Goal: Information Seeking & Learning: Check status

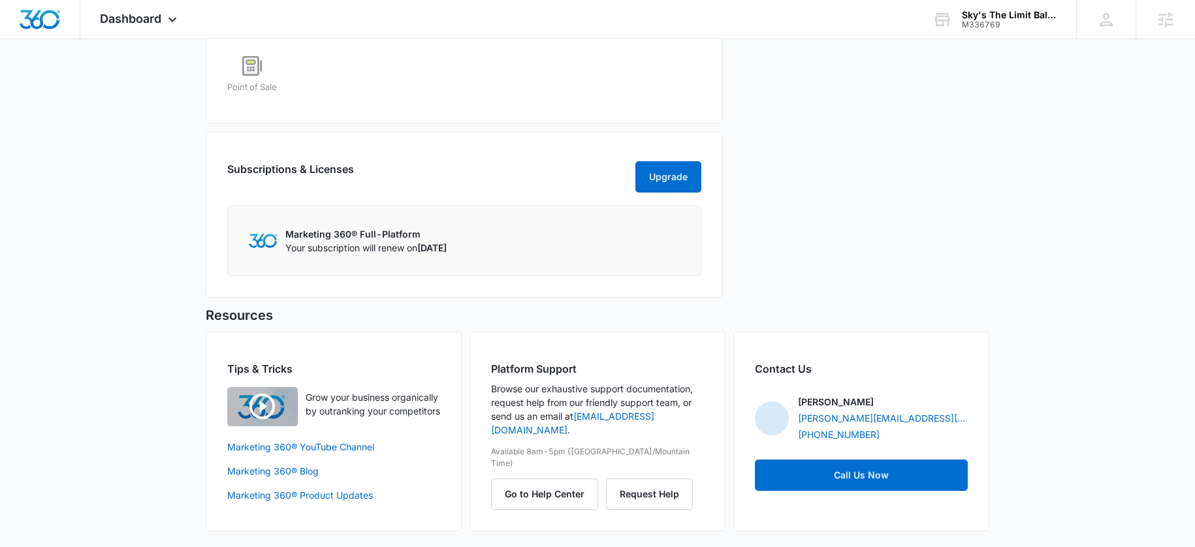
scroll to position [343, 0]
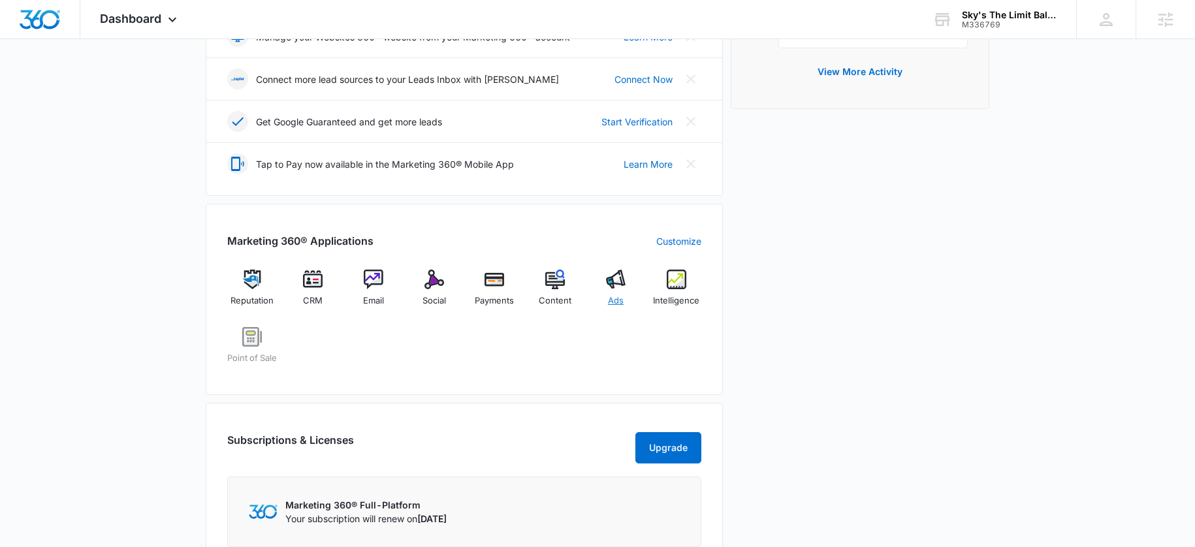
click at [610, 273] on img at bounding box center [616, 280] width 20 height 20
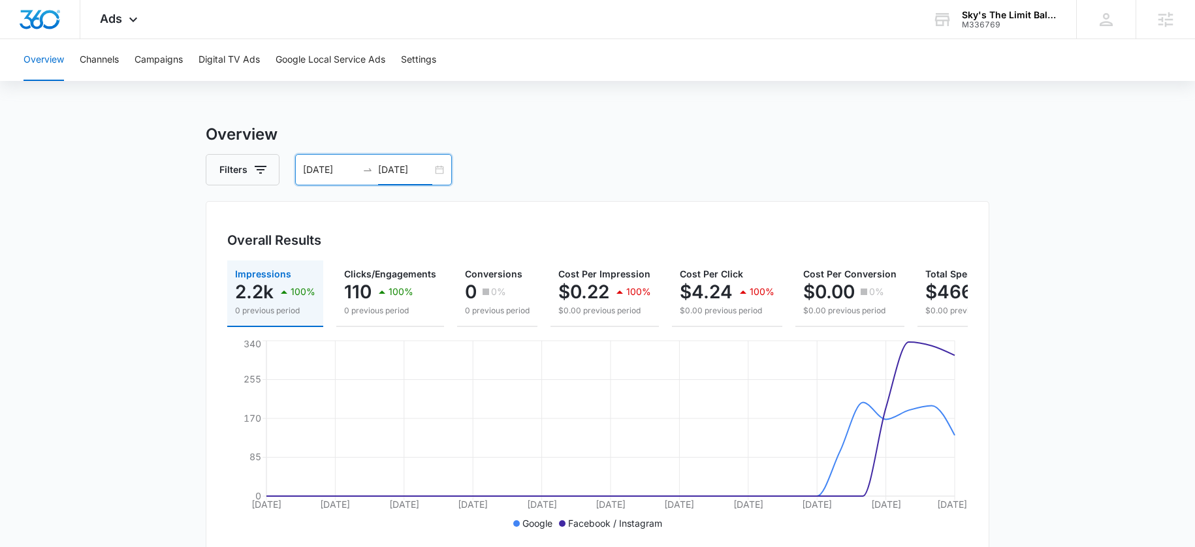
click at [405, 176] on input "09/14/2025" at bounding box center [405, 170] width 54 height 14
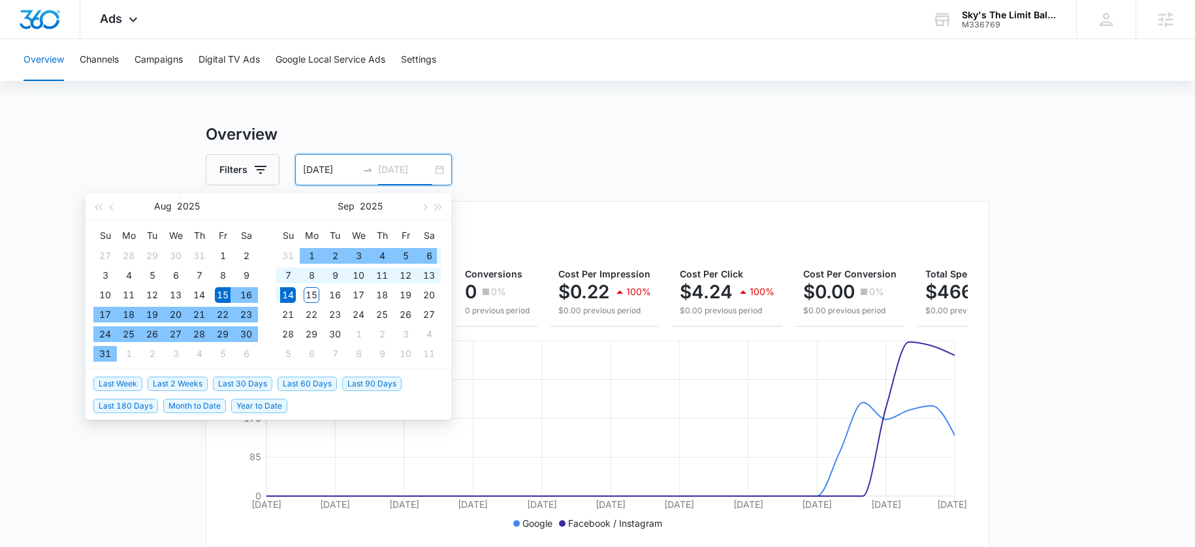
type input "09/14/2025"
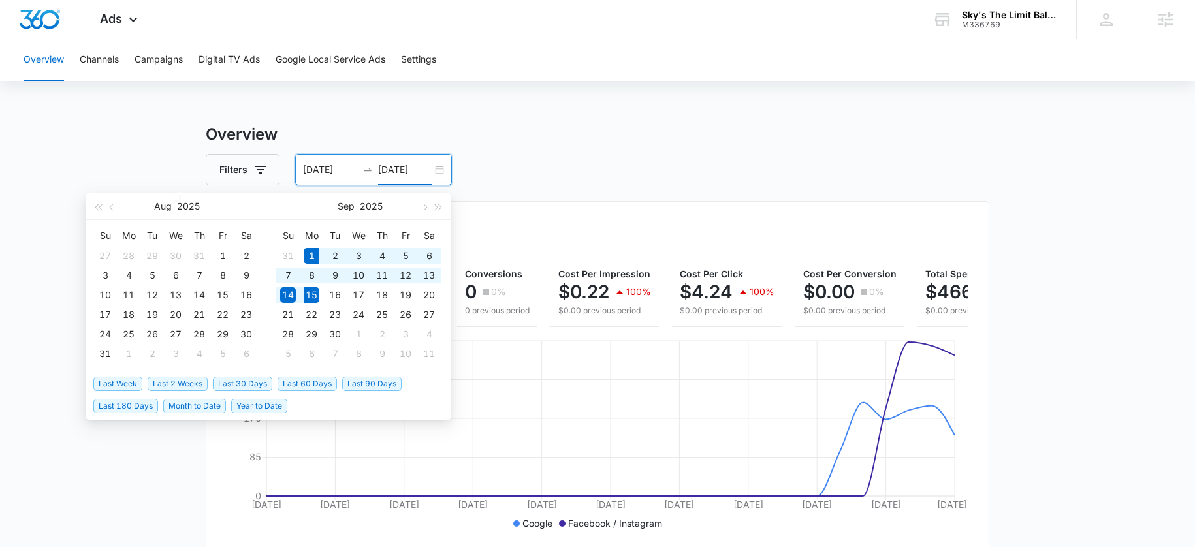
click at [181, 381] on span "Last 2 Weeks" at bounding box center [178, 384] width 60 height 14
type input "09/01/2025"
type input "09/15/2025"
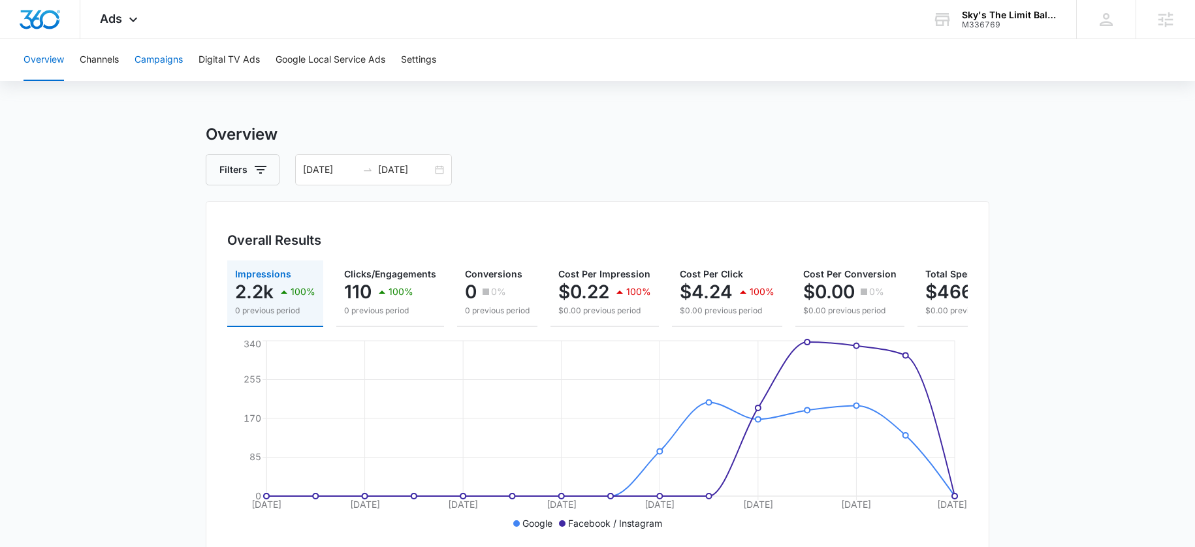
click at [167, 57] on button "Campaigns" at bounding box center [158, 60] width 48 height 42
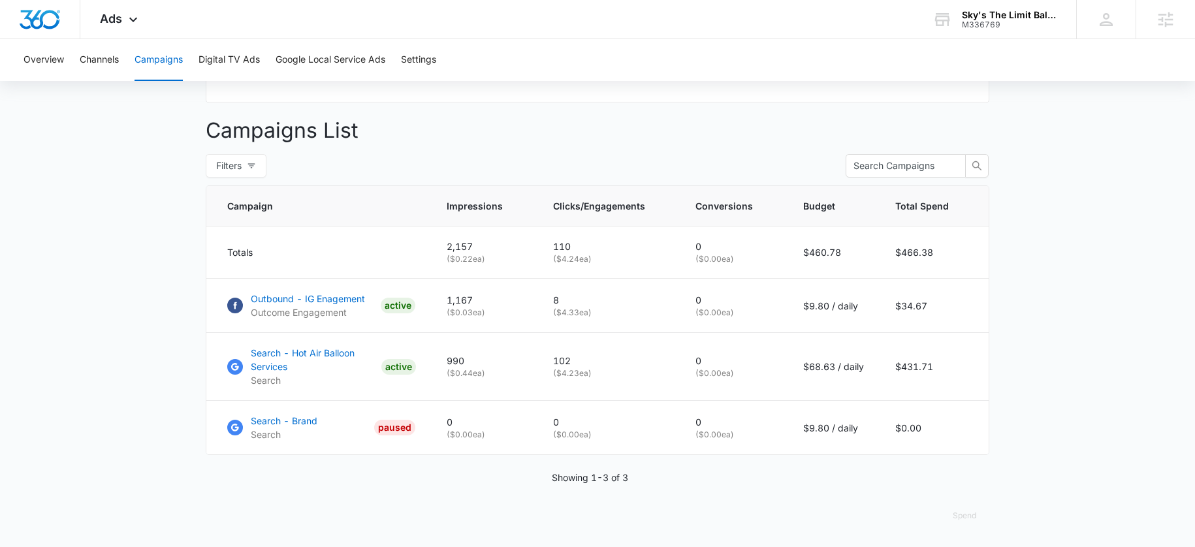
scroll to position [461, 0]
click at [272, 364] on p "Search - Hot Air Balloon Services" at bounding box center [313, 359] width 125 height 27
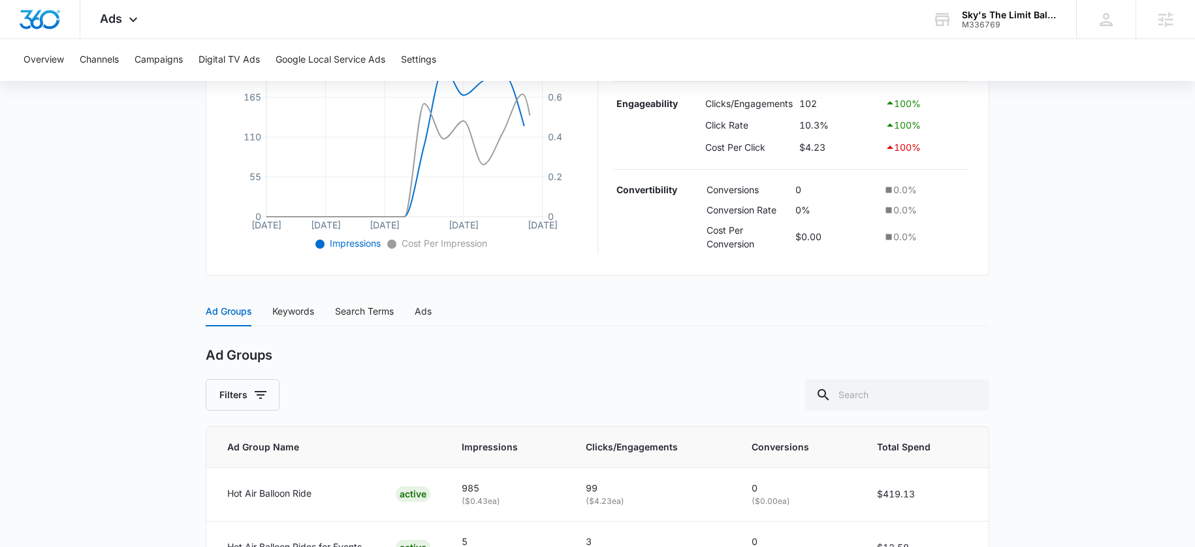
scroll to position [413, 0]
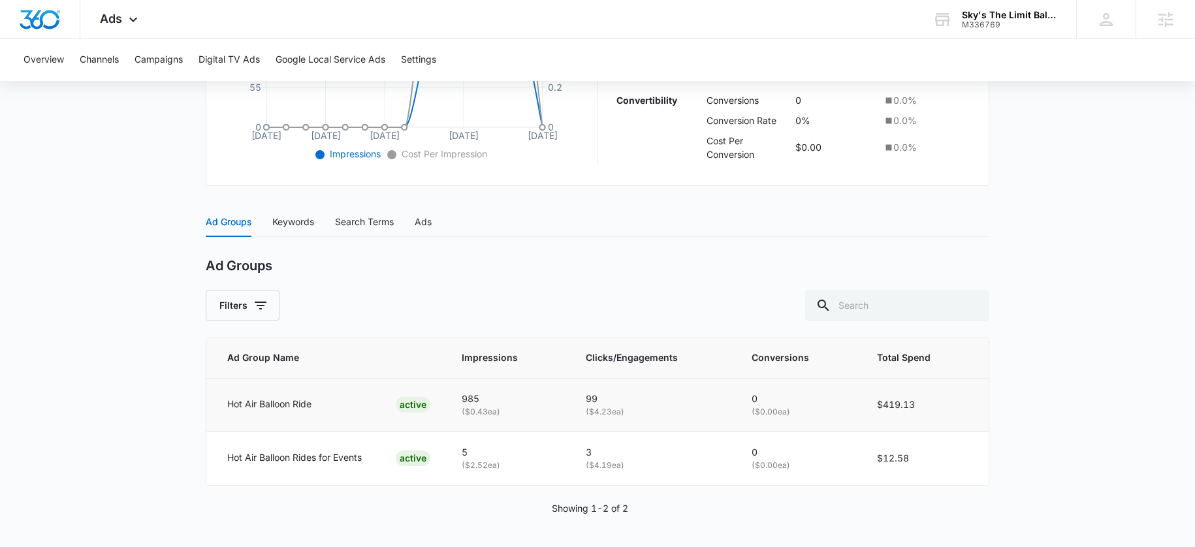
click at [274, 403] on p "Hot Air Balloon Ride" at bounding box center [269, 404] width 84 height 14
click at [285, 228] on div "Keywords" at bounding box center [293, 222] width 42 height 14
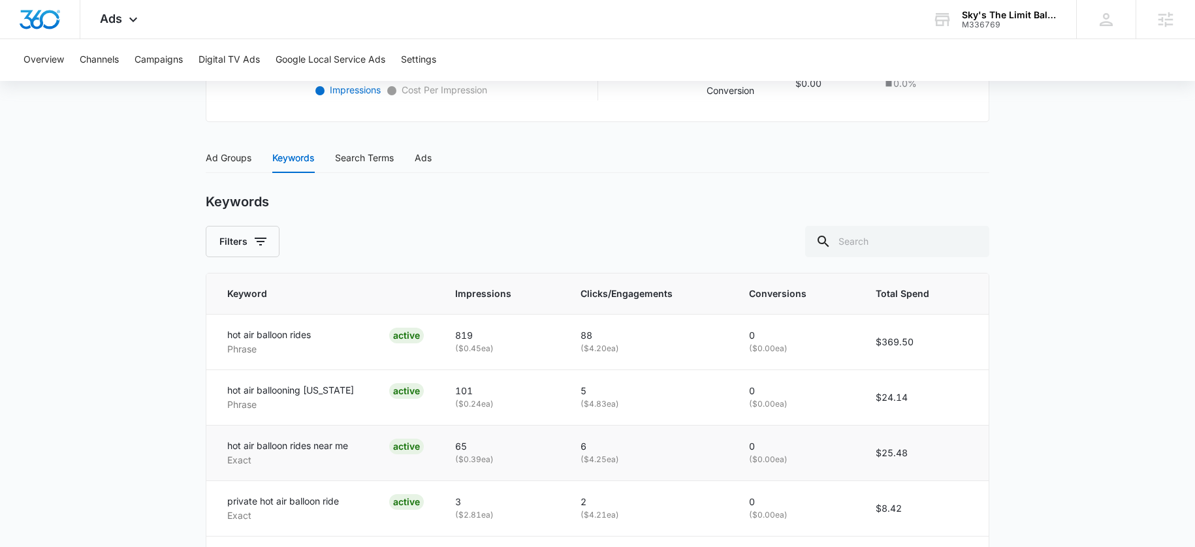
scroll to position [584, 0]
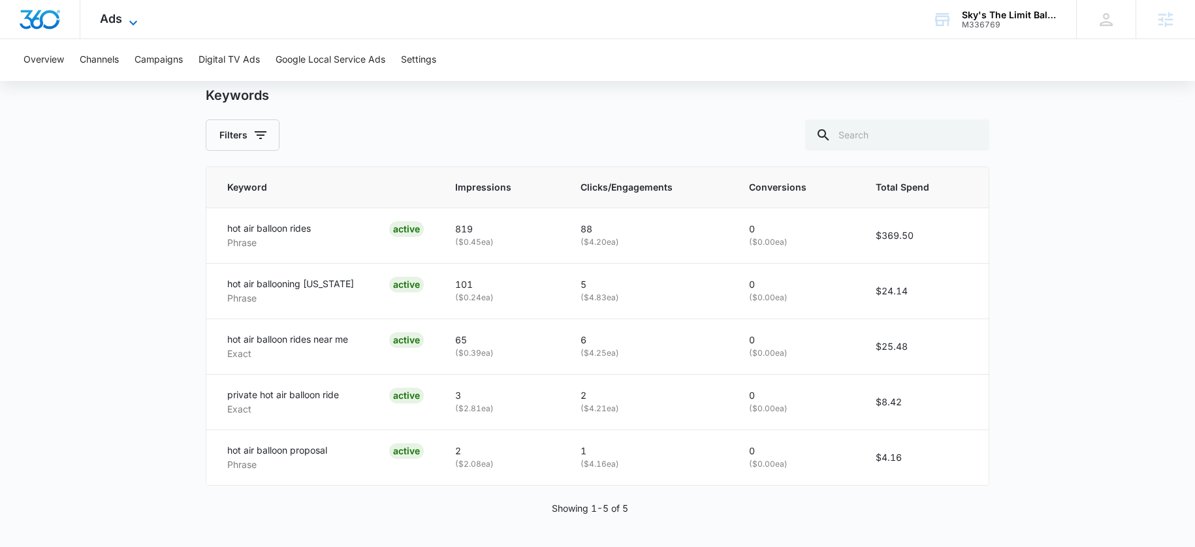
click at [125, 25] on icon at bounding box center [133, 23] width 16 height 16
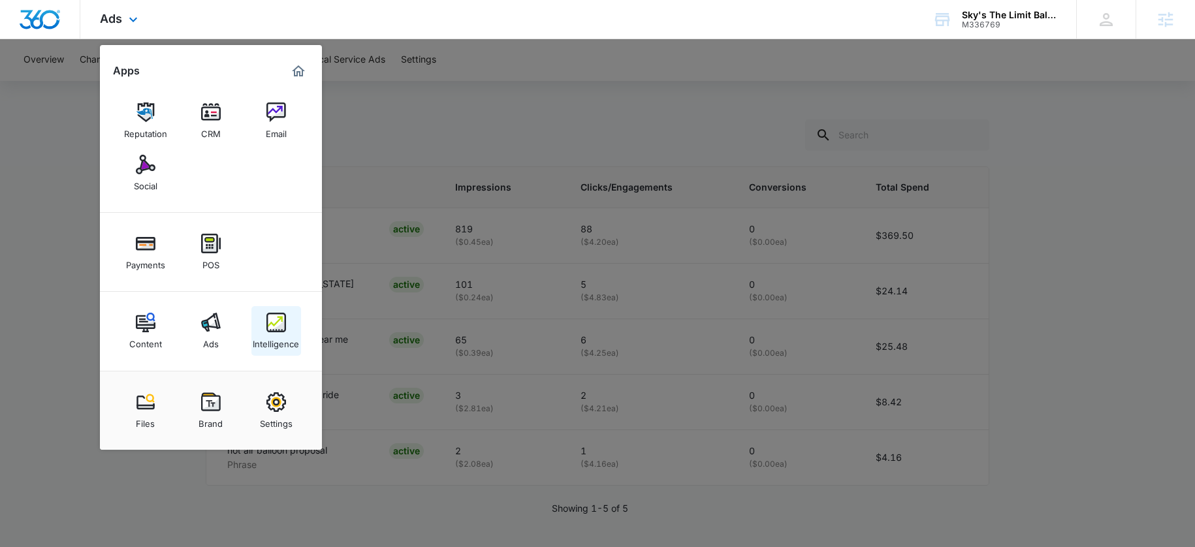
click at [277, 326] on img at bounding box center [276, 323] width 20 height 20
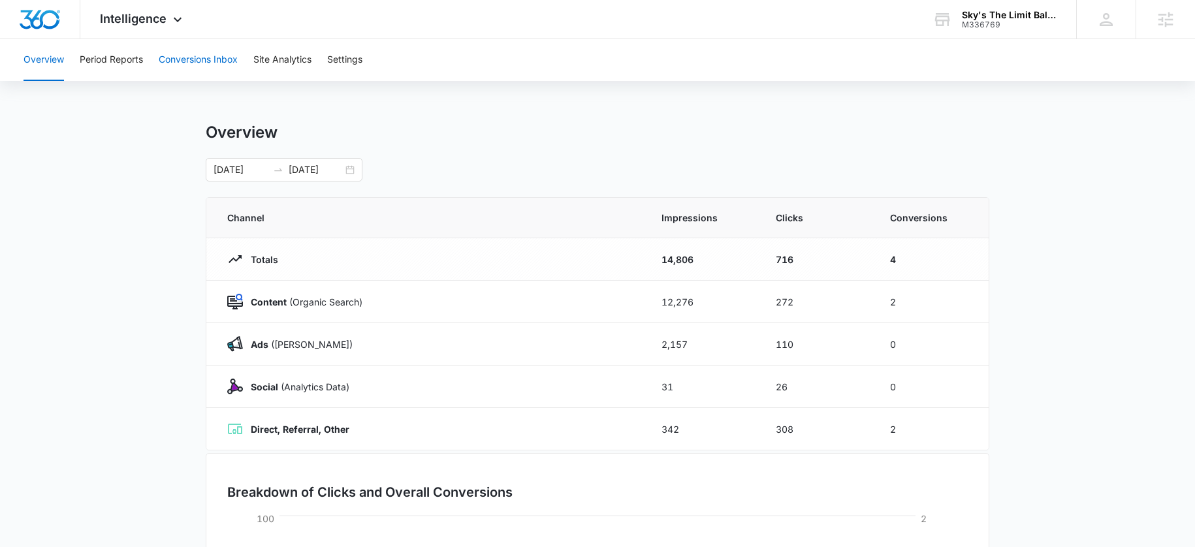
click at [184, 61] on button "Conversions Inbox" at bounding box center [198, 60] width 79 height 42
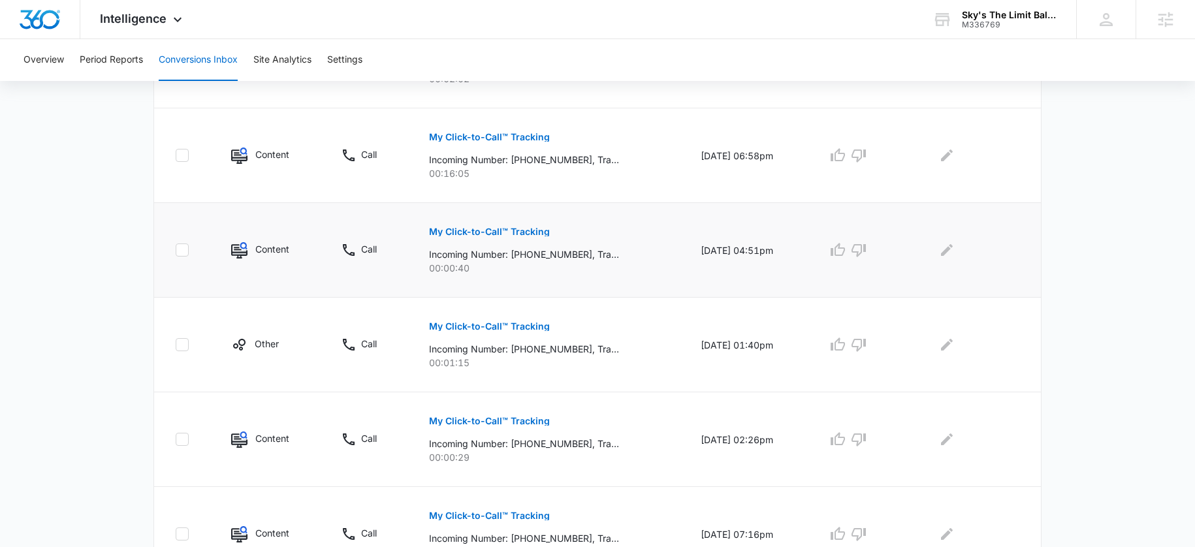
scroll to position [157, 0]
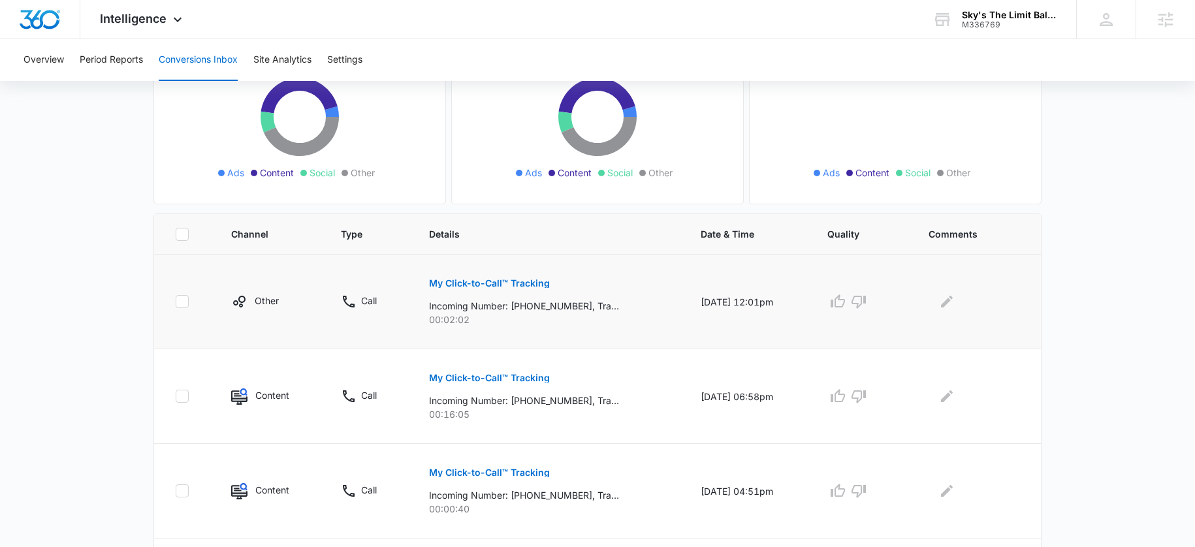
click at [454, 286] on p "My Click-to-Call™ Tracking" at bounding box center [489, 283] width 121 height 9
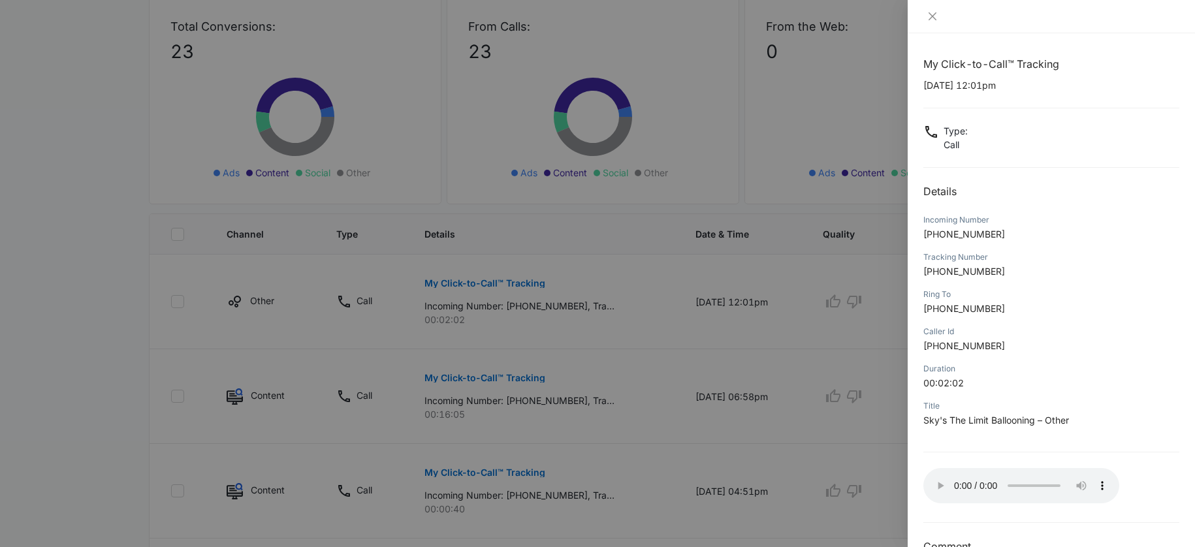
click at [1023, 461] on div "My Click-to-Call™ Tracking 09/13/2025 at 12:01pm Type : Call Details Incoming N…" at bounding box center [1051, 305] width 256 height 499
click at [518, 290] on div at bounding box center [597, 273] width 1195 height 547
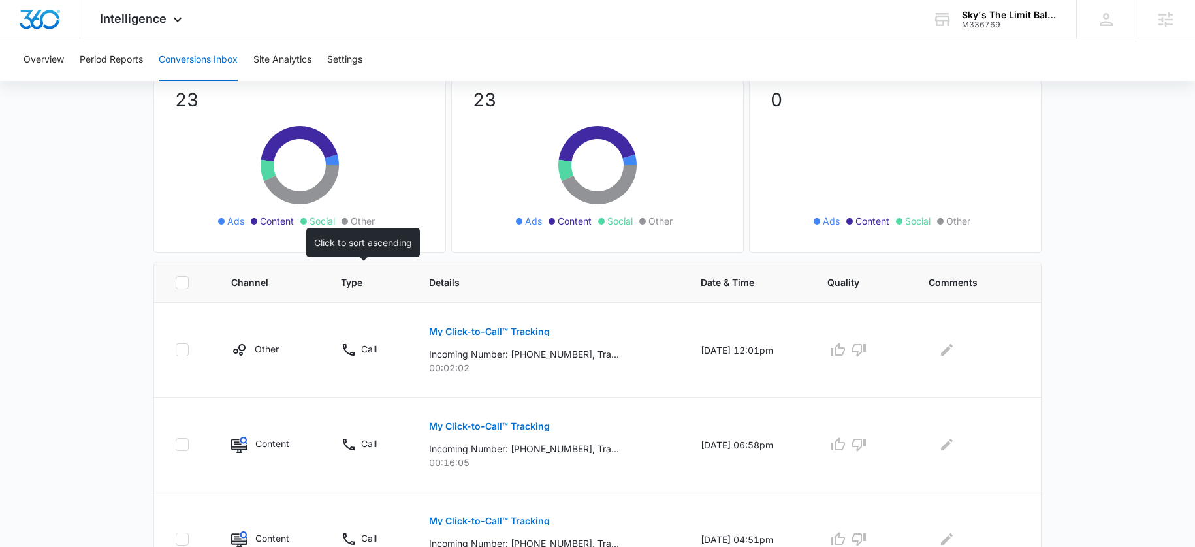
scroll to position [0, 0]
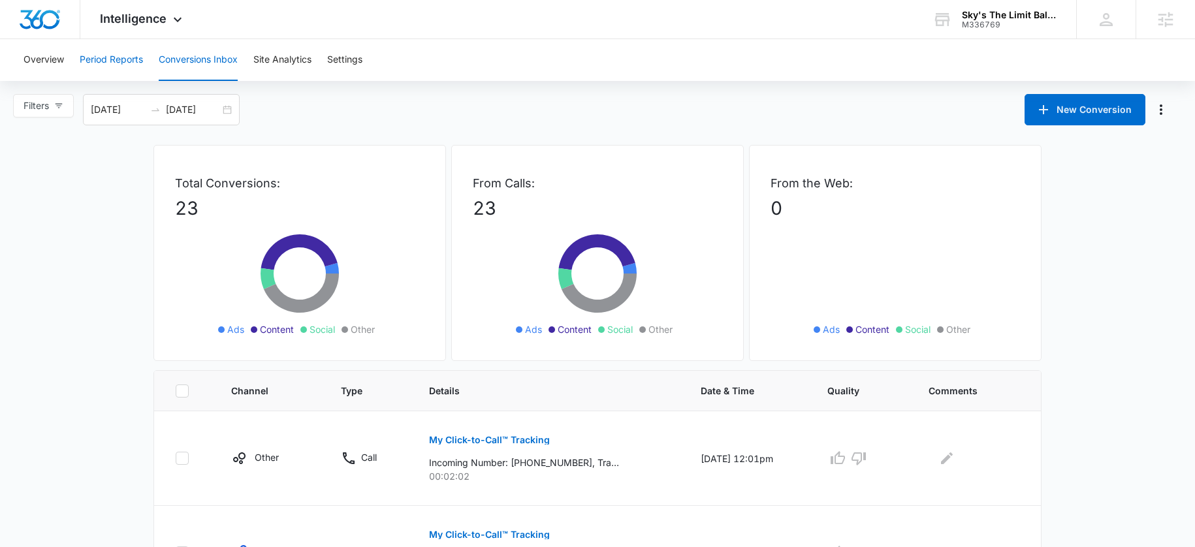
click at [108, 68] on button "Period Reports" at bounding box center [111, 60] width 63 height 42
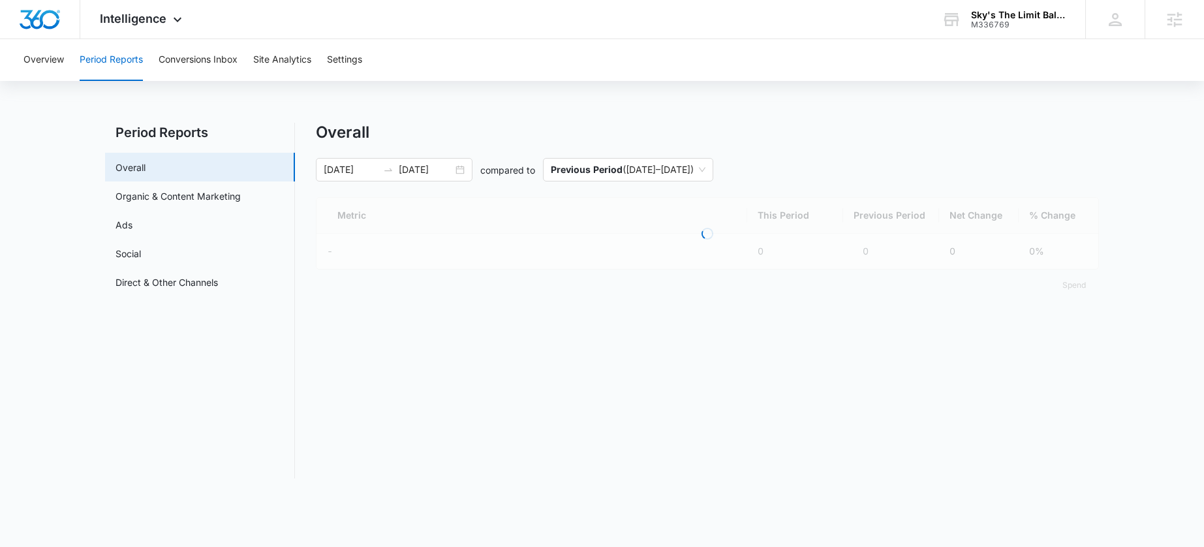
click at [142, 65] on button "Period Reports" at bounding box center [111, 60] width 63 height 42
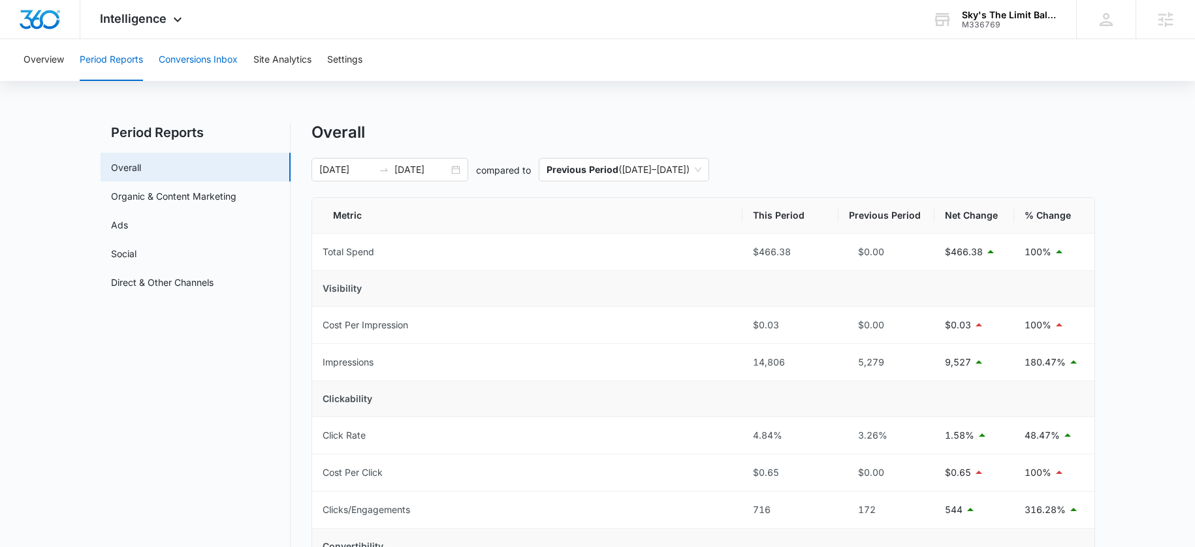
click at [228, 53] on button "Conversions Inbox" at bounding box center [198, 60] width 79 height 42
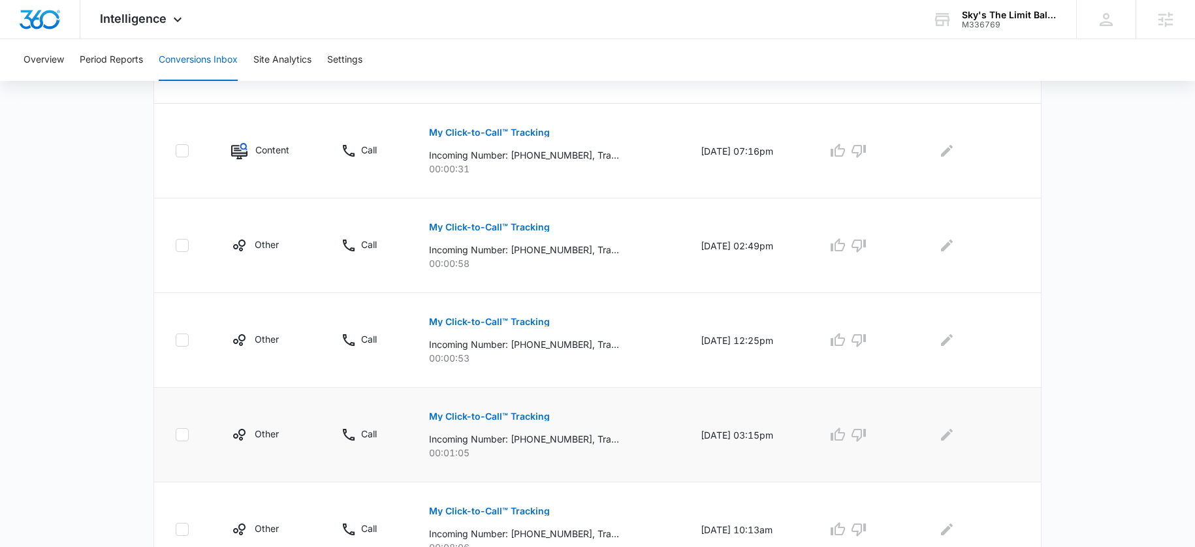
scroll to position [851, 0]
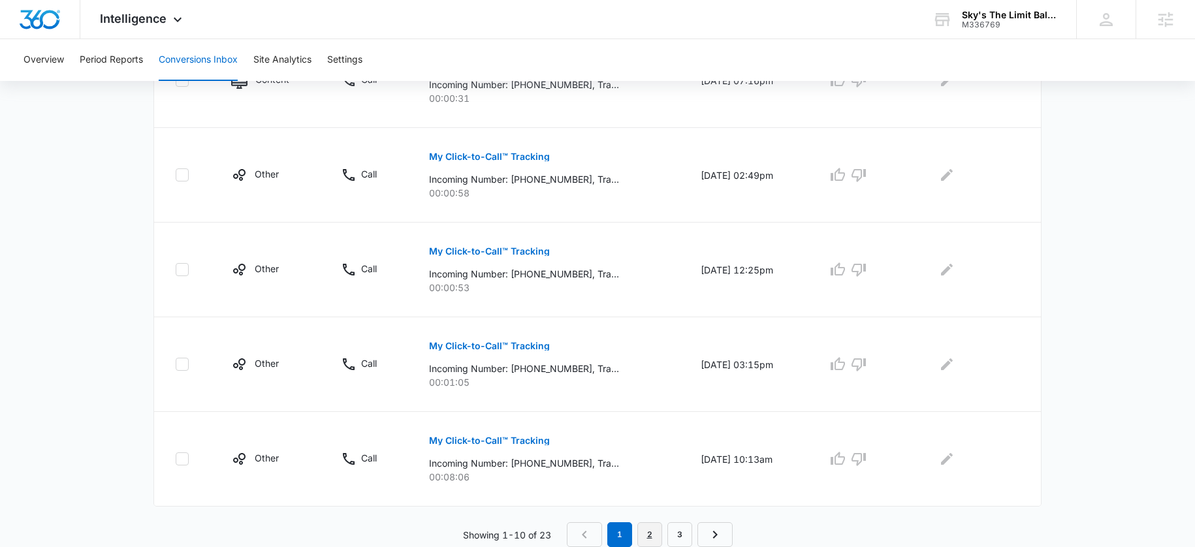
click at [654, 535] on link "2" at bounding box center [649, 534] width 25 height 25
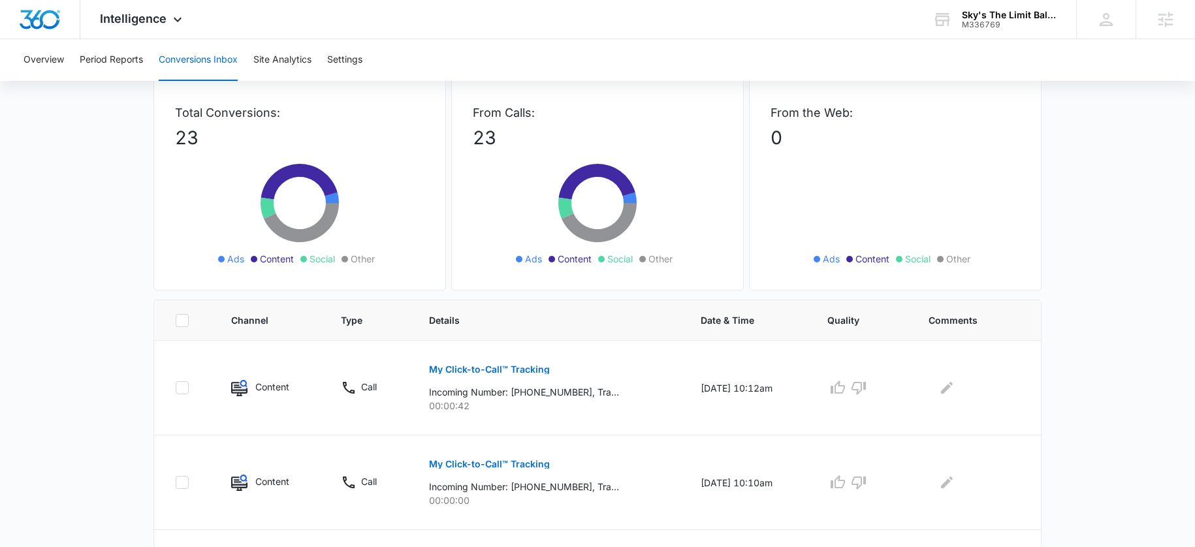
scroll to position [0, 0]
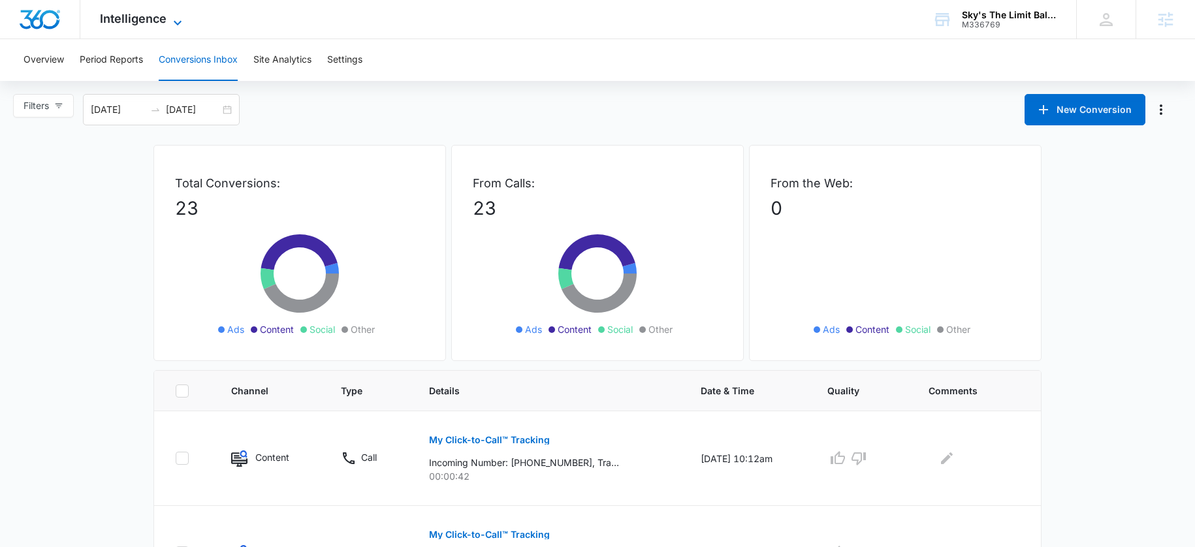
click at [144, 22] on span "Intelligence" at bounding box center [133, 19] width 67 height 14
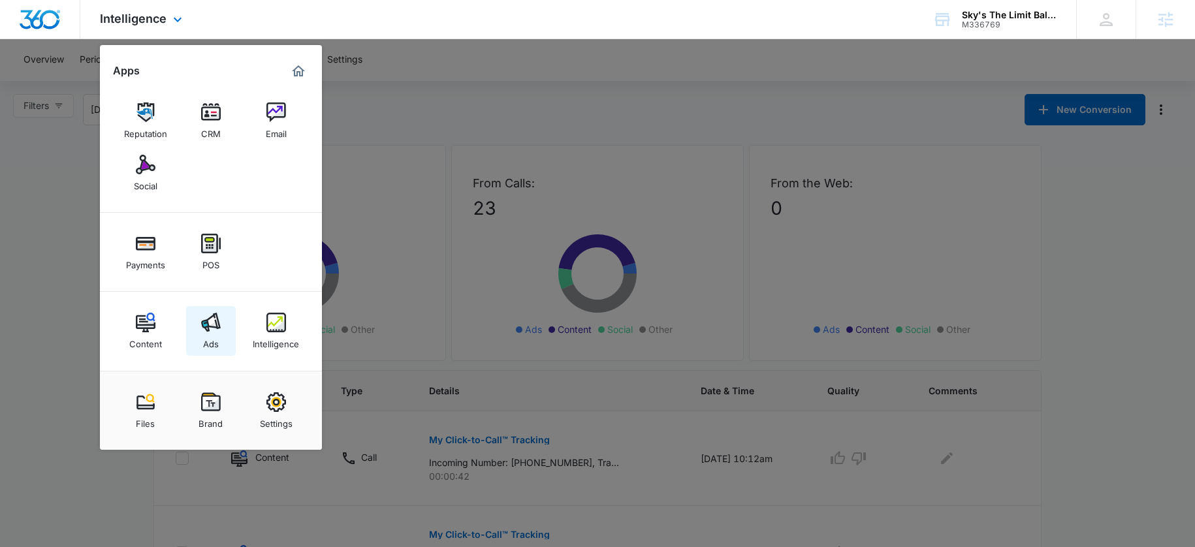
click at [212, 319] on img at bounding box center [211, 323] width 20 height 20
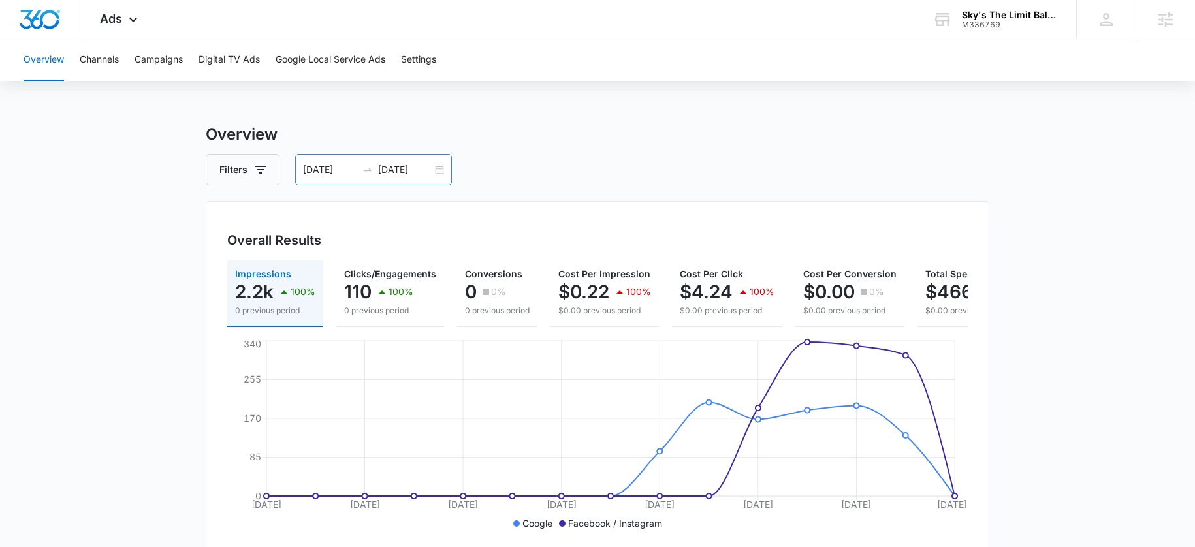
click at [417, 181] on div "09/01/2025 09/15/2025" at bounding box center [373, 169] width 157 height 31
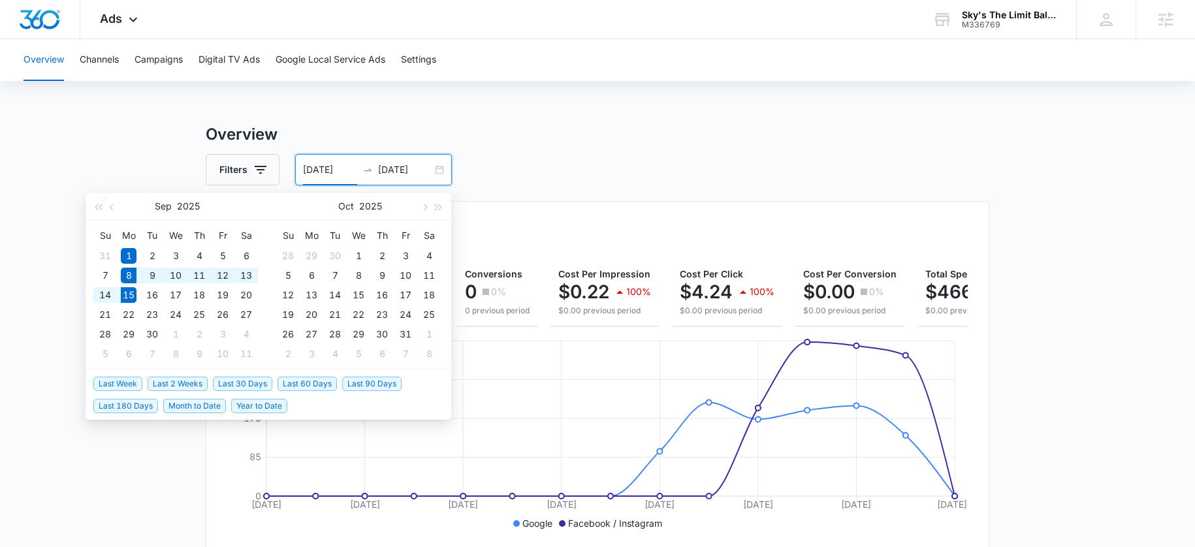
click at [117, 382] on span "Last Week" at bounding box center [117, 384] width 49 height 14
type input "09/08/2025"
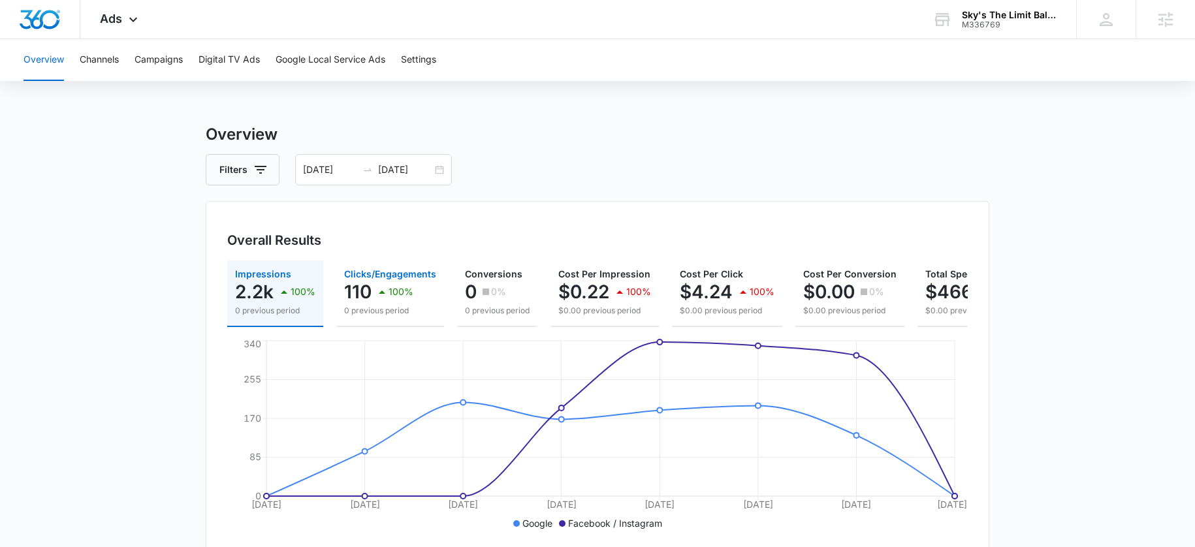
click at [367, 285] on p "110" at bounding box center [357, 291] width 27 height 21
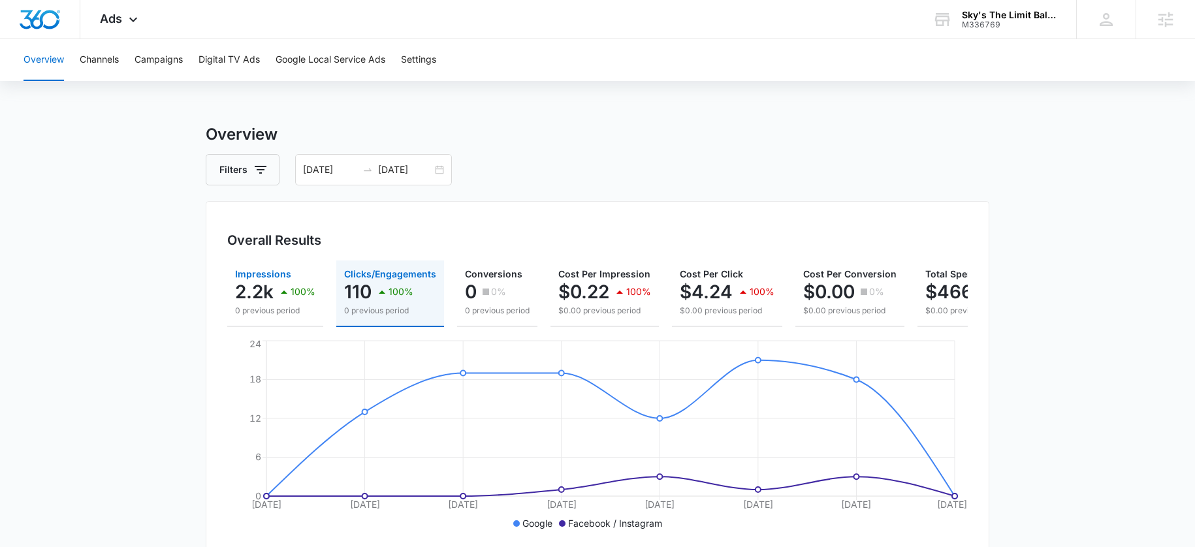
click at [268, 288] on p "2.2k" at bounding box center [254, 291] width 39 height 21
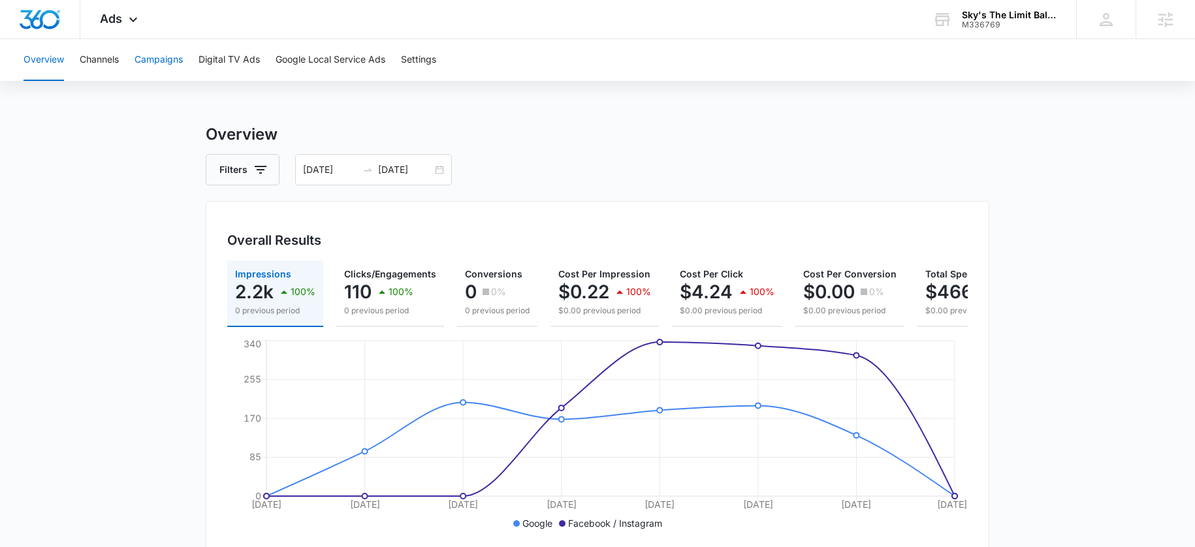
click at [162, 58] on button "Campaigns" at bounding box center [158, 60] width 48 height 42
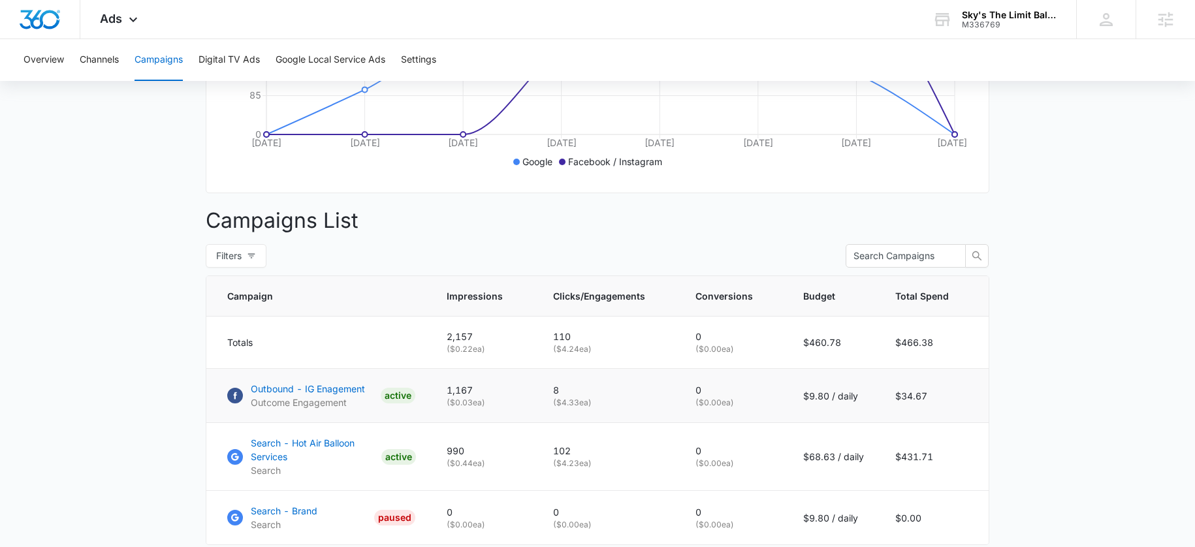
scroll to position [370, 0]
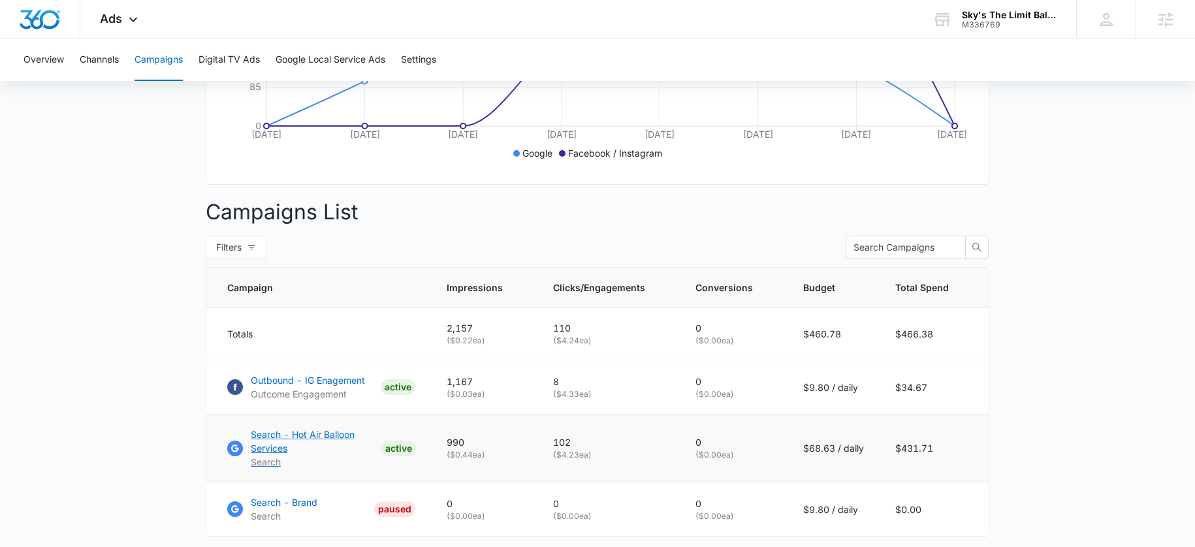
click at [294, 448] on p "Search - Hot Air Balloon Services" at bounding box center [313, 441] width 125 height 27
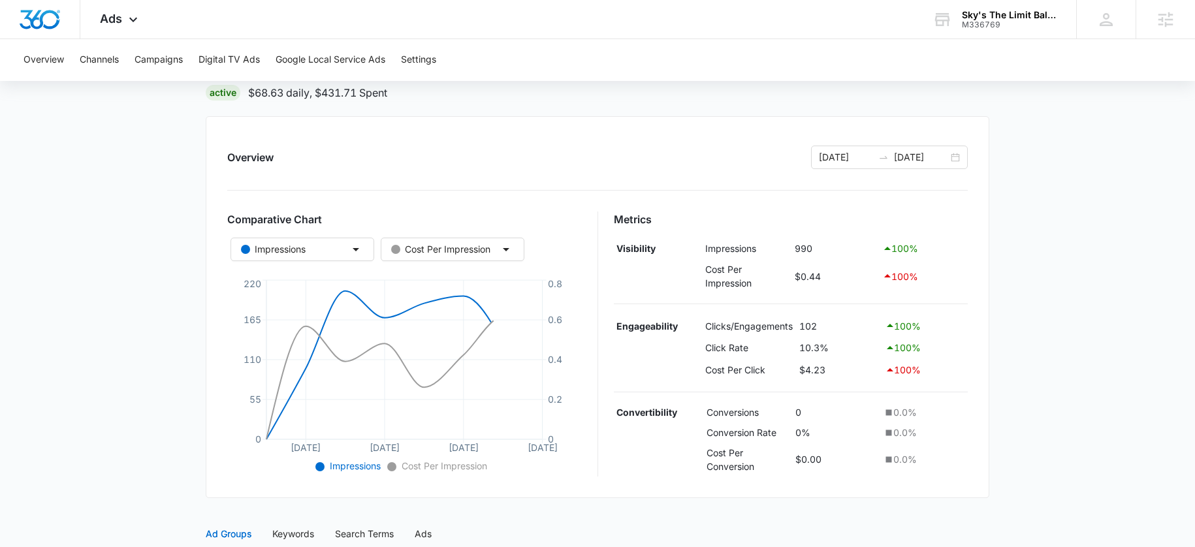
scroll to position [405, 0]
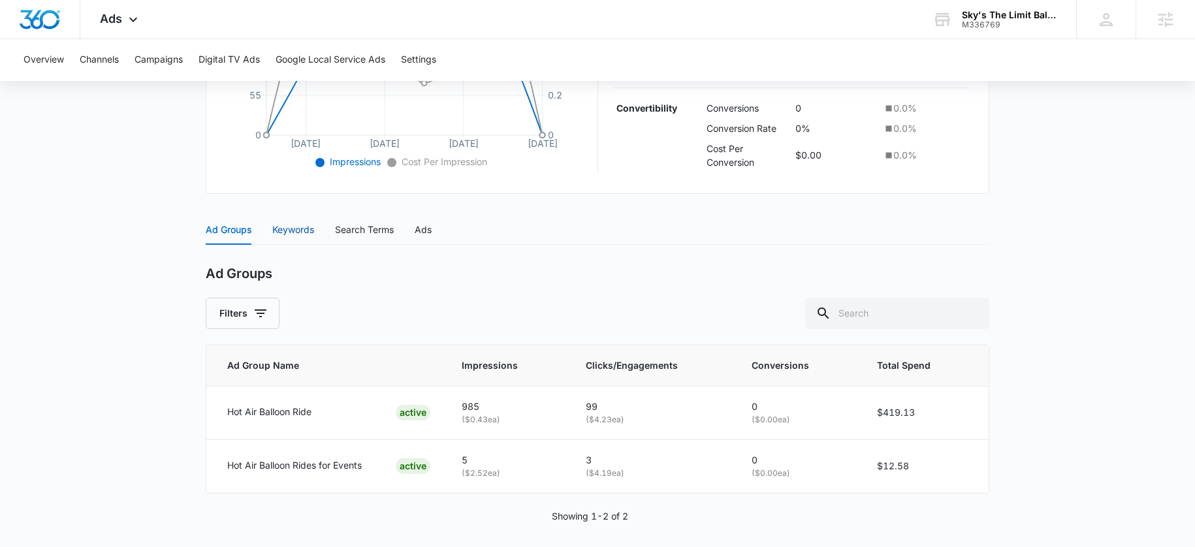
click at [291, 231] on div "Keywords" at bounding box center [293, 230] width 42 height 14
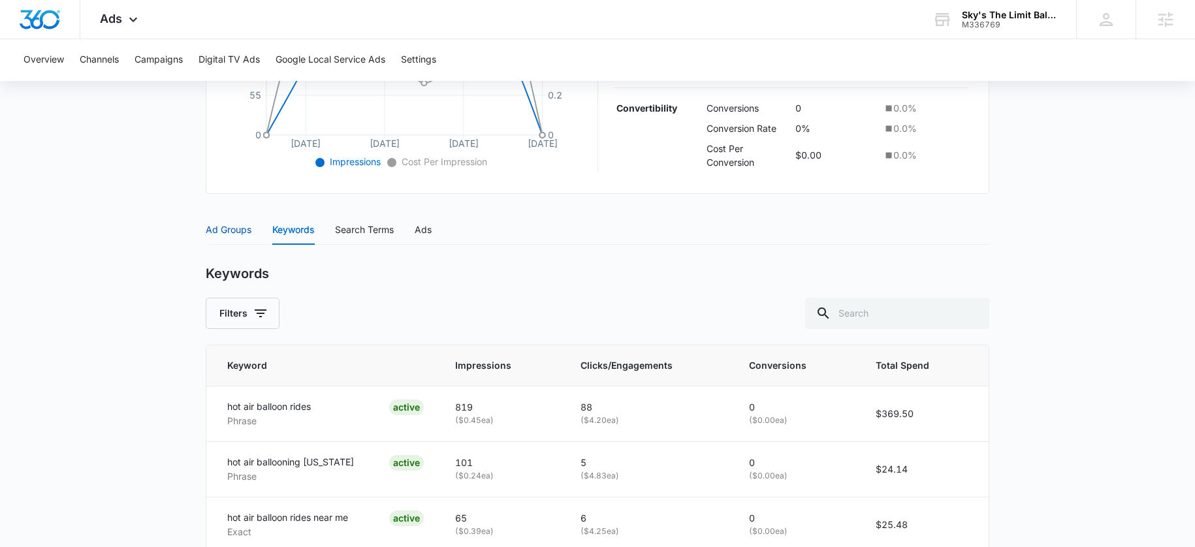
click at [232, 225] on div "Ad Groups" at bounding box center [229, 230] width 46 height 14
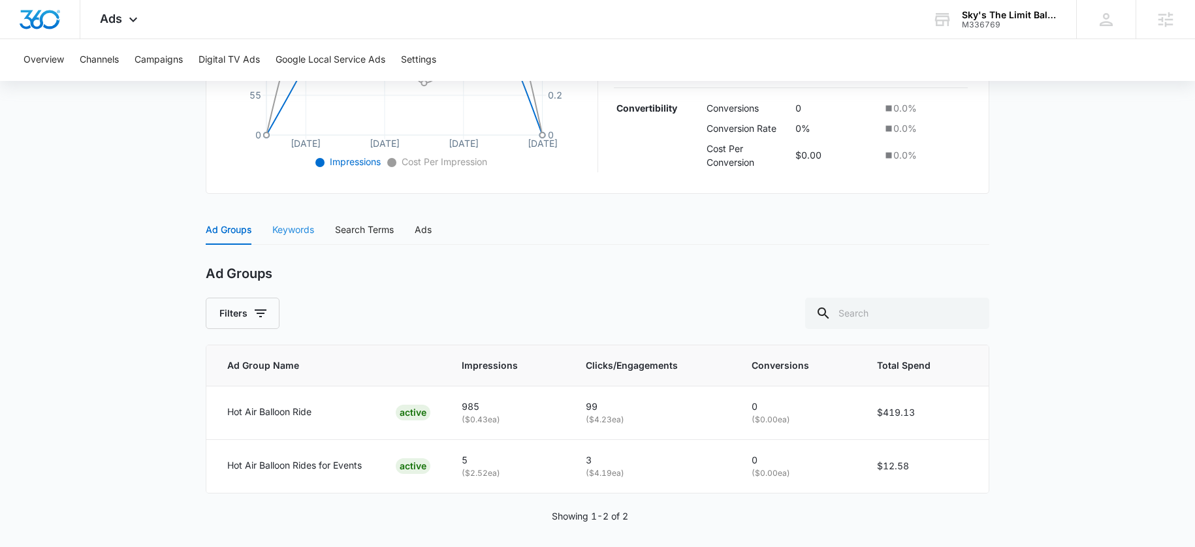
click at [287, 236] on div "Keywords" at bounding box center [293, 230] width 42 height 30
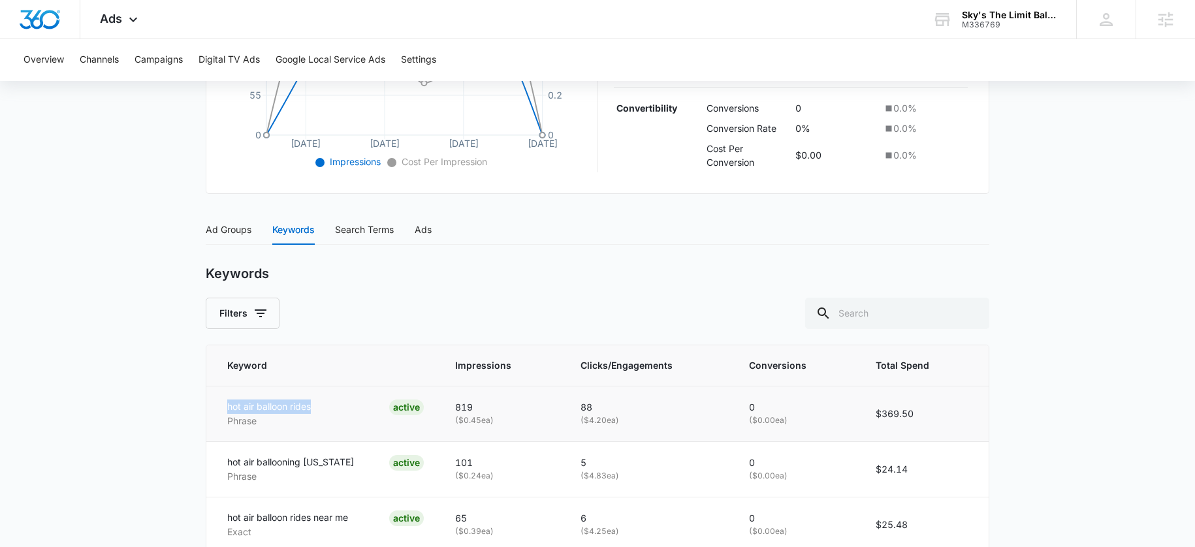
drag, startPoint x: 227, startPoint y: 404, endPoint x: 334, endPoint y: 406, distance: 107.1
click at [334, 406] on td "hot air balloon rides Phrase ACTIVE" at bounding box center [322, 413] width 233 height 55
drag, startPoint x: 266, startPoint y: 462, endPoint x: 364, endPoint y: 460, distance: 98.6
click at [364, 460] on td "hot air ballooning California Phrase ACTIVE" at bounding box center [322, 468] width 233 height 55
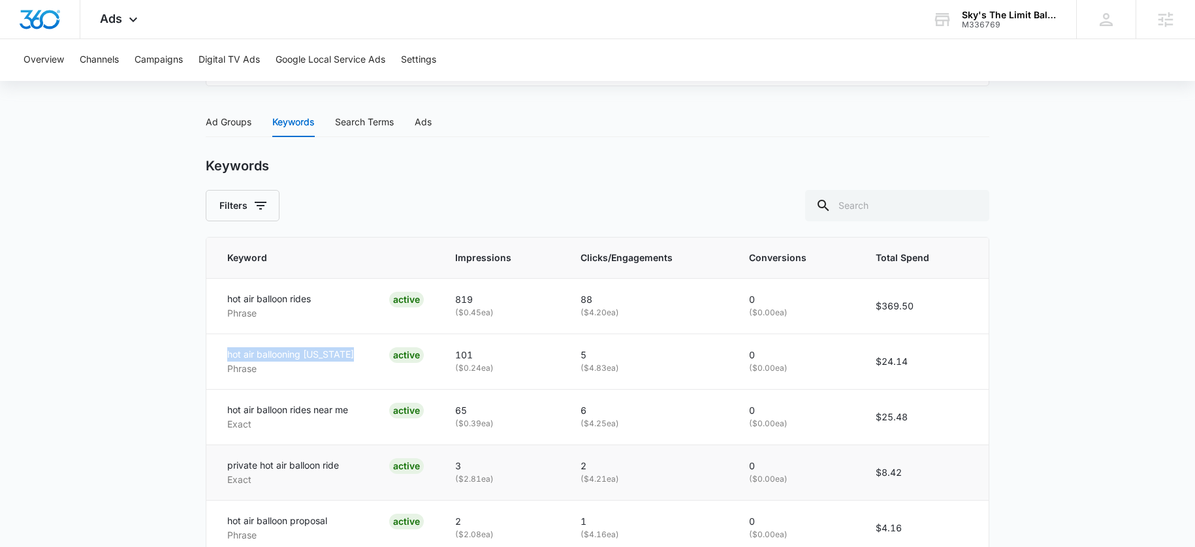
scroll to position [516, 0]
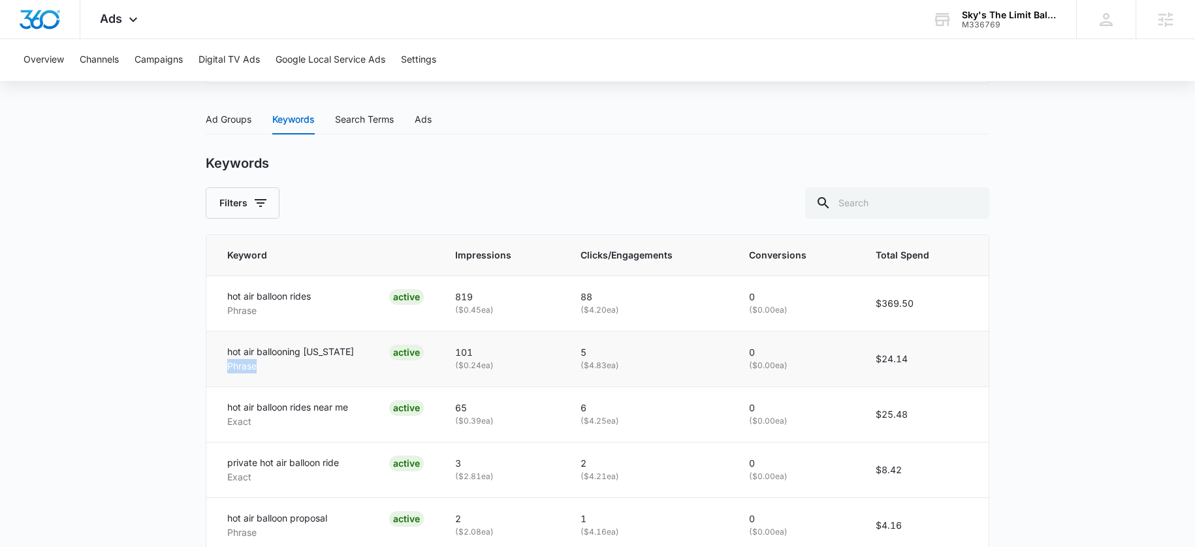
drag, startPoint x: 274, startPoint y: 367, endPoint x: 213, endPoint y: 370, distance: 60.8
click at [213, 370] on td "hot air ballooning California Phrase ACTIVE" at bounding box center [322, 358] width 233 height 55
drag, startPoint x: 270, startPoint y: 424, endPoint x: 222, endPoint y: 416, distance: 48.2
click at [222, 416] on td "hot air balloon rides near me Exact ACTIVE" at bounding box center [322, 413] width 233 height 55
drag, startPoint x: 251, startPoint y: 405, endPoint x: 353, endPoint y: 405, distance: 101.8
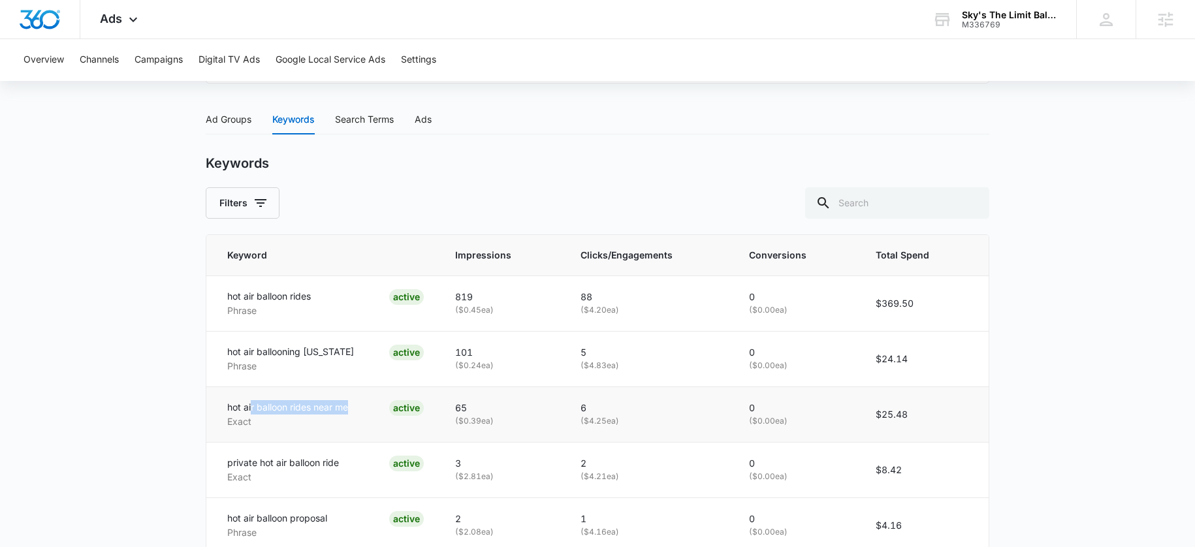
click at [354, 405] on div "hot air balloon rides near me Exact ACTIVE" at bounding box center [325, 414] width 196 height 29
drag, startPoint x: 232, startPoint y: 349, endPoint x: 304, endPoint y: 346, distance: 72.5
click at [304, 346] on td "hot air ballooning California Phrase ACTIVE" at bounding box center [322, 358] width 233 height 55
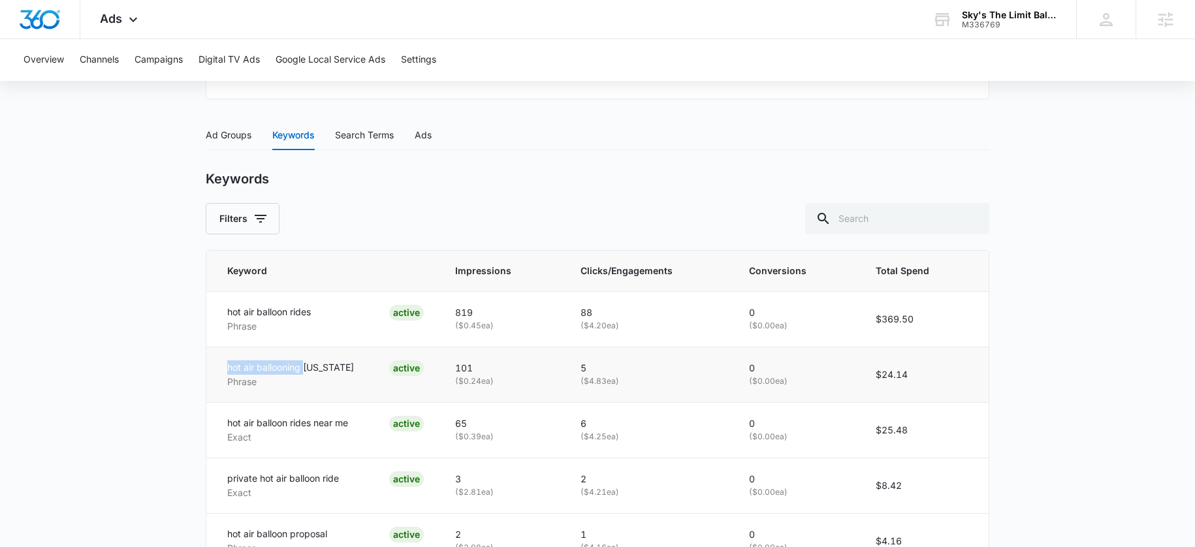
scroll to position [443, 0]
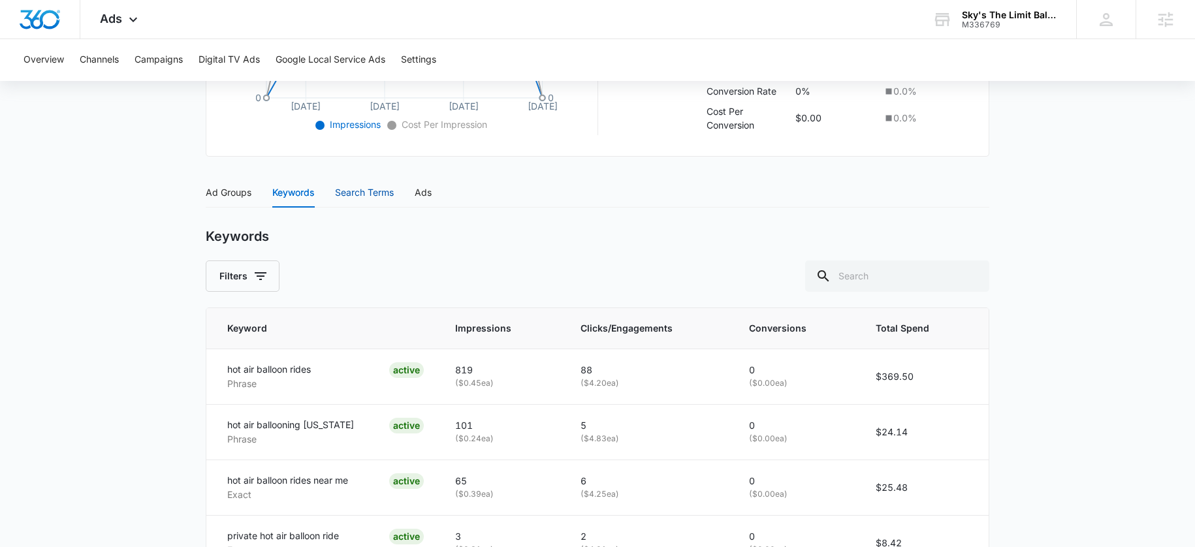
click at [337, 195] on div "Search Terms" at bounding box center [364, 192] width 59 height 14
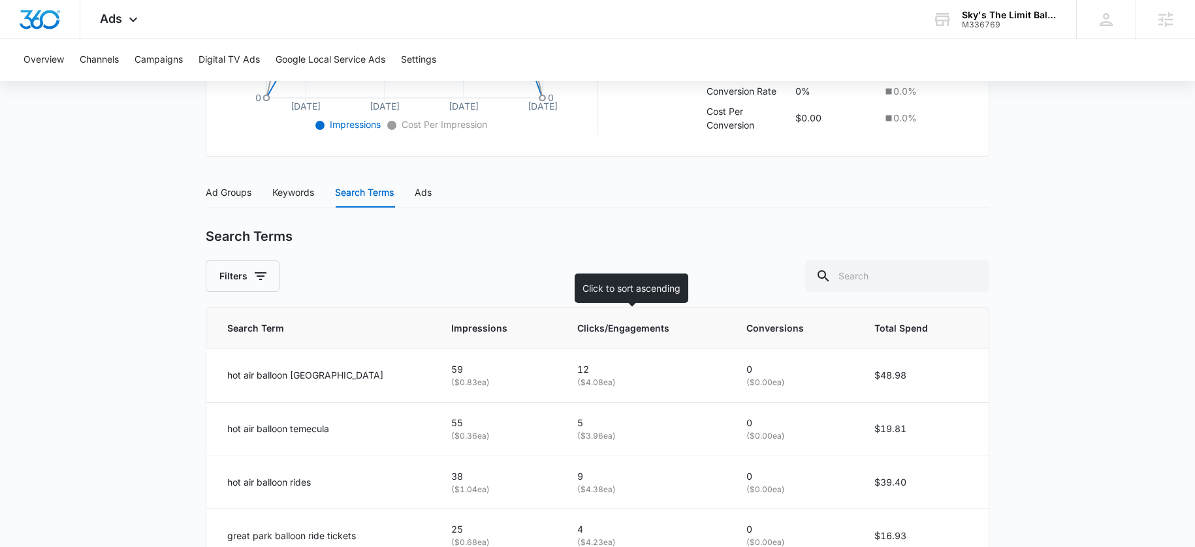
click at [588, 339] on th "Clicks/Engagements" at bounding box center [645, 328] width 169 height 41
click at [595, 321] on span "Clicks/Engagements" at bounding box center [640, 328] width 117 height 14
click at [602, 332] on span "Clicks/Engagements" at bounding box center [640, 328] width 117 height 14
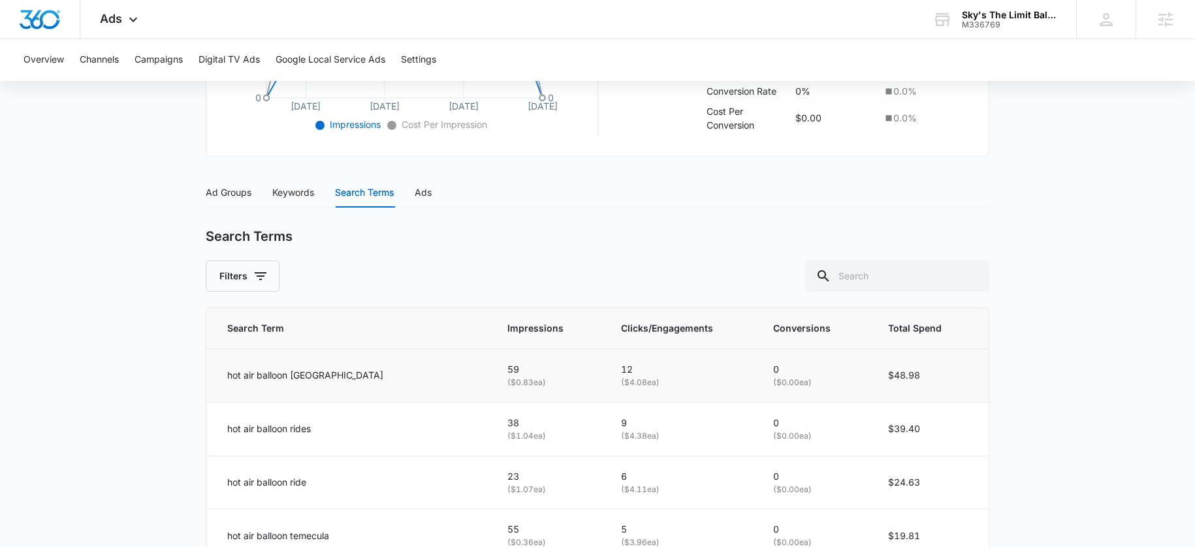
scroll to position [445, 0]
drag, startPoint x: 256, startPoint y: 373, endPoint x: 365, endPoint y: 377, distance: 109.1
click at [365, 377] on td "hot air balloon [GEOGRAPHIC_DATA]" at bounding box center [348, 373] width 285 height 54
click at [345, 370] on div "hot air balloon [GEOGRAPHIC_DATA]" at bounding box center [351, 373] width 249 height 14
drag, startPoint x: 560, startPoint y: 364, endPoint x: 582, endPoint y: 364, distance: 21.6
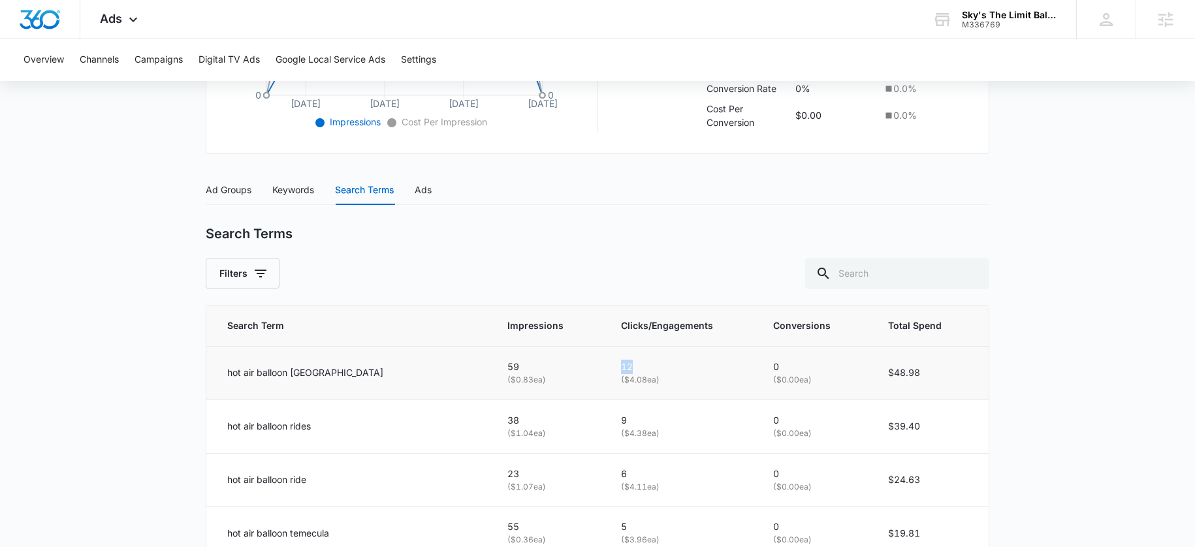
click at [605, 364] on td "12 ( $4.08 ea)" at bounding box center [681, 373] width 152 height 54
click at [605, 368] on td "12 ( $4.08 ea)" at bounding box center [681, 373] width 152 height 54
drag, startPoint x: 560, startPoint y: 369, endPoint x: 594, endPoint y: 366, distance: 34.0
click at [621, 366] on p "12" at bounding box center [681, 367] width 121 height 14
drag, startPoint x: 247, startPoint y: 433, endPoint x: 402, endPoint y: 435, distance: 155.4
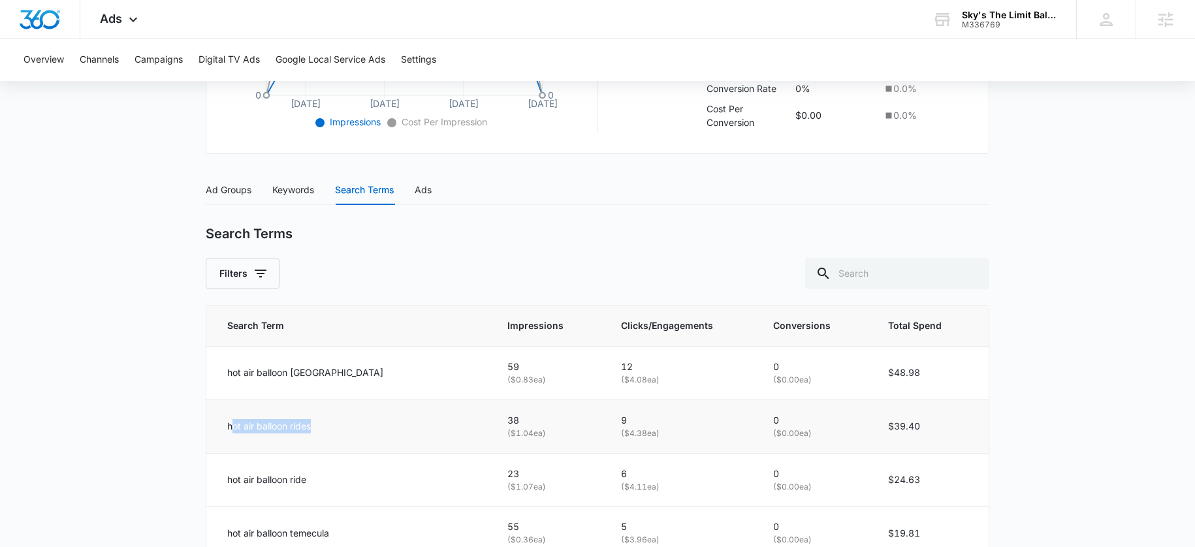
click at [402, 435] on td "hot air balloon rides" at bounding box center [348, 426] width 285 height 54
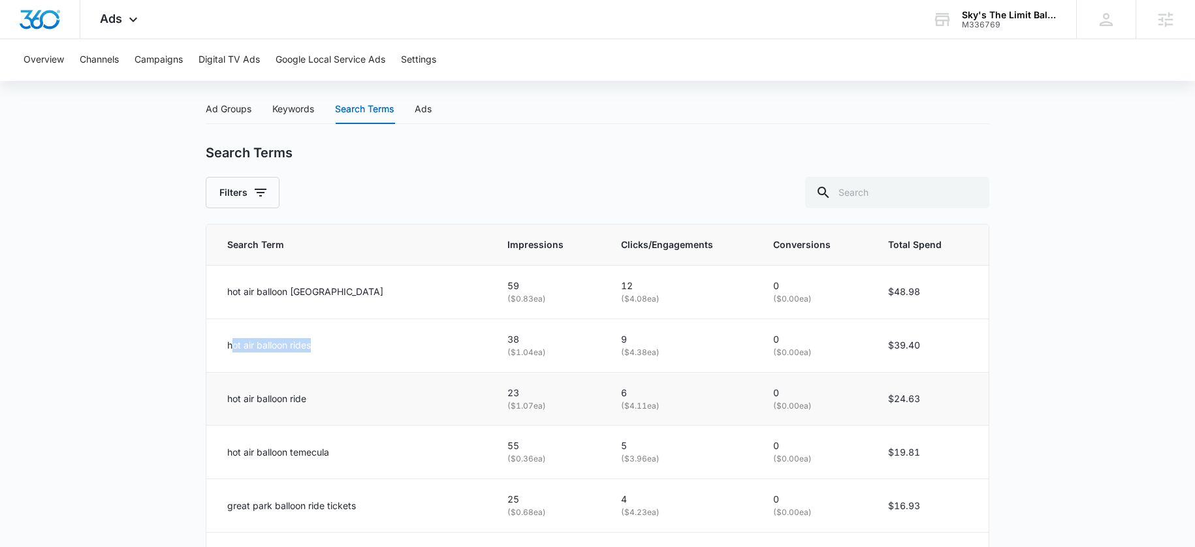
scroll to position [533, 0]
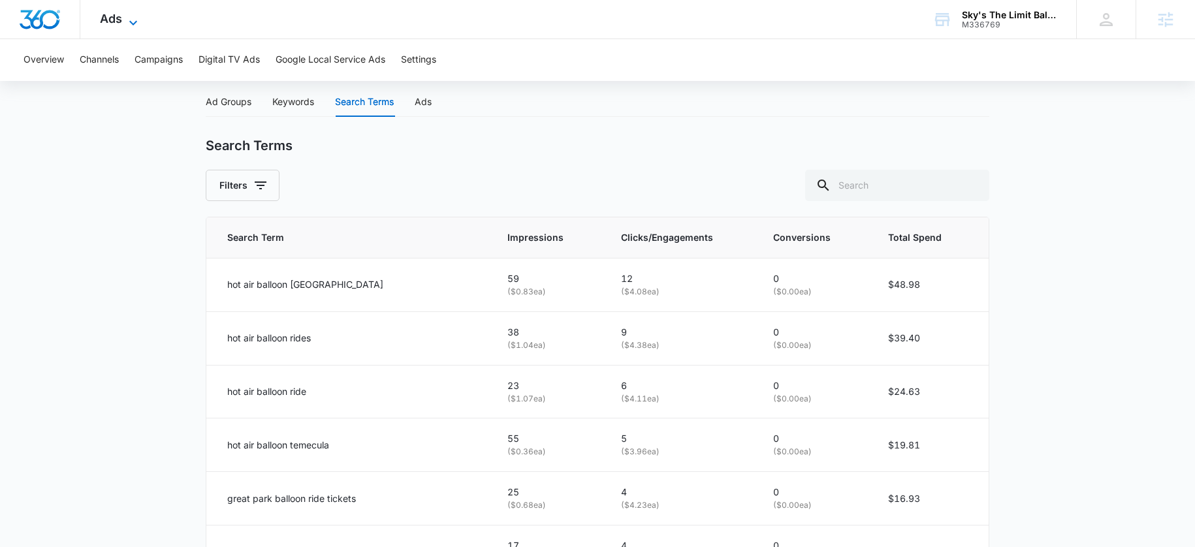
click at [129, 16] on icon at bounding box center [133, 23] width 16 height 16
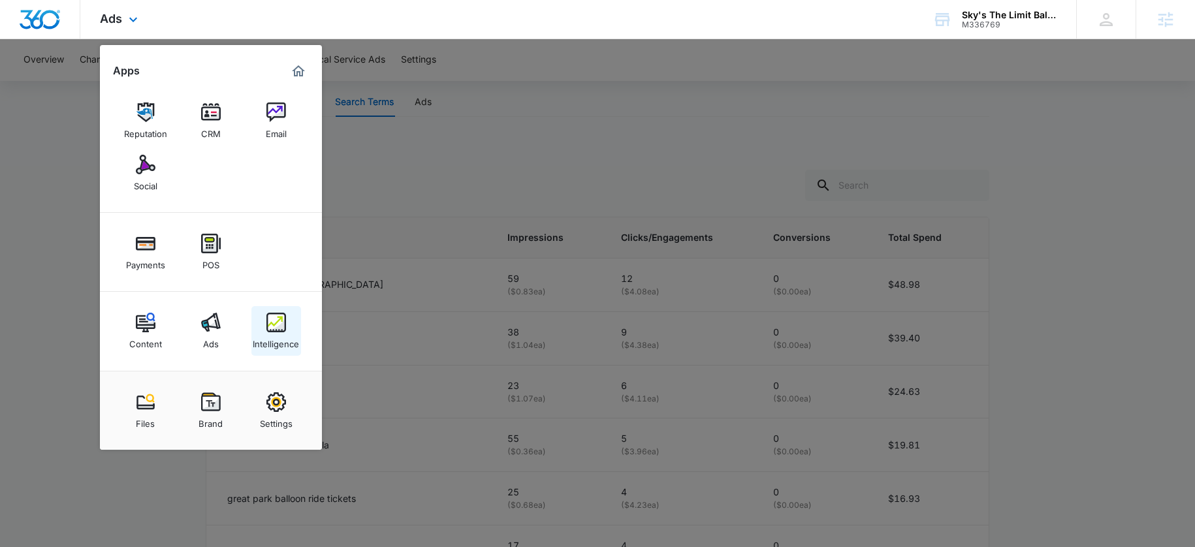
click at [274, 337] on div "Intelligence" at bounding box center [276, 340] width 46 height 17
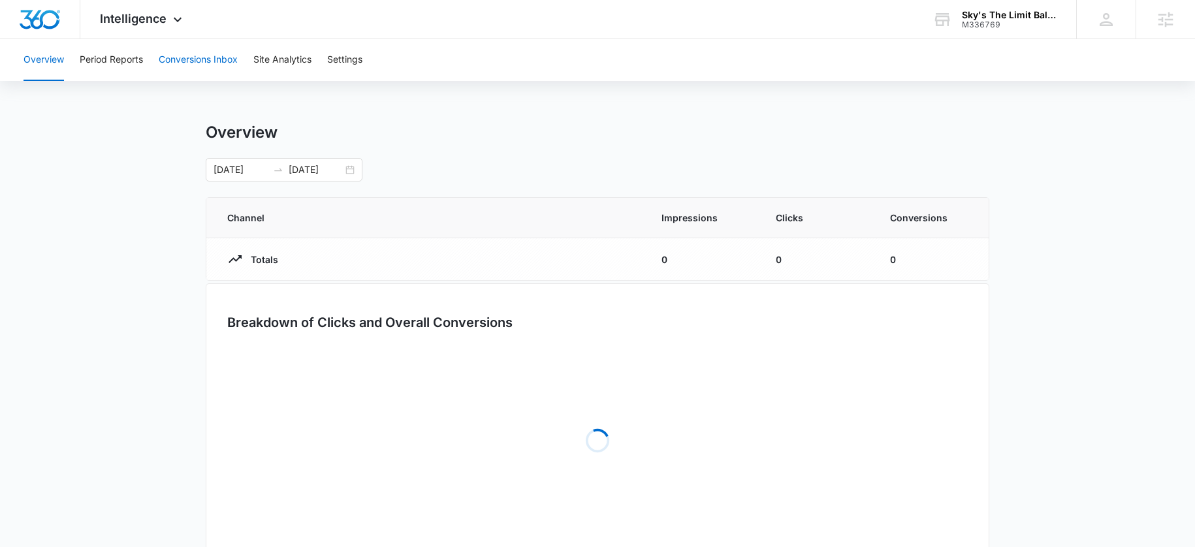
click at [178, 55] on button "Conversions Inbox" at bounding box center [198, 60] width 79 height 42
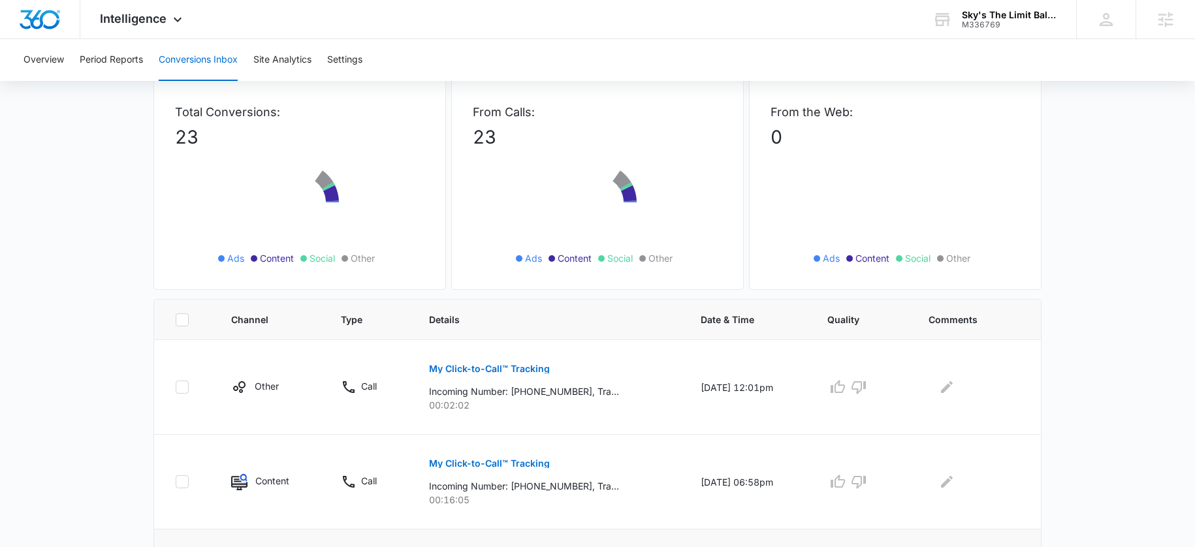
scroll to position [275, 0]
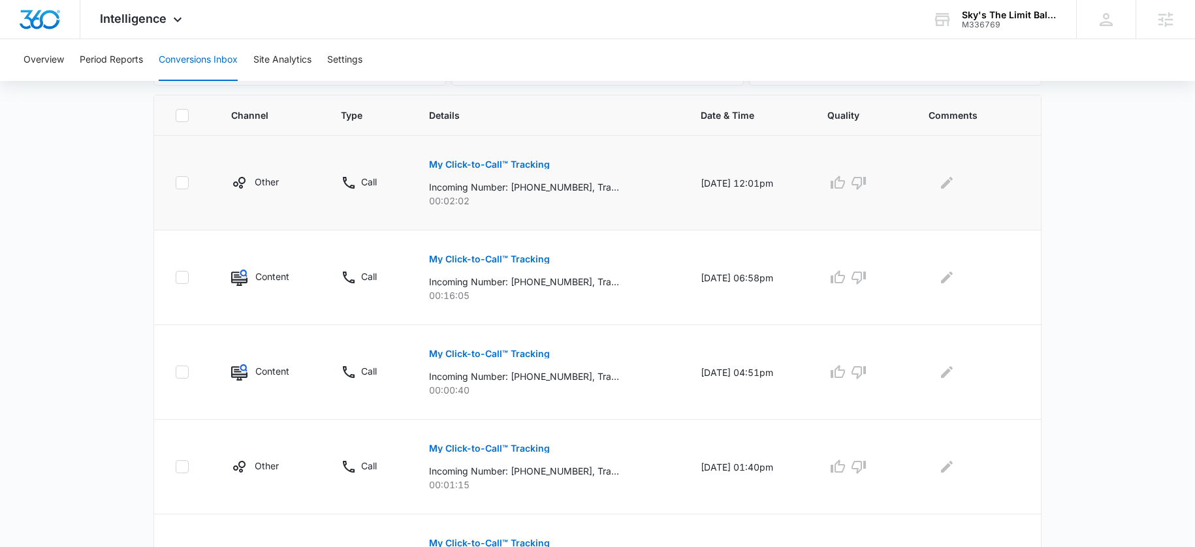
drag, startPoint x: 659, startPoint y: 184, endPoint x: 717, endPoint y: 185, distance: 58.8
click at [717, 185] on tr "Other Call My Click-to-Call™ Tracking Incoming Number: +12147278247, Tracking N…" at bounding box center [597, 183] width 886 height 95
drag, startPoint x: 249, startPoint y: 186, endPoint x: 288, endPoint y: 186, distance: 38.5
click at [288, 186] on div "Other" at bounding box center [270, 183] width 78 height 16
drag, startPoint x: 685, startPoint y: 183, endPoint x: 749, endPoint y: 182, distance: 64.0
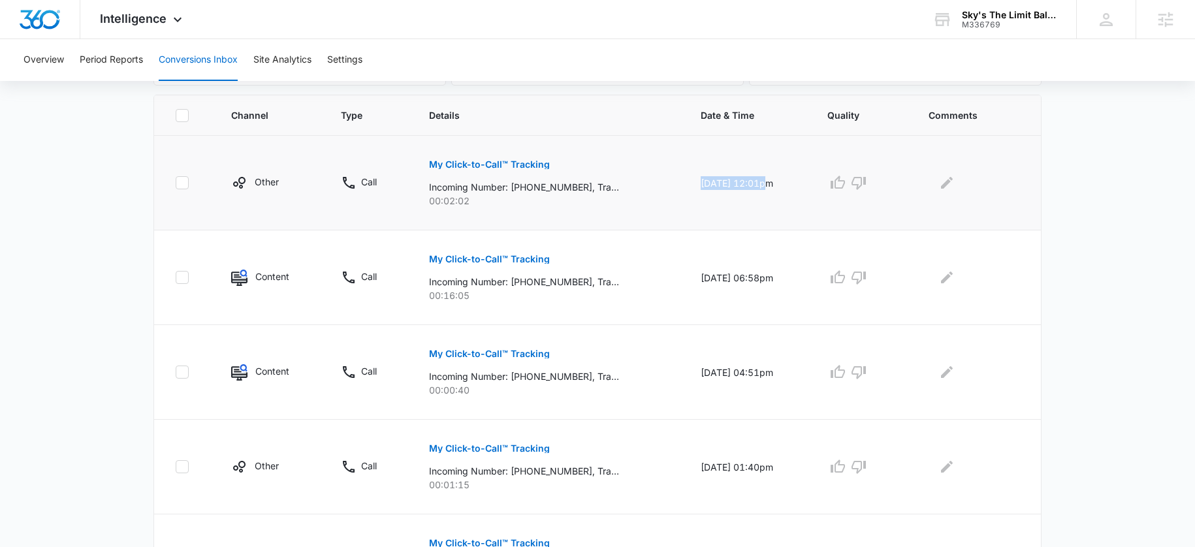
click at [749, 182] on td "09/13/25 at 12:01pm" at bounding box center [748, 183] width 127 height 95
drag, startPoint x: 693, startPoint y: 279, endPoint x: 705, endPoint y: 289, distance: 15.7
click at [703, 287] on td "09/09/25 at 06:58pm" at bounding box center [748, 277] width 127 height 95
drag, startPoint x: 693, startPoint y: 366, endPoint x: 794, endPoint y: 364, distance: 101.8
click at [839, 364] on tr "Content Call My Click-to-Call™ Tracking Incoming Number: +16613483808, Tracking…" at bounding box center [597, 372] width 886 height 95
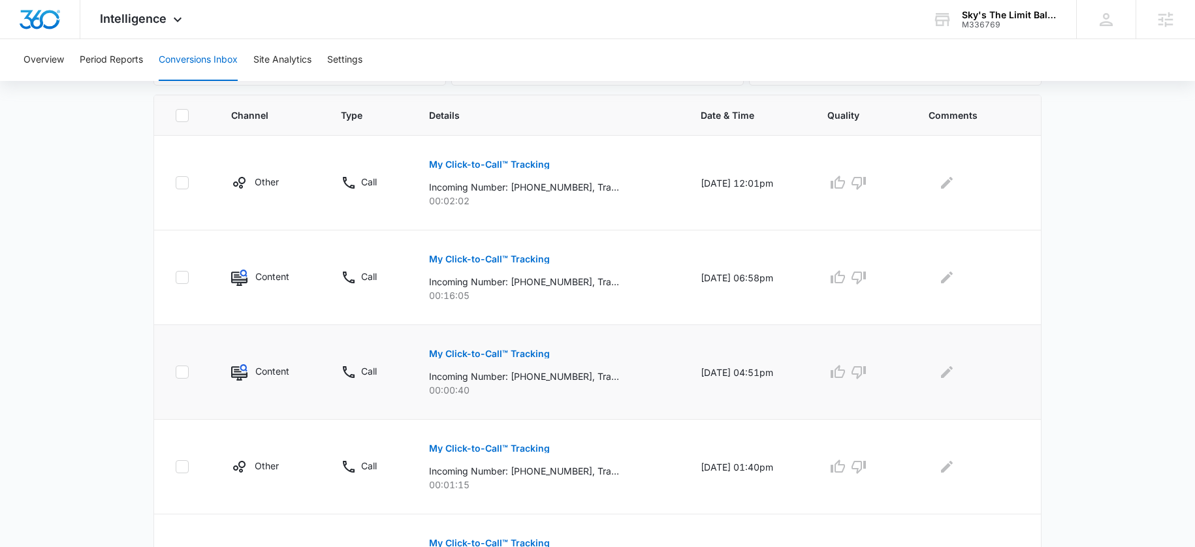
drag, startPoint x: 747, startPoint y: 379, endPoint x: 777, endPoint y: 379, distance: 30.0
click at [777, 379] on td "09/09/25 at 04:51pm" at bounding box center [748, 372] width 127 height 95
drag, startPoint x: 697, startPoint y: 469, endPoint x: 751, endPoint y: 463, distance: 53.9
click at [751, 463] on td "09/09/25 at 01:40pm" at bounding box center [748, 467] width 127 height 95
drag, startPoint x: 444, startPoint y: 300, endPoint x: 695, endPoint y: 248, distance: 256.5
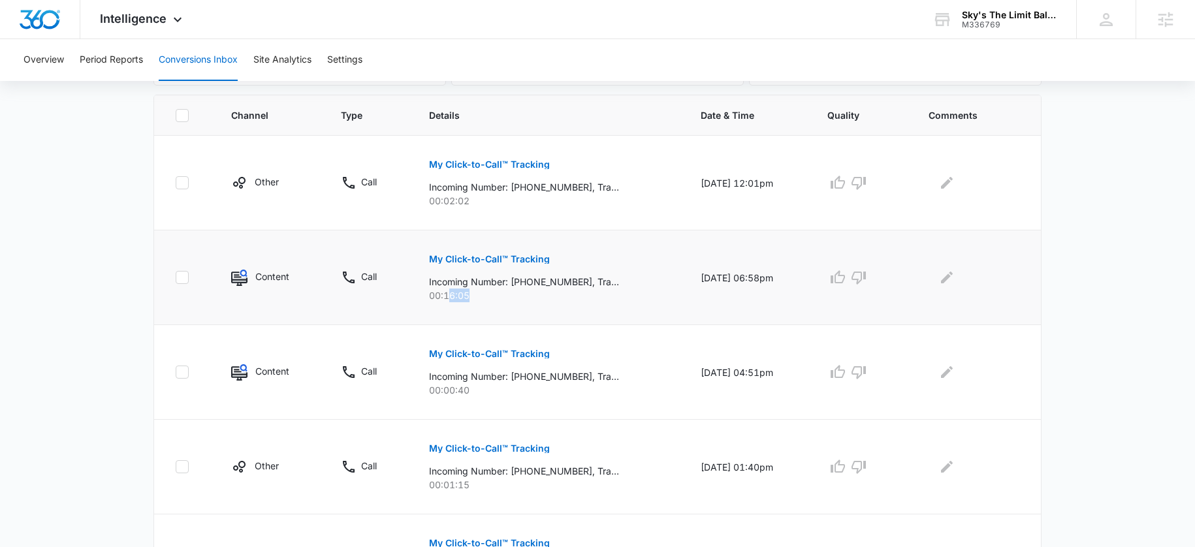
click at [553, 294] on p "00:16:05" at bounding box center [549, 296] width 240 height 14
click at [462, 260] on p "My Click-to-Call™ Tracking" at bounding box center [489, 259] width 121 height 9
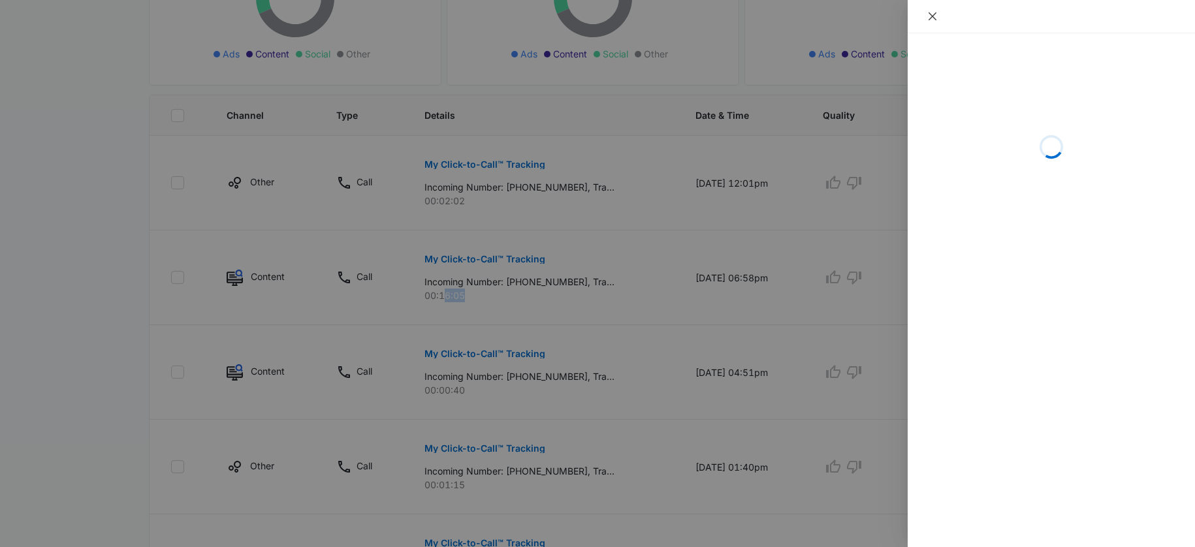
click at [935, 17] on icon "close" at bounding box center [932, 16] width 10 height 10
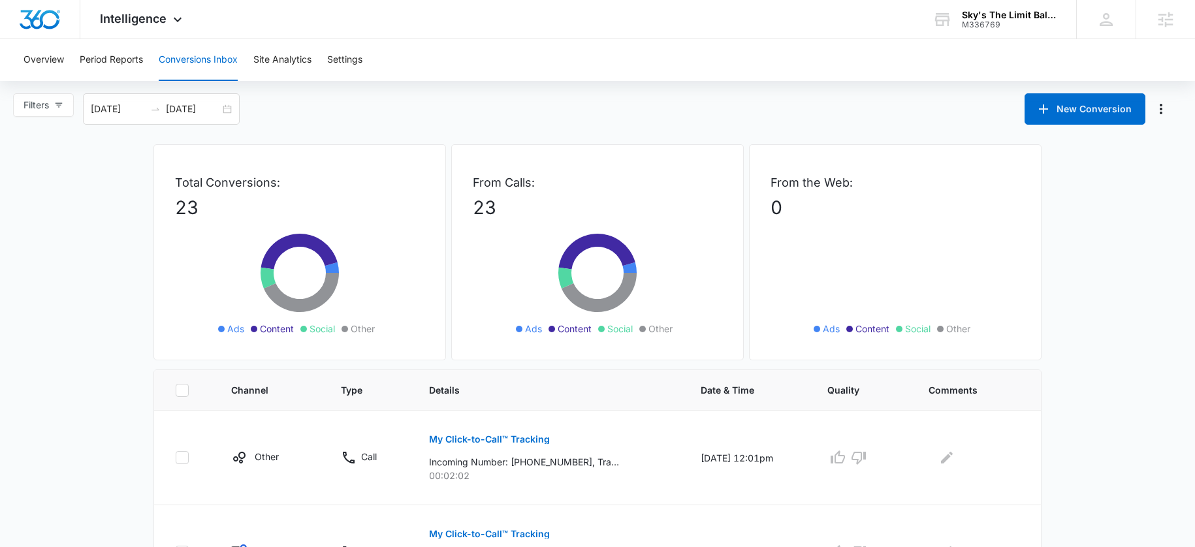
scroll to position [0, 0]
click at [156, 15] on span "Intelligence" at bounding box center [133, 19] width 67 height 14
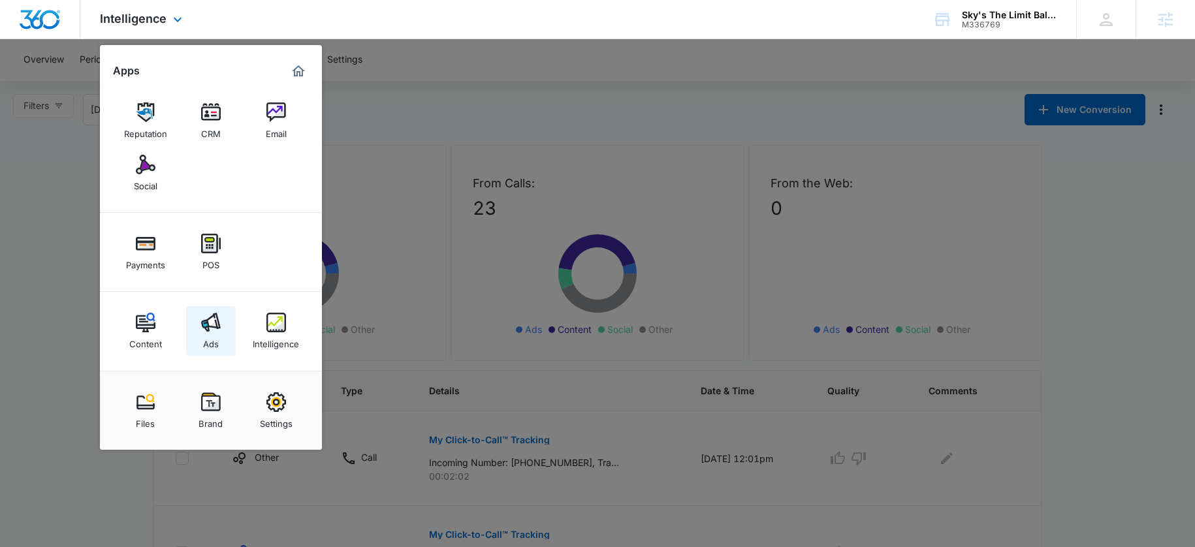
click at [214, 330] on img at bounding box center [211, 323] width 20 height 20
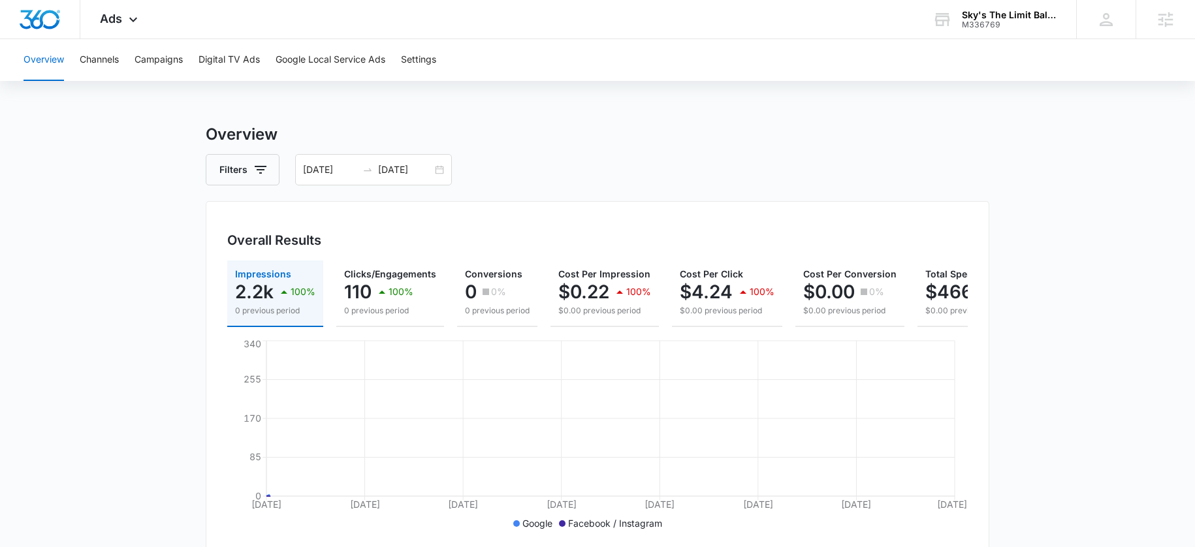
click at [134, 61] on div "Overview Channels Campaigns Digital TV Ads Google Local Service Ads Settings" at bounding box center [597, 60] width 1163 height 42
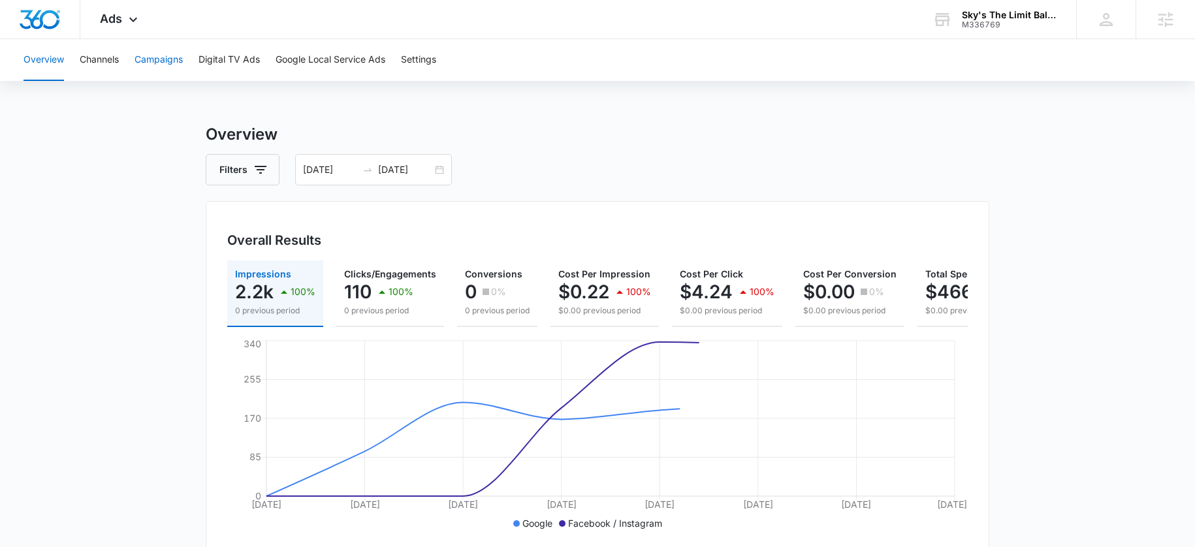
click at [152, 63] on button "Campaigns" at bounding box center [158, 60] width 48 height 42
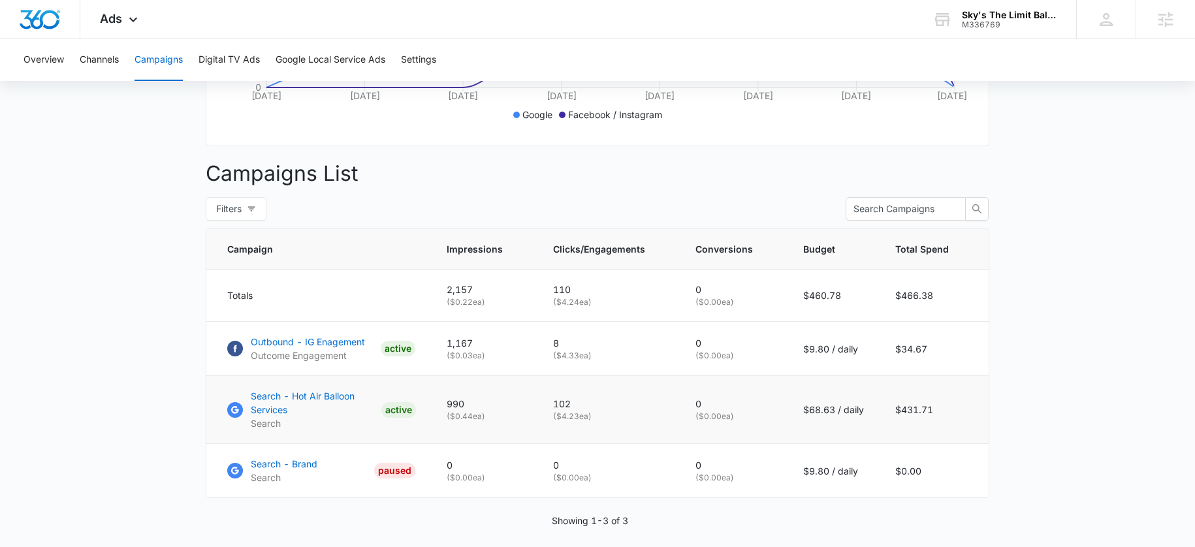
scroll to position [461, 0]
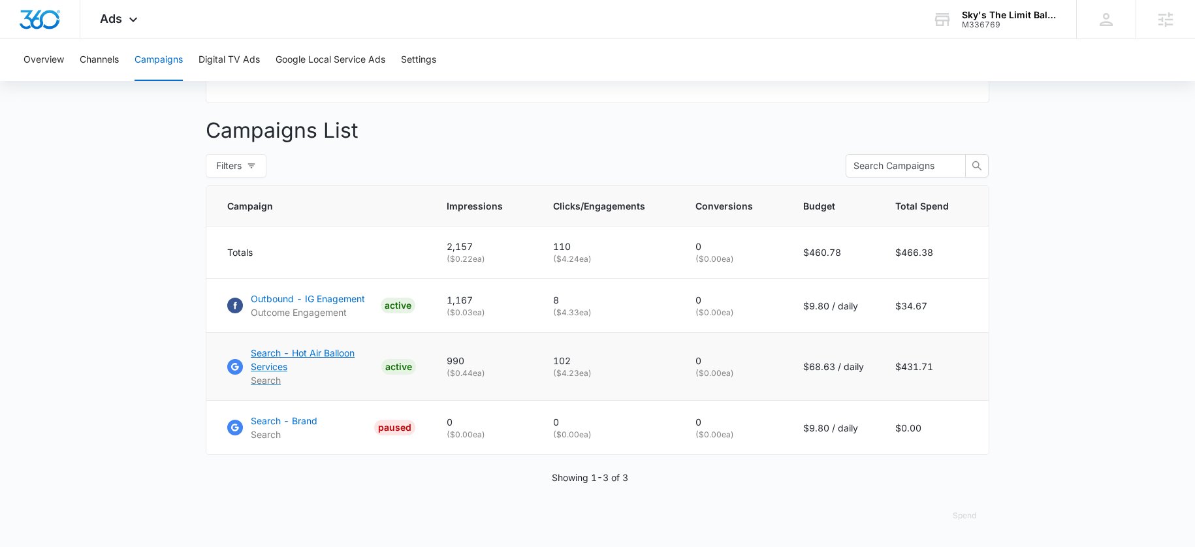
click at [325, 355] on p "Search - Hot Air Balloon Services" at bounding box center [313, 359] width 125 height 27
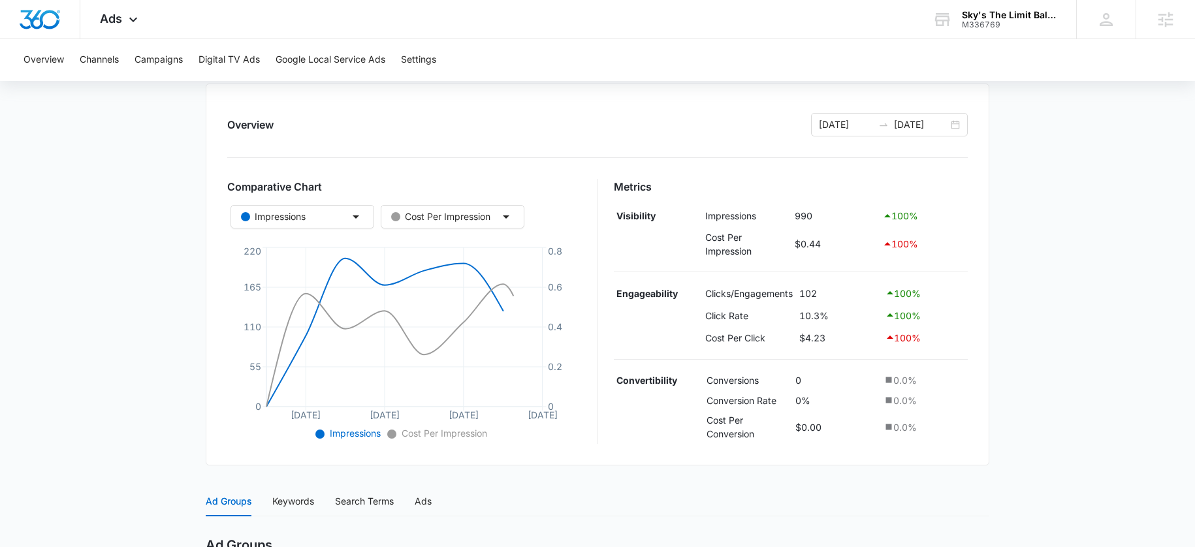
scroll to position [413, 0]
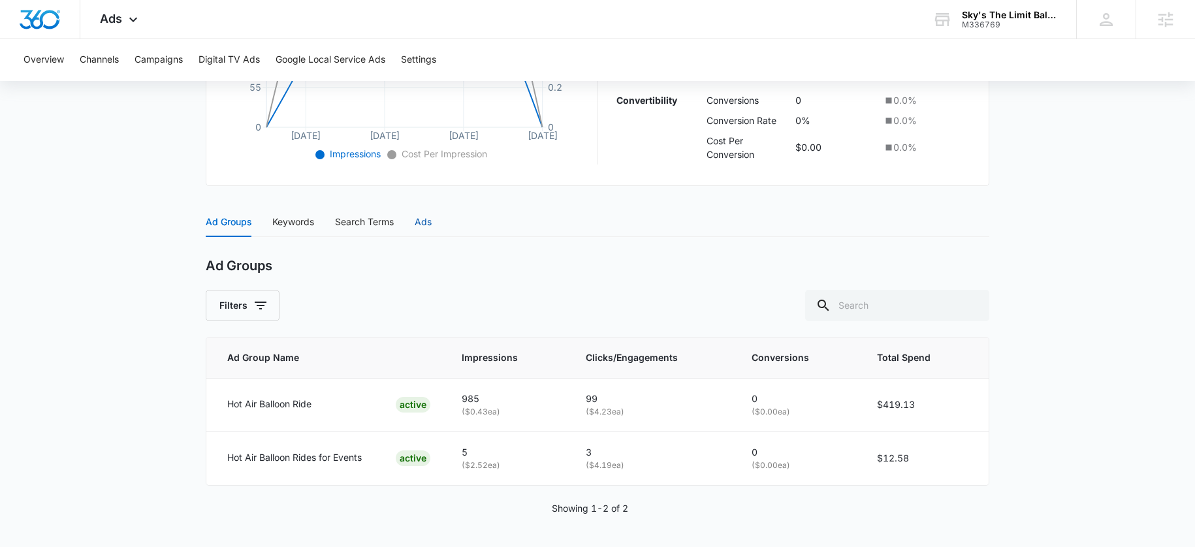
click at [431, 217] on div "Ads" at bounding box center [423, 222] width 17 height 14
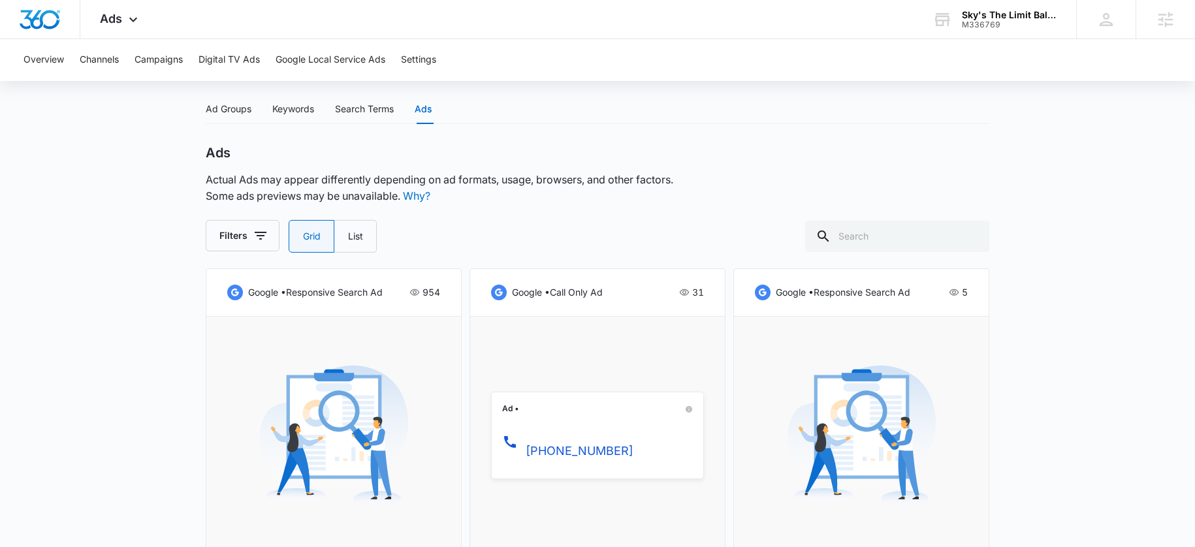
scroll to position [701, 0]
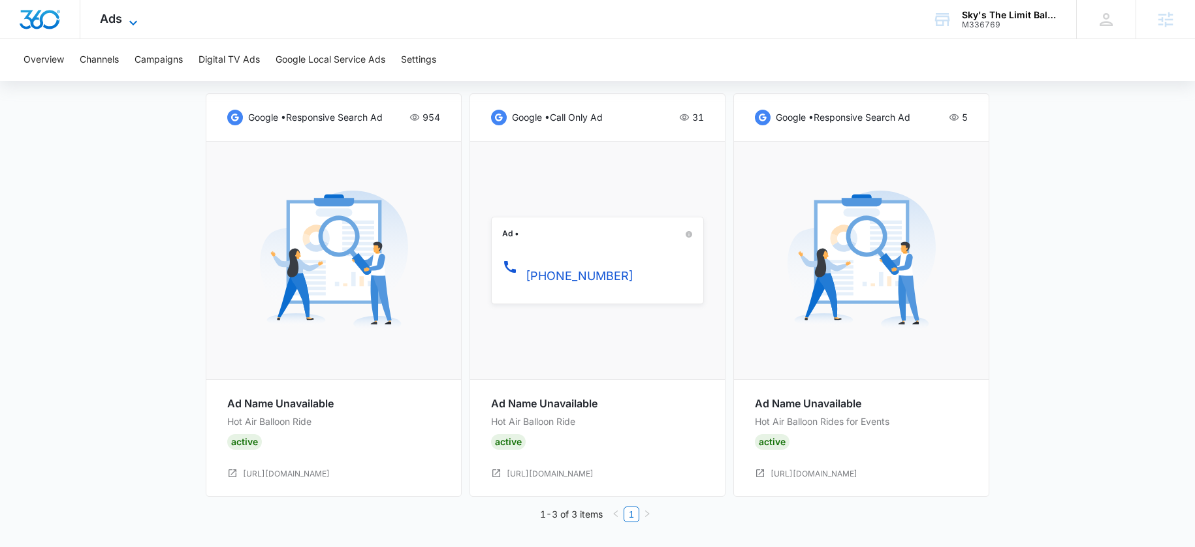
click at [111, 24] on span "Ads" at bounding box center [111, 19] width 22 height 14
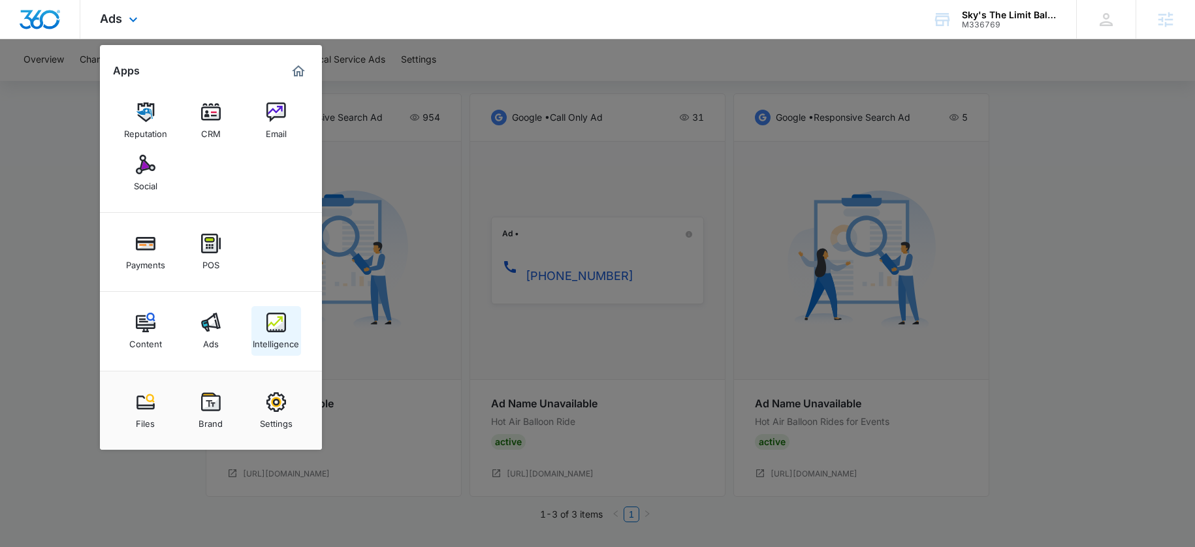
click at [271, 323] on img at bounding box center [276, 323] width 20 height 20
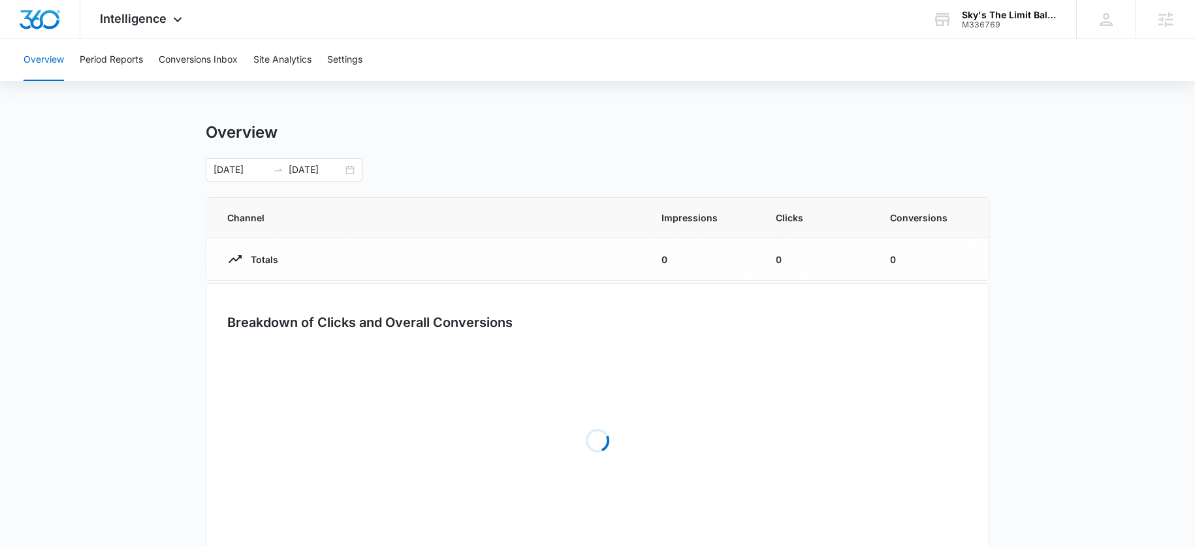
click at [326, 46] on div "Overview Period Reports Conversions Inbox Site Analytics Settings" at bounding box center [597, 60] width 1163 height 42
click at [356, 69] on button "Settings" at bounding box center [344, 60] width 35 height 42
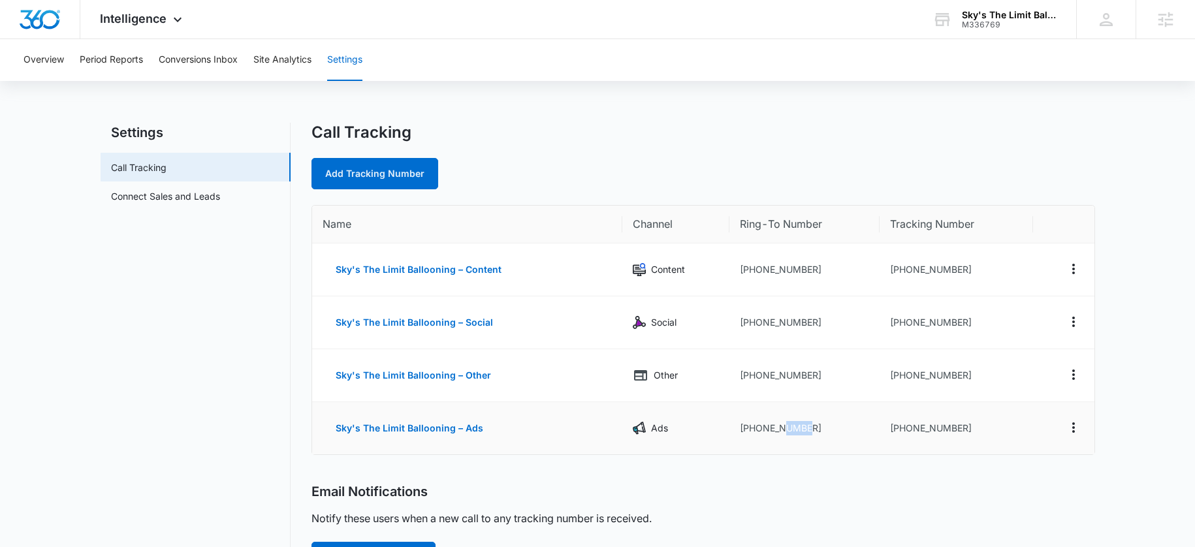
drag, startPoint x: 783, startPoint y: 430, endPoint x: 811, endPoint y: 430, distance: 28.1
click at [811, 430] on td "+17606020295" at bounding box center [804, 428] width 151 height 52
drag, startPoint x: 868, startPoint y: 260, endPoint x: 967, endPoint y: 270, distance: 100.4
click at [967, 270] on tr "Sky's The Limit Ballooning – Content Content +17606020295 +17602822112" at bounding box center [703, 269] width 782 height 53
click at [655, 320] on p "Social" at bounding box center [663, 322] width 25 height 14
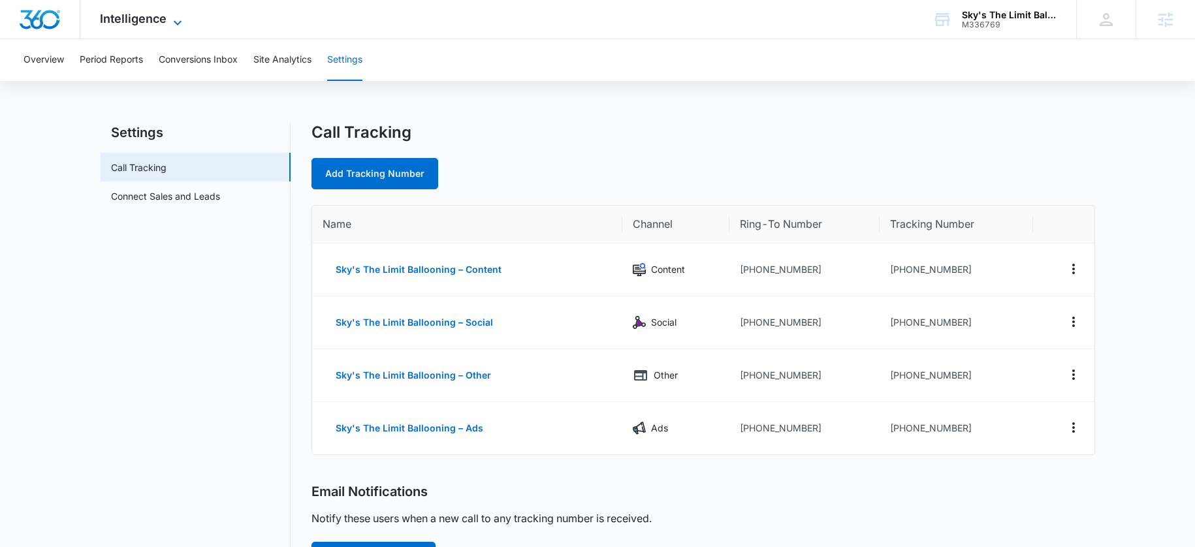
click at [155, 16] on span "Intelligence" at bounding box center [133, 19] width 67 height 14
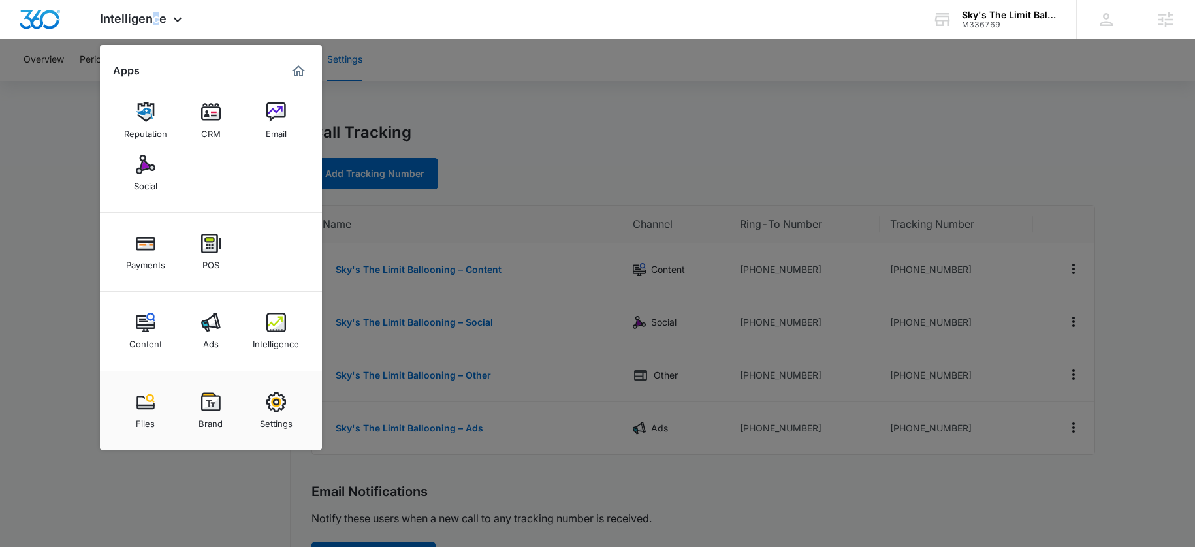
click at [220, 338] on link "Ads" at bounding box center [211, 331] width 50 height 50
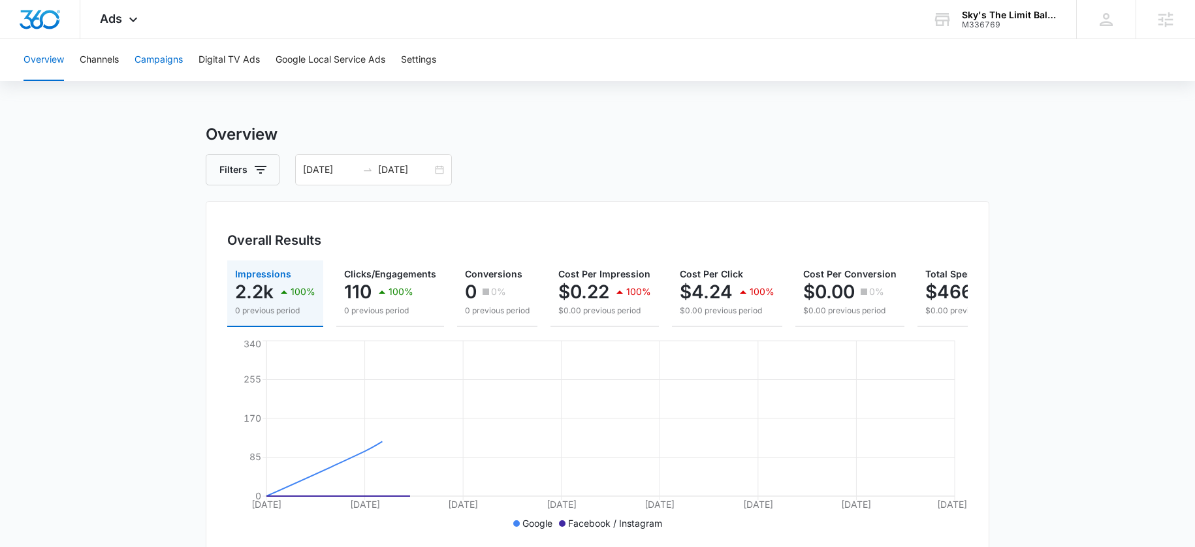
click at [148, 66] on button "Campaigns" at bounding box center [158, 60] width 48 height 42
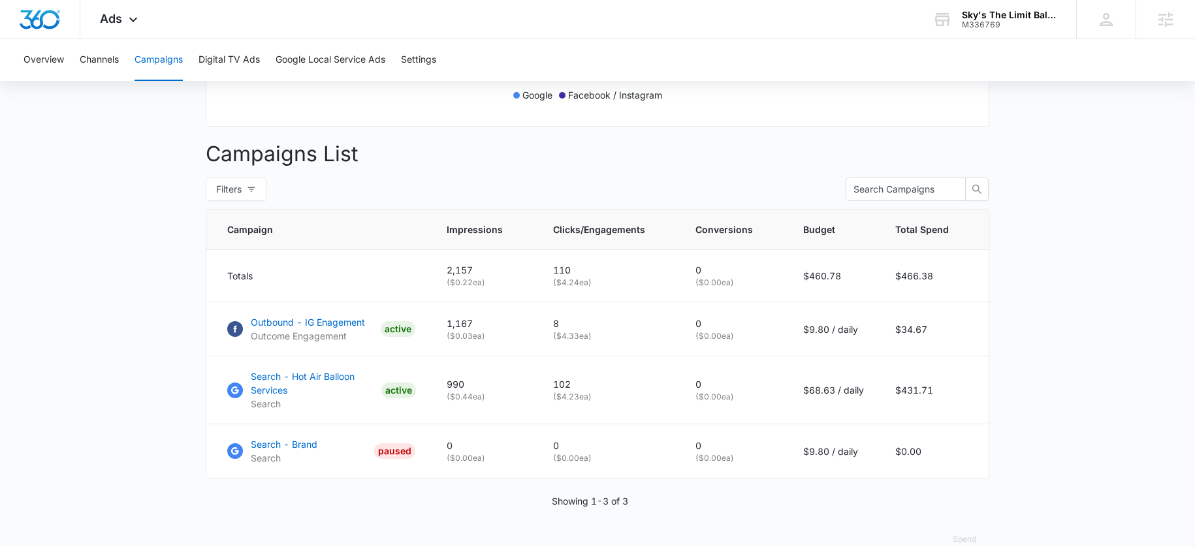
scroll to position [461, 0]
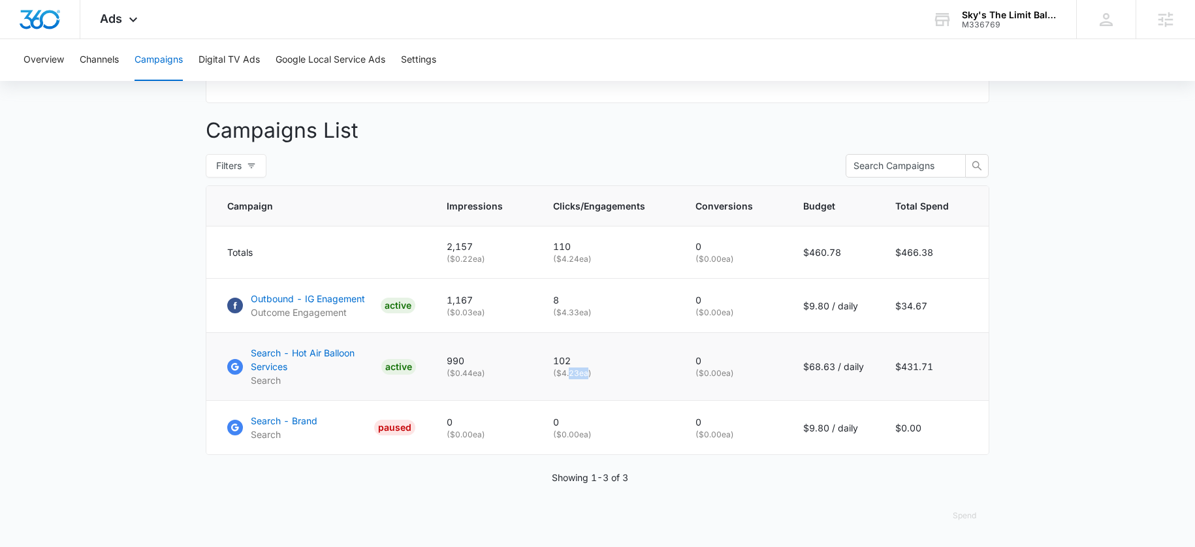
drag, startPoint x: 572, startPoint y: 376, endPoint x: 588, endPoint y: 376, distance: 16.3
click at [588, 376] on p "( $4.23 ea)" at bounding box center [608, 374] width 111 height 12
click at [268, 303] on p "Outbound - IG Enagement" at bounding box center [308, 299] width 114 height 14
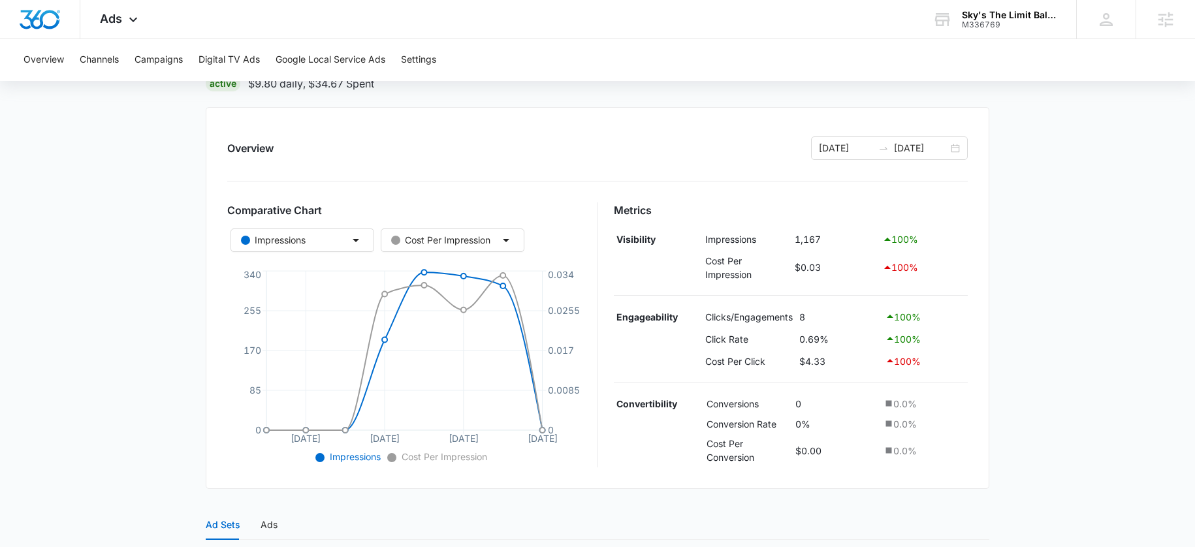
scroll to position [358, 0]
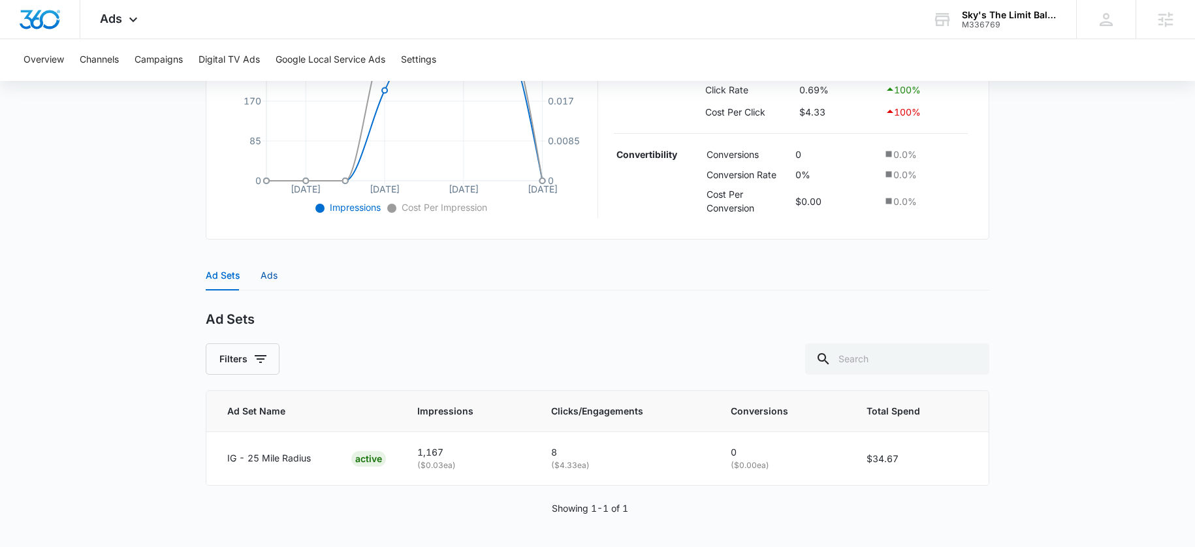
click at [263, 279] on div "Ads" at bounding box center [268, 275] width 17 height 14
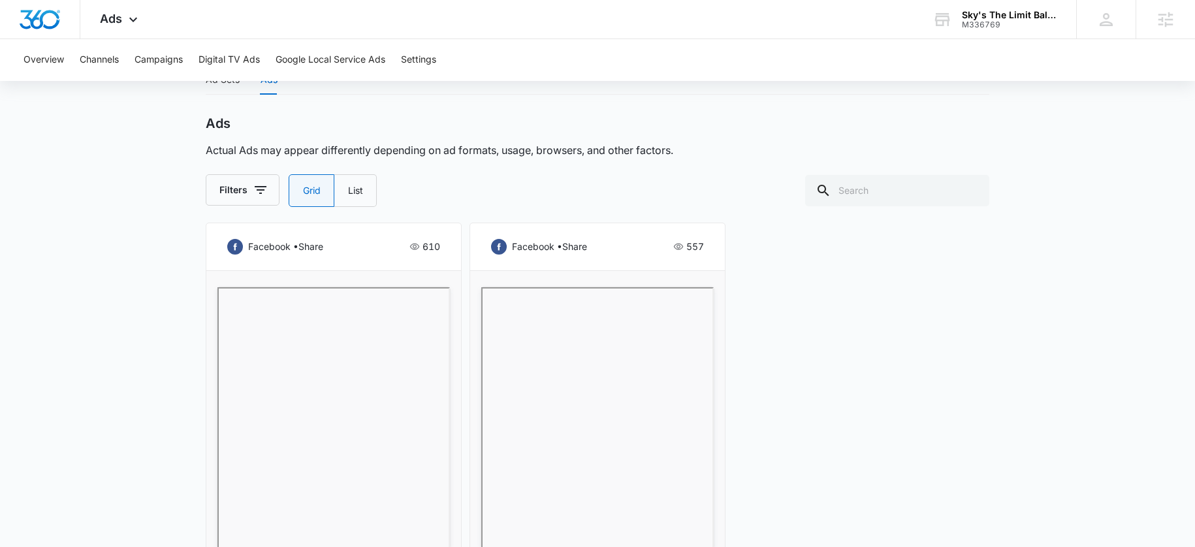
scroll to position [485, 0]
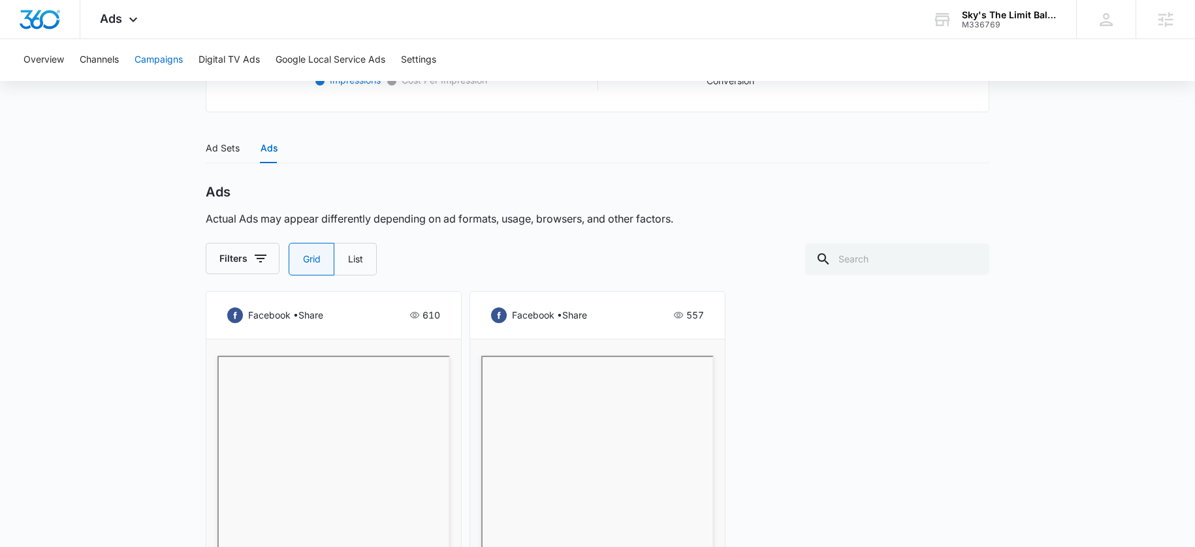
click at [166, 57] on button "Campaigns" at bounding box center [158, 60] width 48 height 42
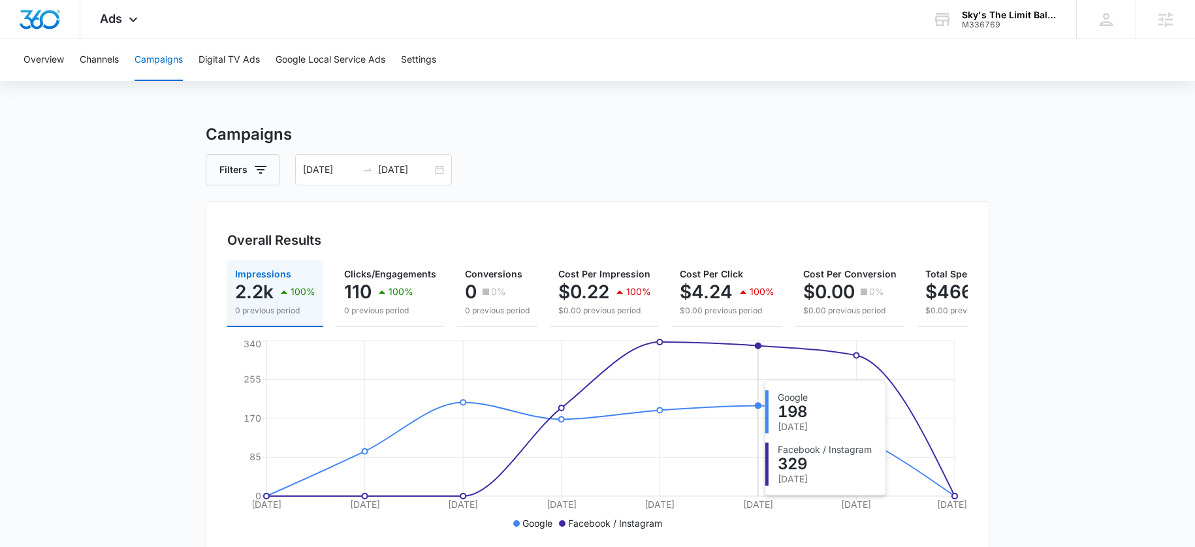
scroll to position [461, 0]
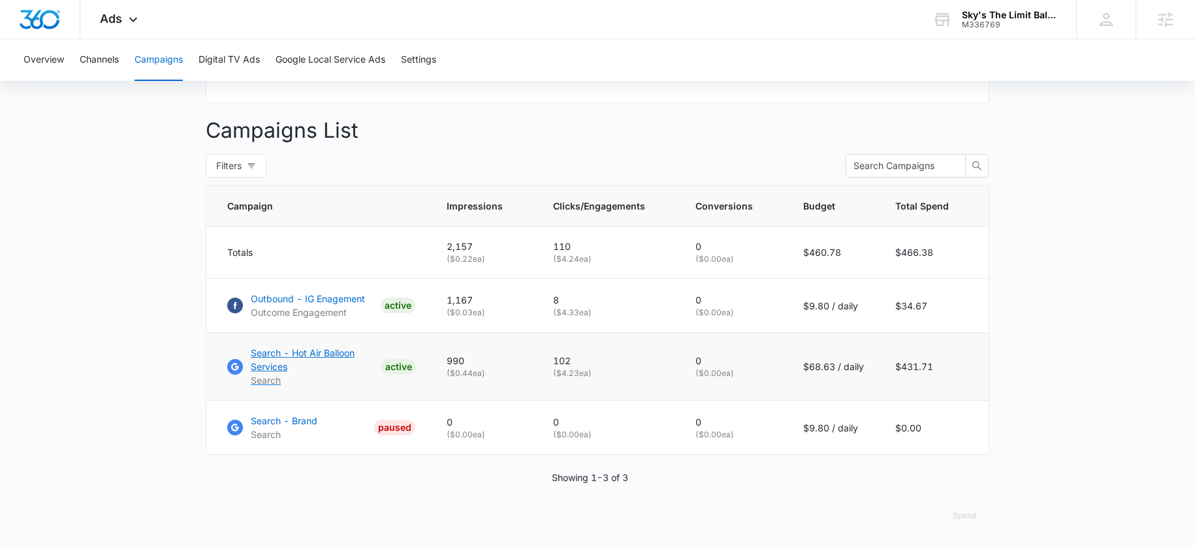
click at [336, 355] on p "Search - Hot Air Balloon Services" at bounding box center [313, 359] width 125 height 27
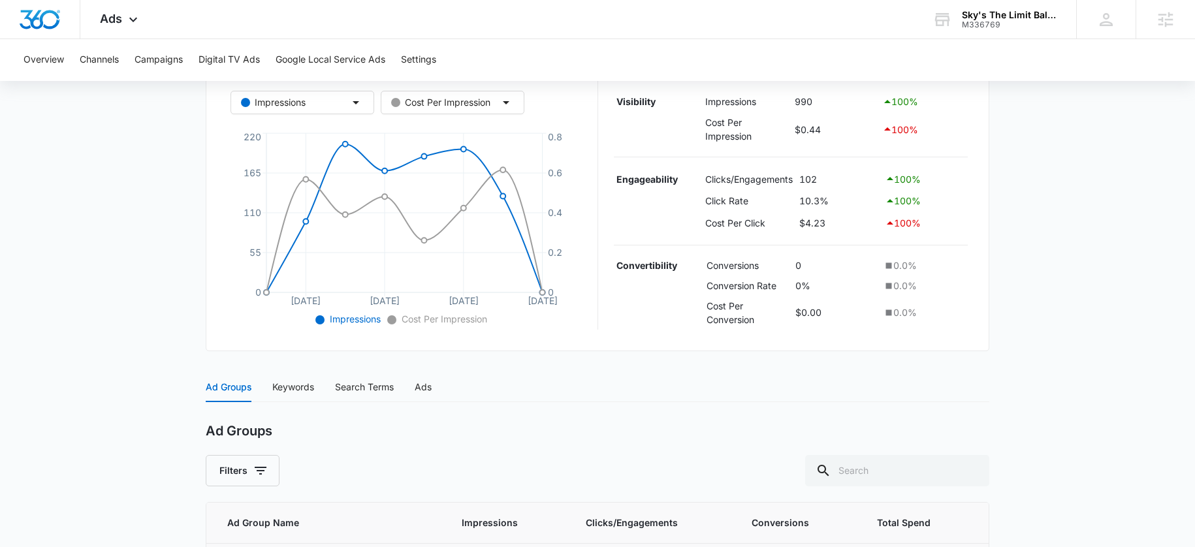
scroll to position [413, 0]
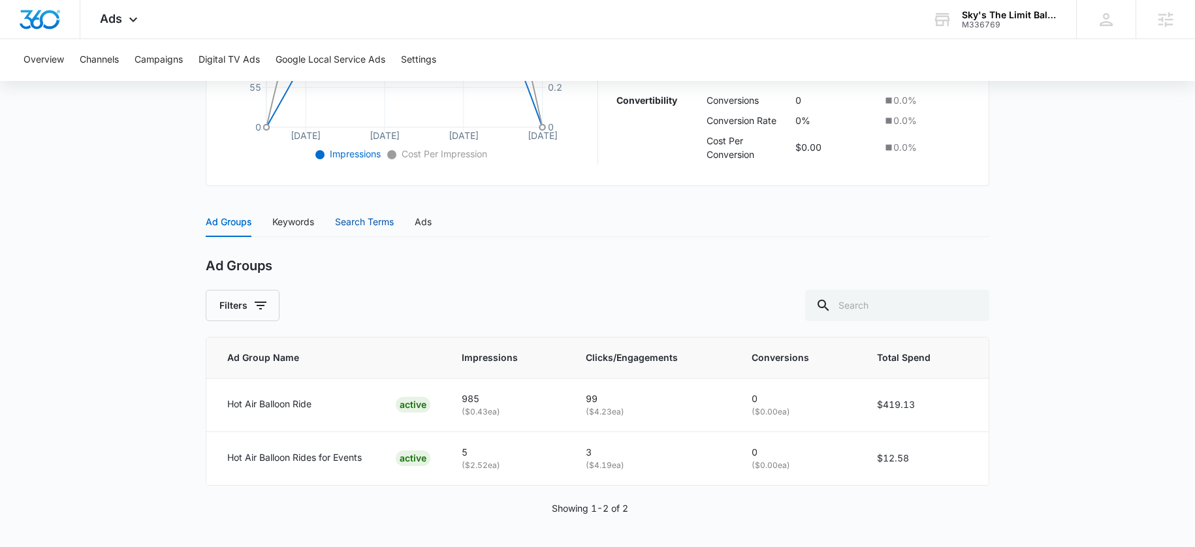
click at [352, 227] on div "Search Terms" at bounding box center [364, 222] width 59 height 14
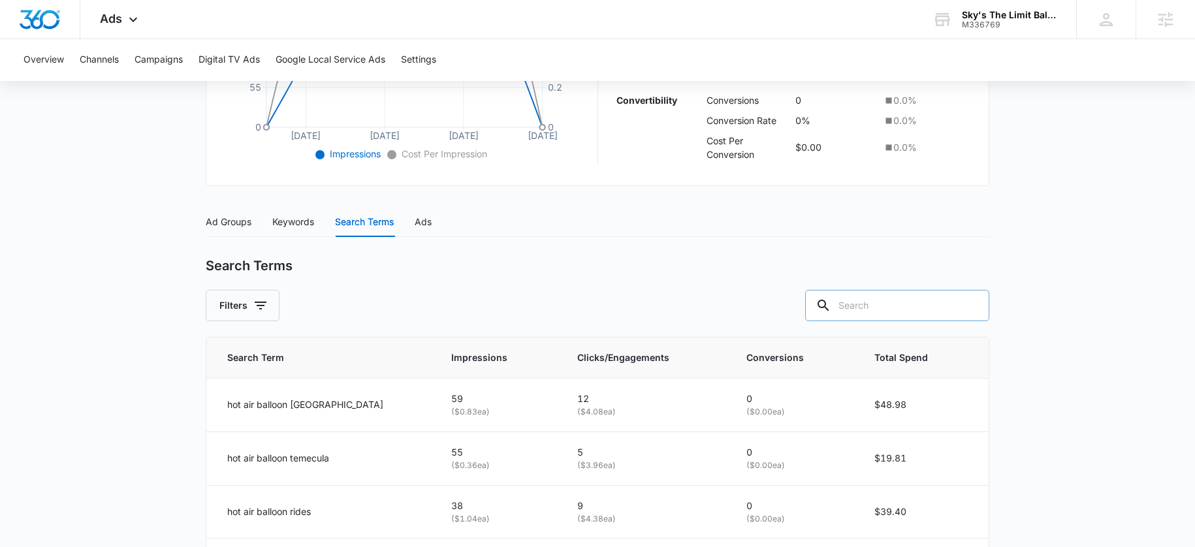
click at [871, 310] on input "text" at bounding box center [897, 305] width 184 height 31
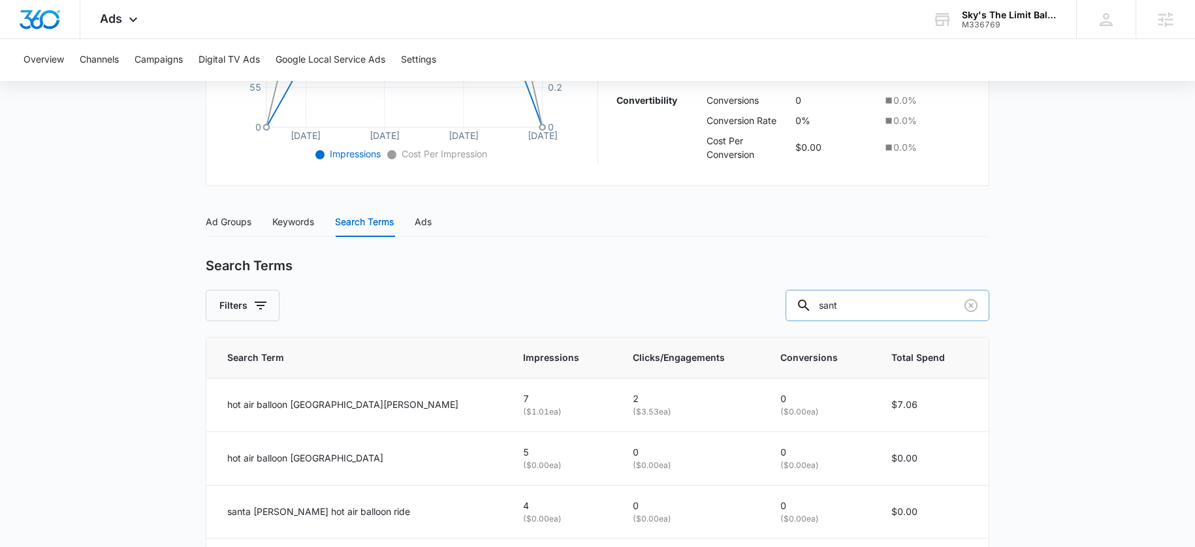
type input "santa"
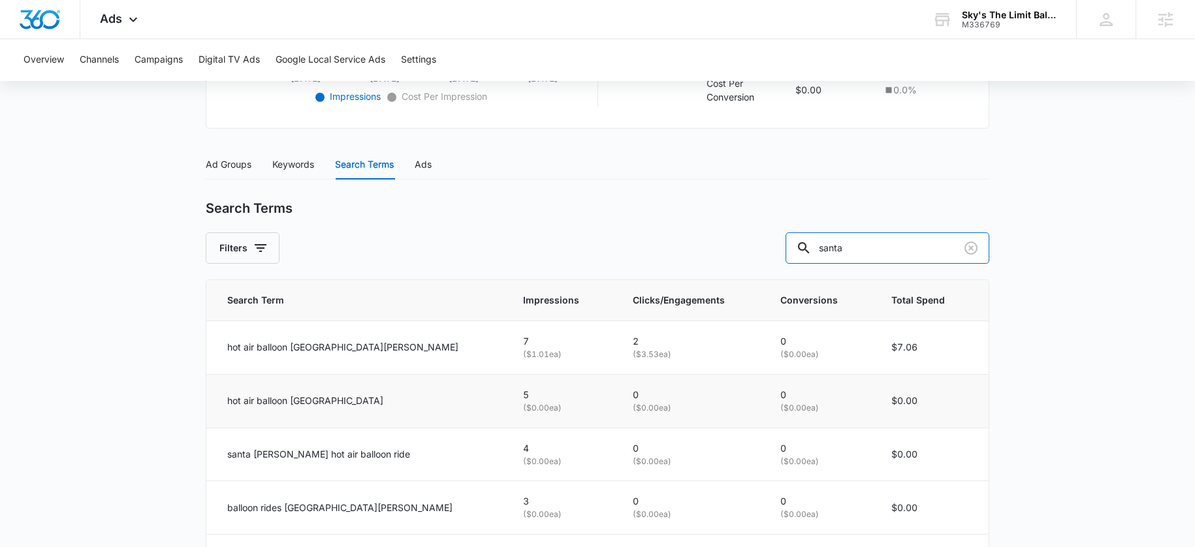
scroll to position [479, 0]
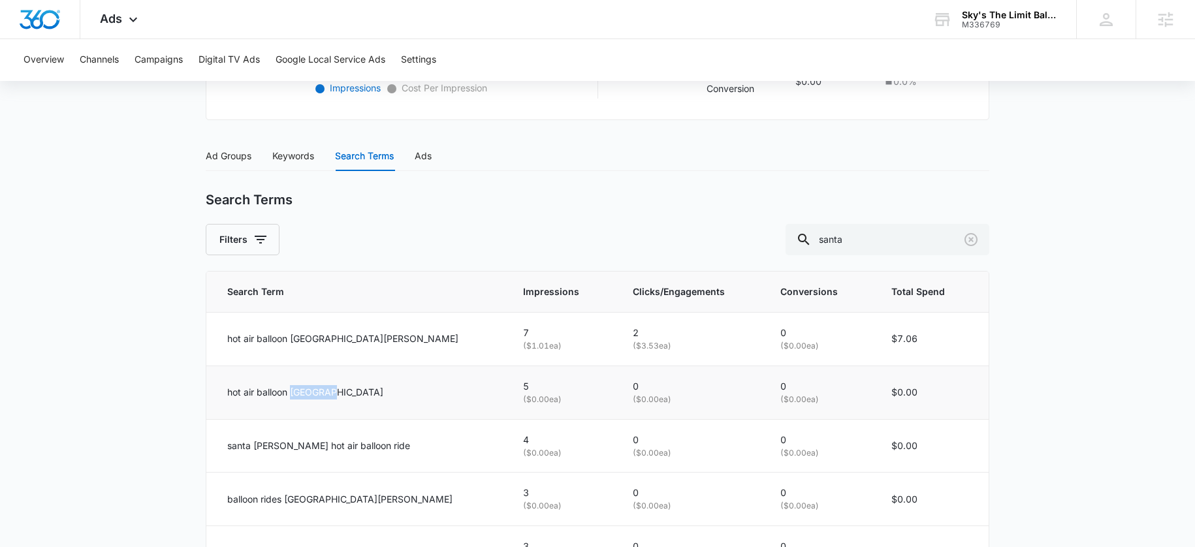
drag, startPoint x: 344, startPoint y: 390, endPoint x: 290, endPoint y: 392, distance: 53.6
click at [290, 392] on div "hot air balloon [GEOGRAPHIC_DATA]" at bounding box center [359, 392] width 264 height 14
copy p "santa fe"
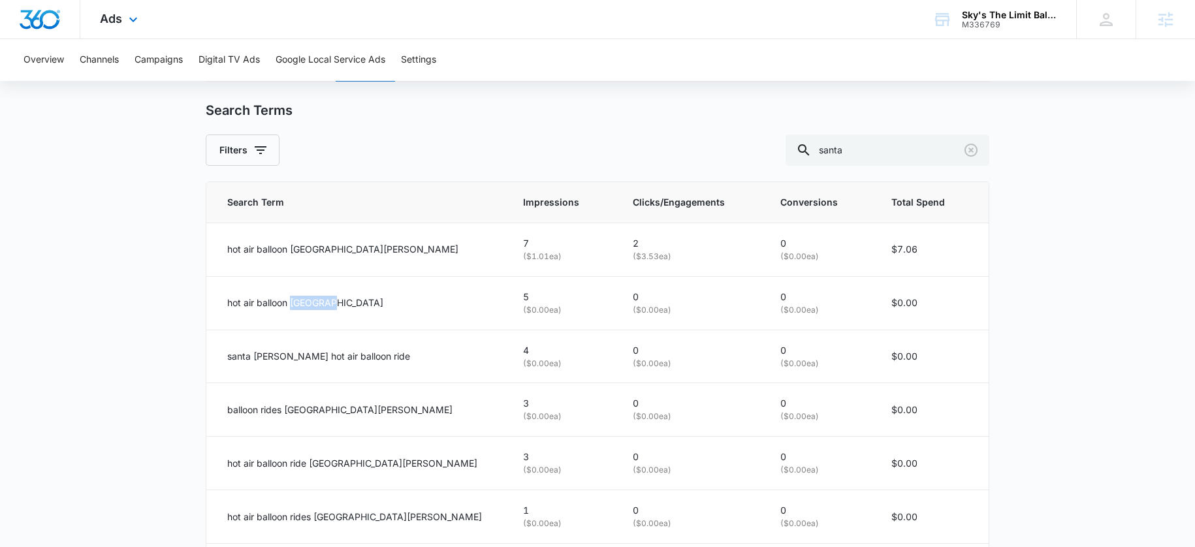
scroll to position [430, 0]
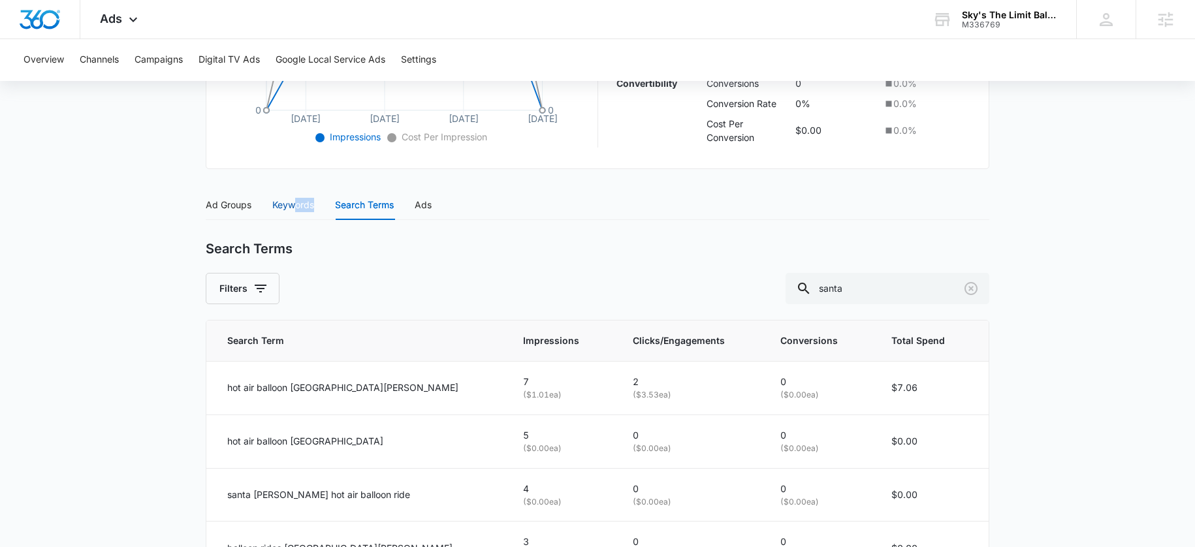
click at [295, 213] on div "Keywords" at bounding box center [293, 205] width 42 height 30
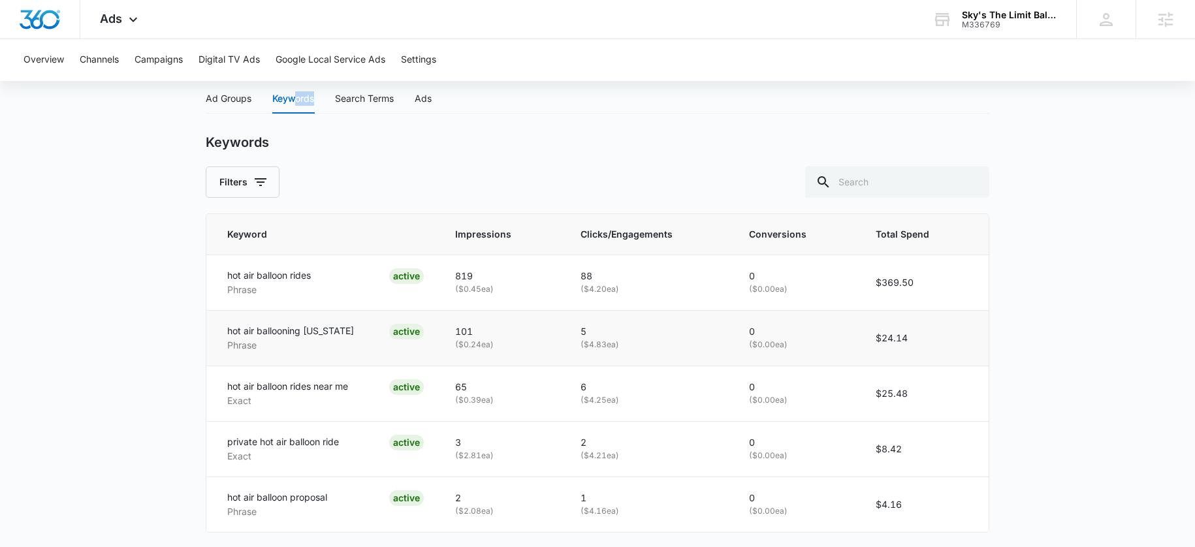
scroll to position [539, 0]
drag, startPoint x: 228, startPoint y: 277, endPoint x: 360, endPoint y: 278, distance: 131.9
click at [360, 278] on div "hot air balloon rides Phrase ACTIVE" at bounding box center [325, 280] width 196 height 29
click at [274, 263] on td "hot air balloon rides Phrase ACTIVE" at bounding box center [322, 280] width 233 height 55
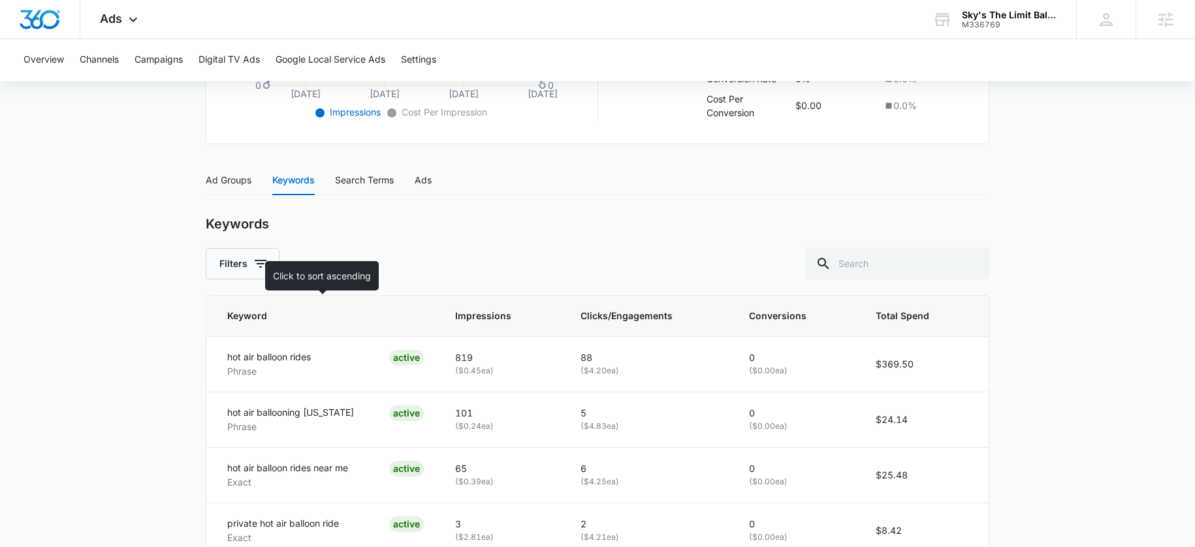
scroll to position [454, 0]
click at [346, 170] on div "Search Terms" at bounding box center [364, 181] width 59 height 30
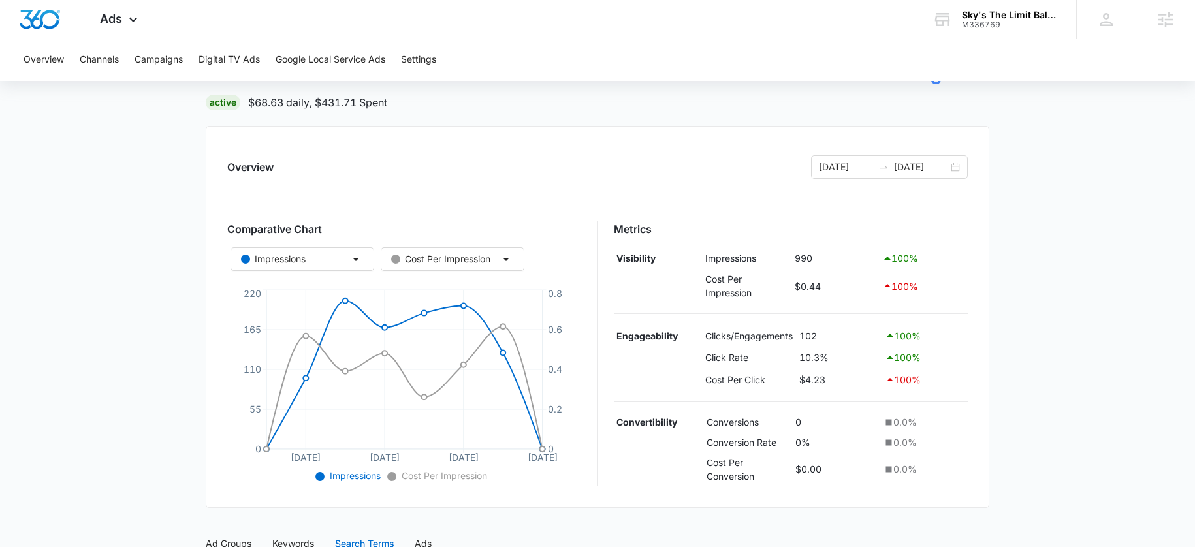
scroll to position [0, 0]
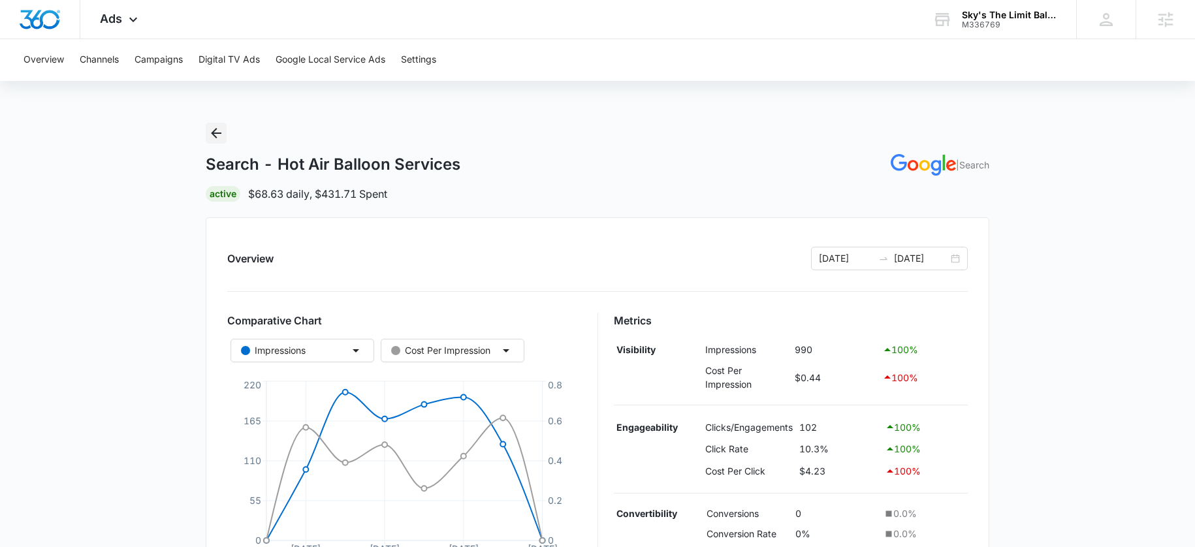
click at [211, 133] on icon "Back" at bounding box center [216, 133] width 16 height 16
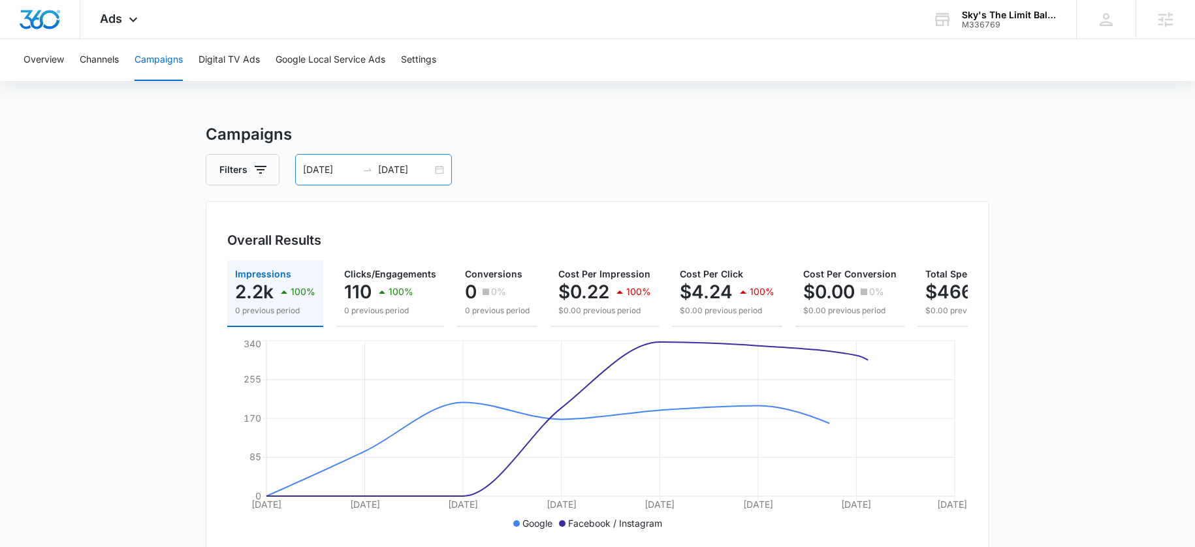
click at [321, 173] on input "[DATE]" at bounding box center [330, 170] width 54 height 14
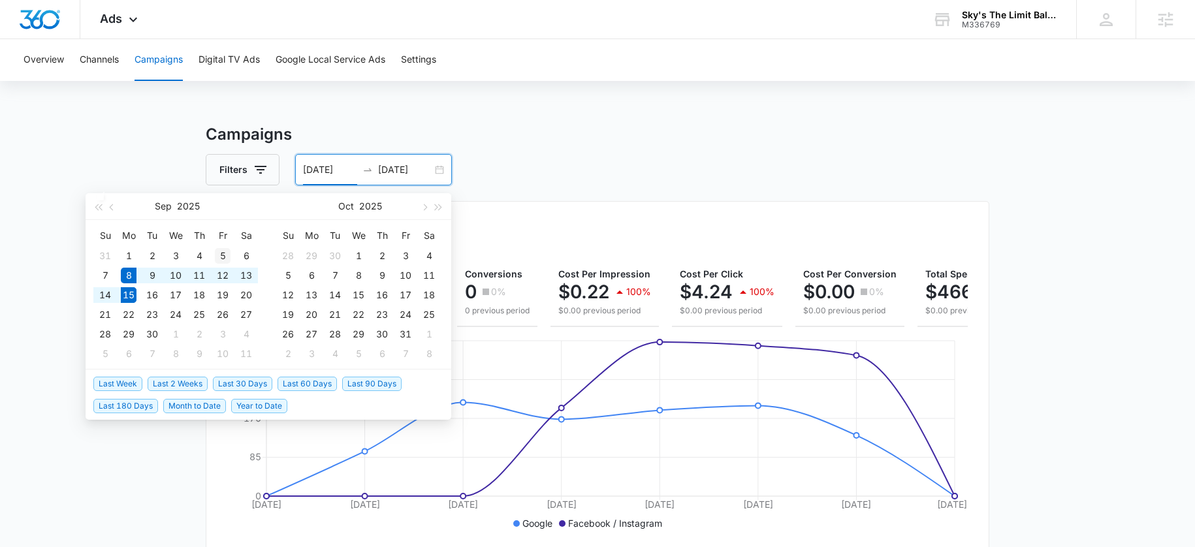
type input "[DATE]"
click at [226, 253] on div "5" at bounding box center [223, 256] width 16 height 16
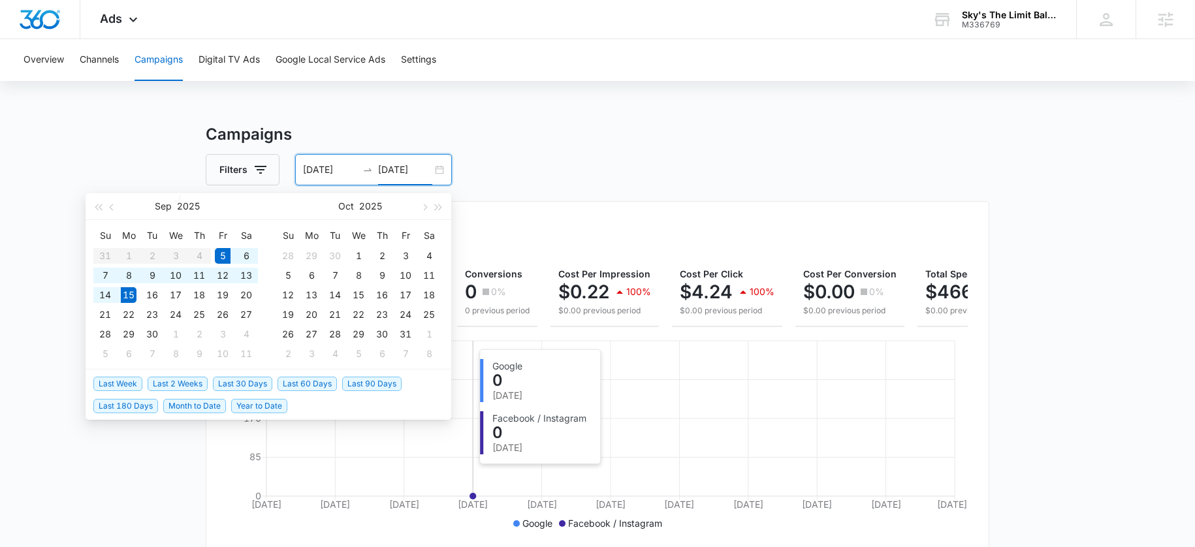
type input "[DATE]"
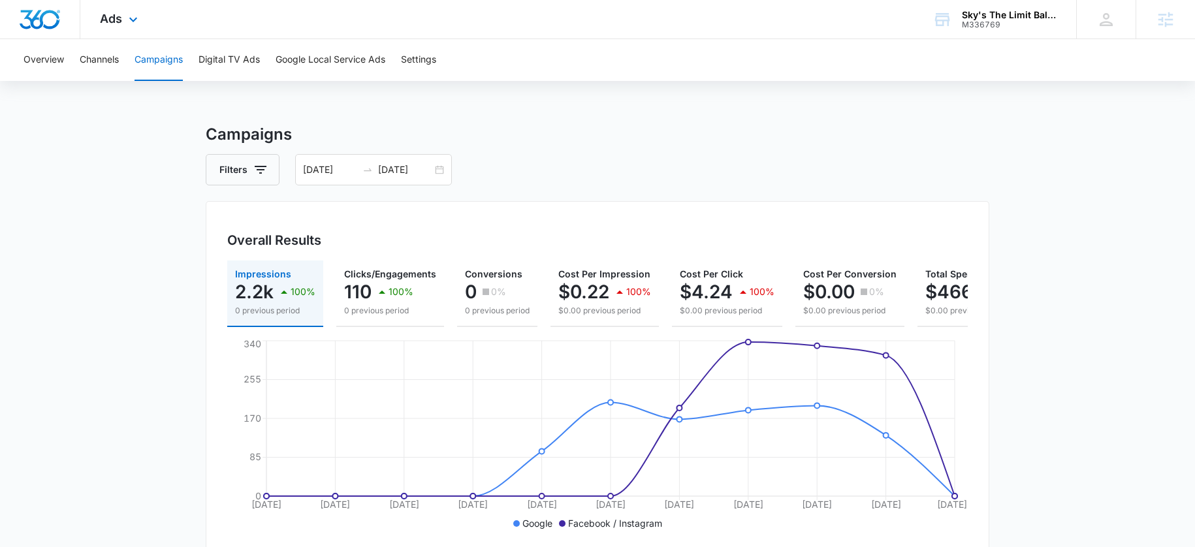
click at [116, 9] on div "Ads Apps Reputation CRM Email Social Payments POS Content Ads Intelligence File…" at bounding box center [120, 19] width 80 height 39
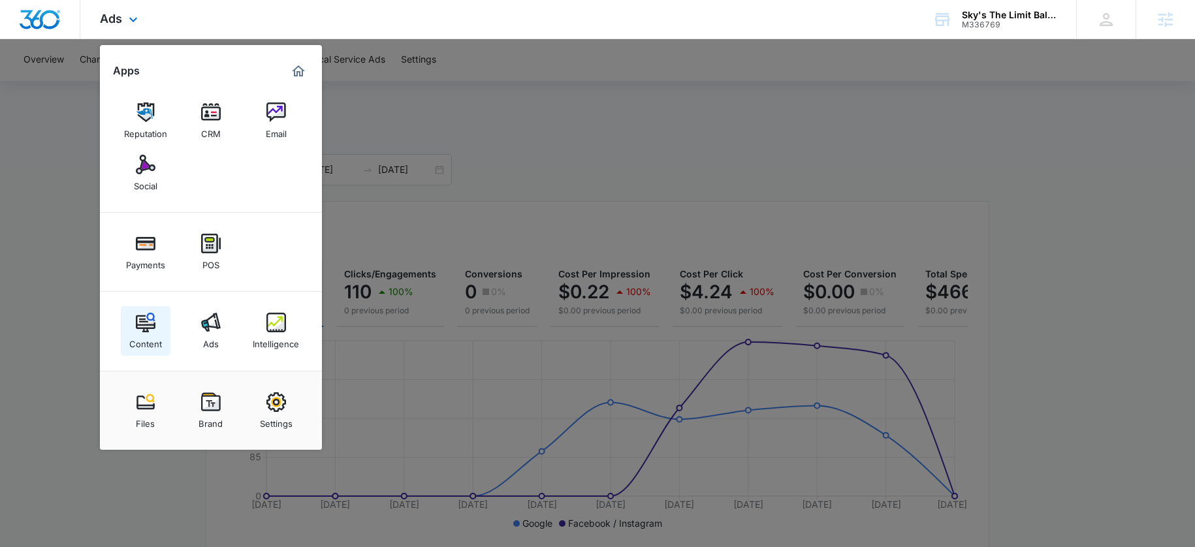
click at [145, 325] on img at bounding box center [146, 323] width 20 height 20
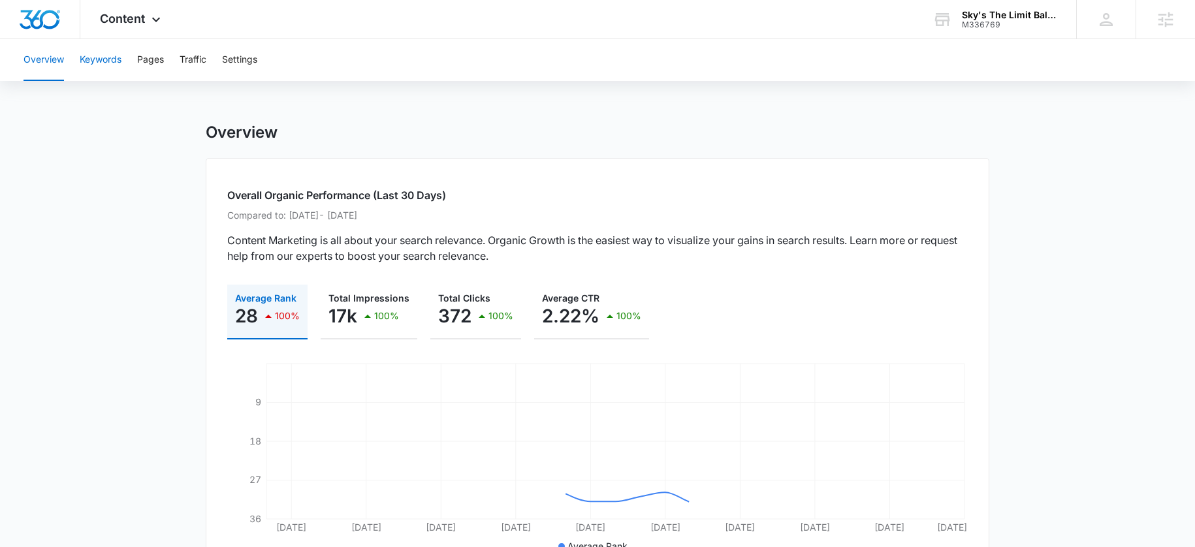
click at [99, 71] on button "Keywords" at bounding box center [101, 60] width 42 height 42
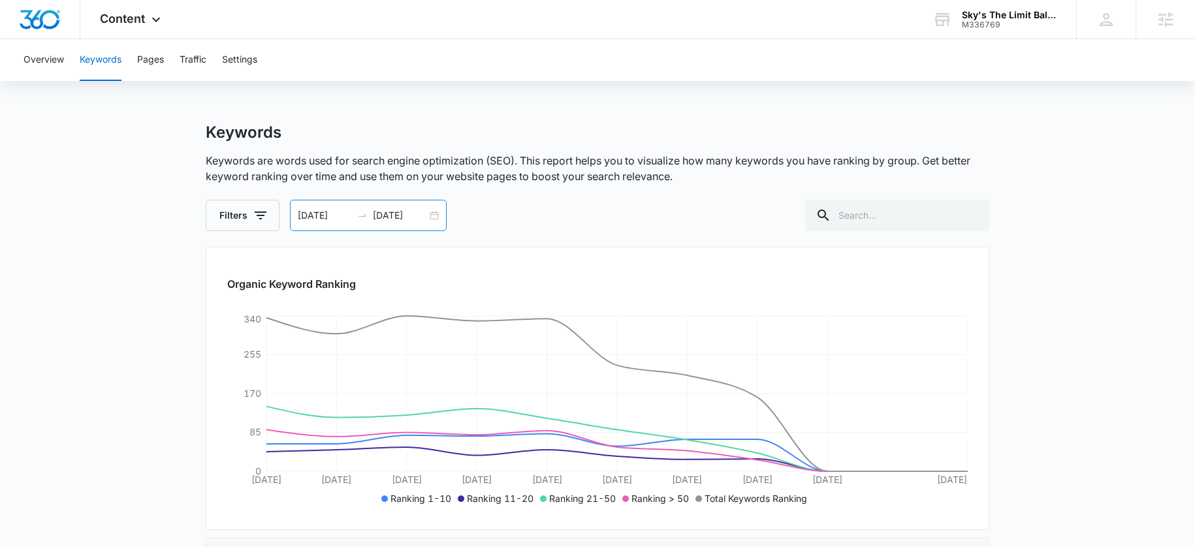
click at [334, 207] on div "[DATE] [DATE]" at bounding box center [368, 215] width 157 height 31
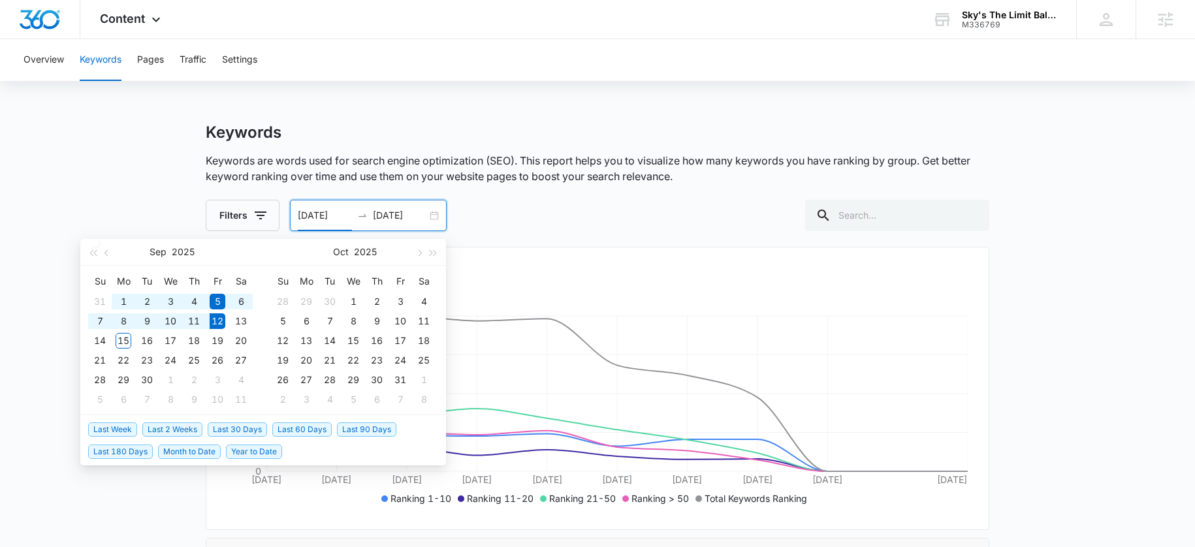
click at [255, 455] on span "Year to Date" at bounding box center [254, 452] width 56 height 14
type input "[DATE]"
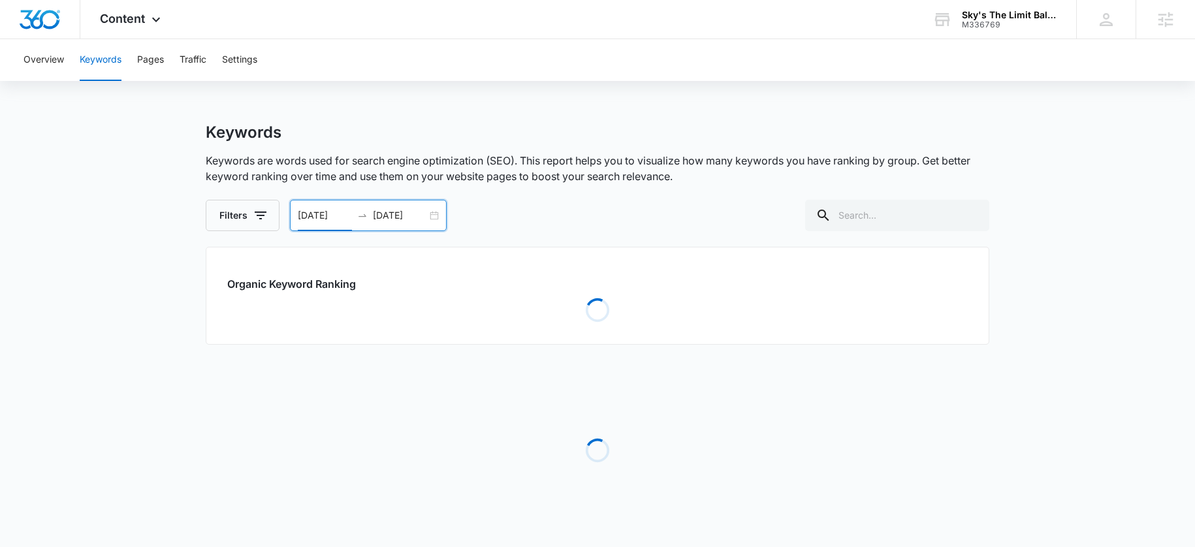
click at [114, 210] on main "Keywords Keywords are words used for search engine optimization (SEO). This rep…" at bounding box center [597, 343] width 1195 height 441
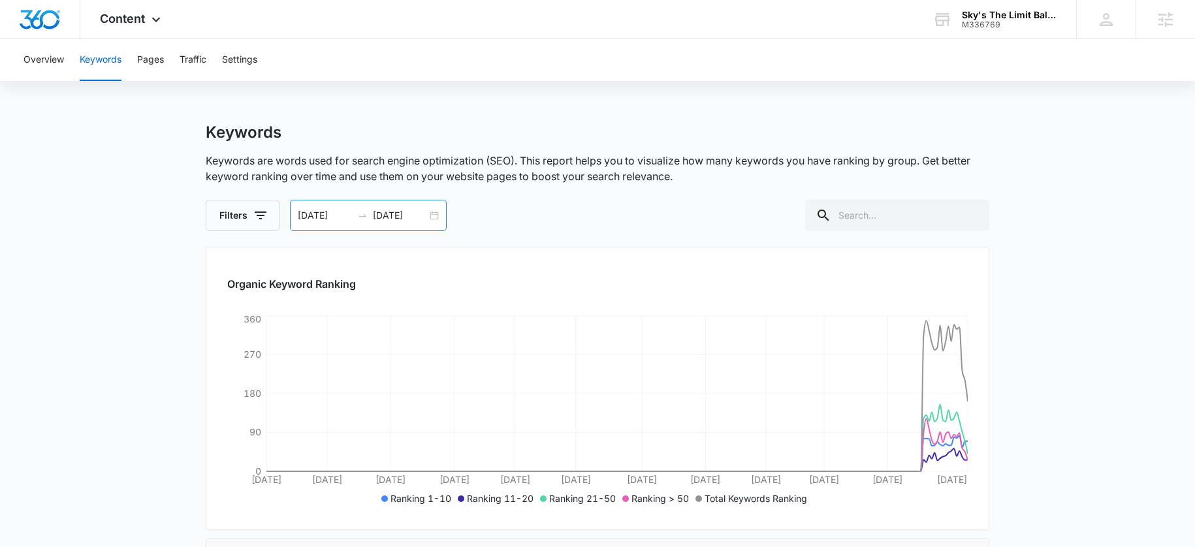
drag, startPoint x: 334, startPoint y: 227, endPoint x: 333, endPoint y: 220, distance: 6.6
click at [333, 225] on div "[DATE] [DATE]" at bounding box center [368, 215] width 157 height 31
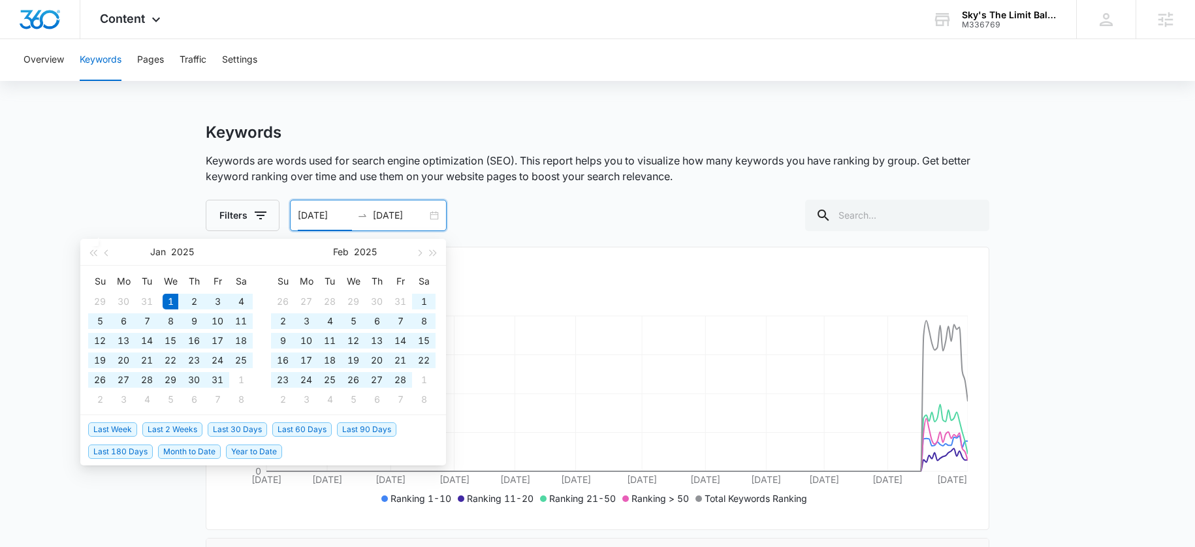
click at [332, 218] on input "[DATE]" at bounding box center [325, 215] width 54 height 14
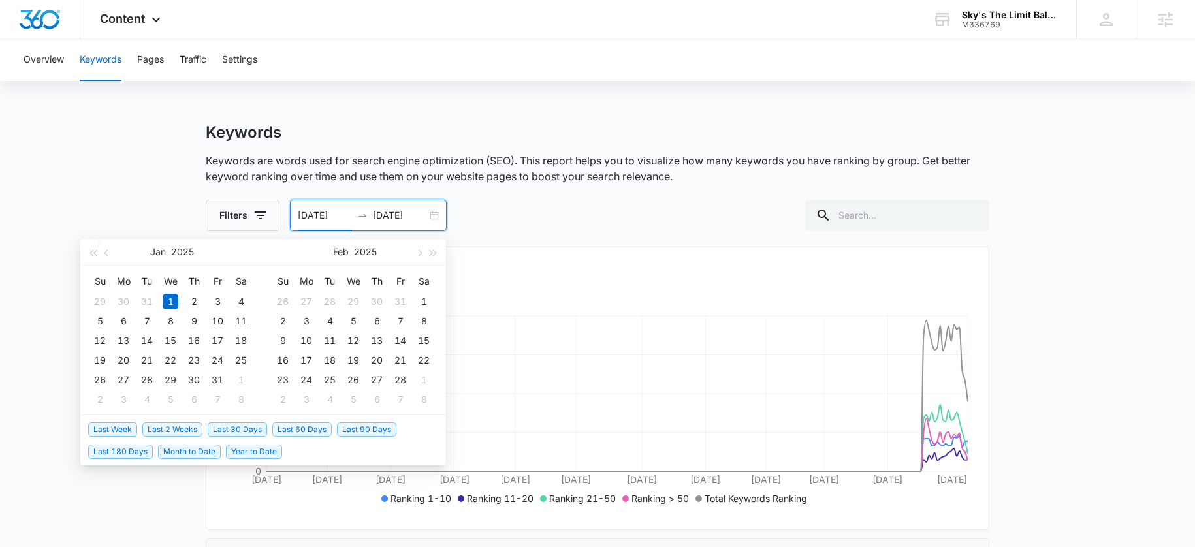
click at [294, 432] on span "Last 60 Days" at bounding box center [301, 429] width 59 height 14
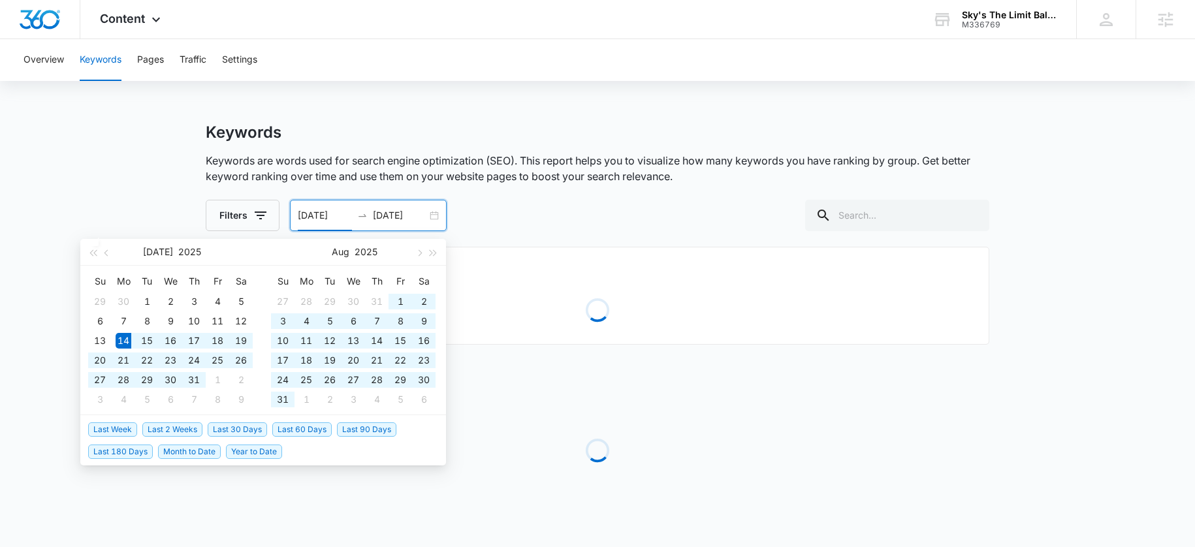
type input "[DATE]"
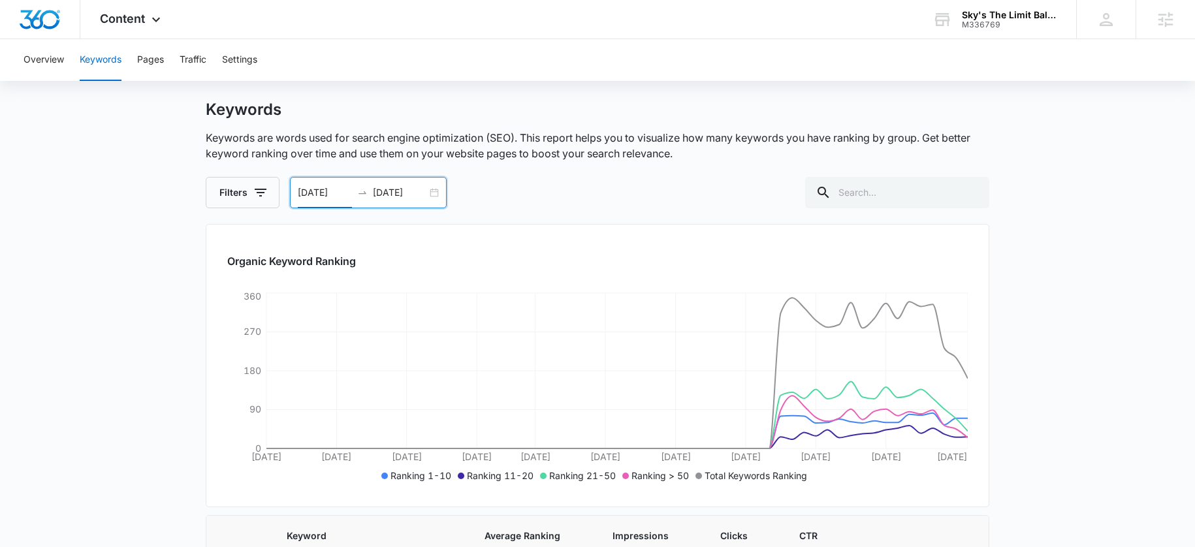
scroll to position [106, 0]
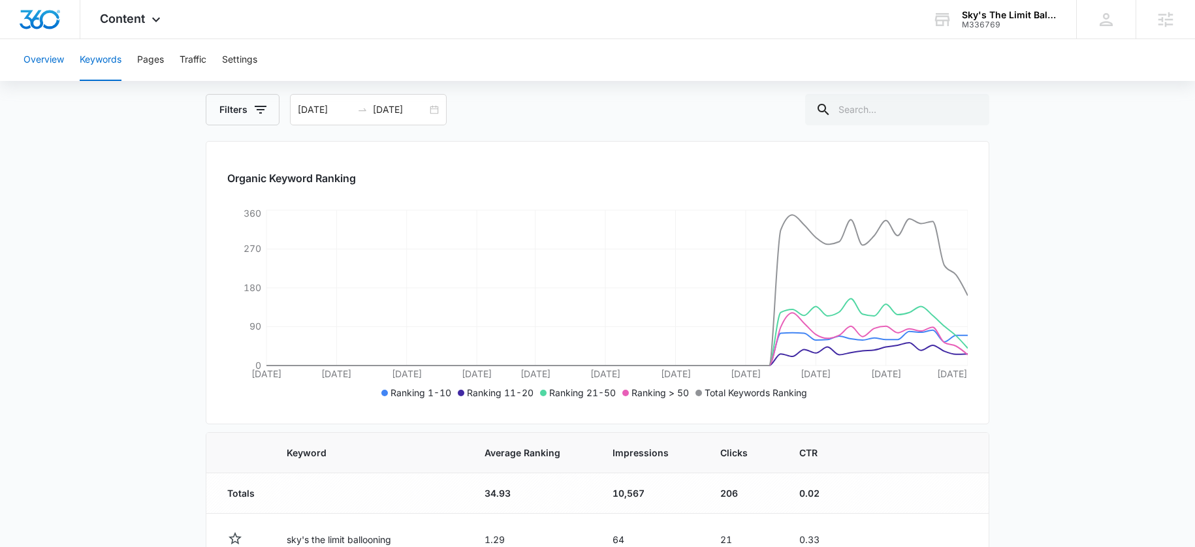
click at [36, 67] on button "Overview" at bounding box center [43, 60] width 40 height 42
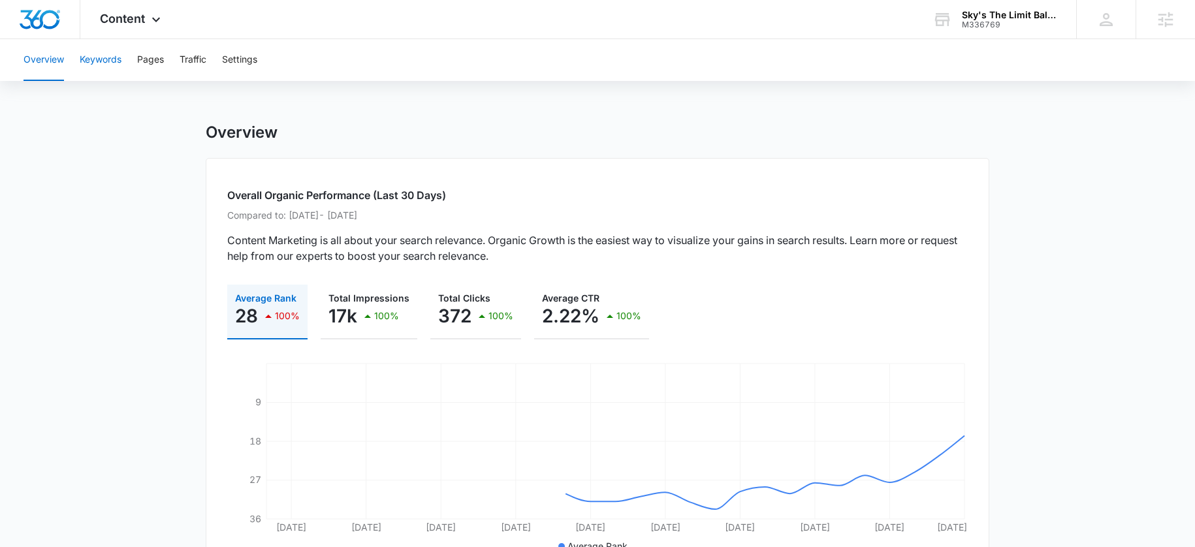
click at [117, 56] on button "Keywords" at bounding box center [101, 60] width 42 height 42
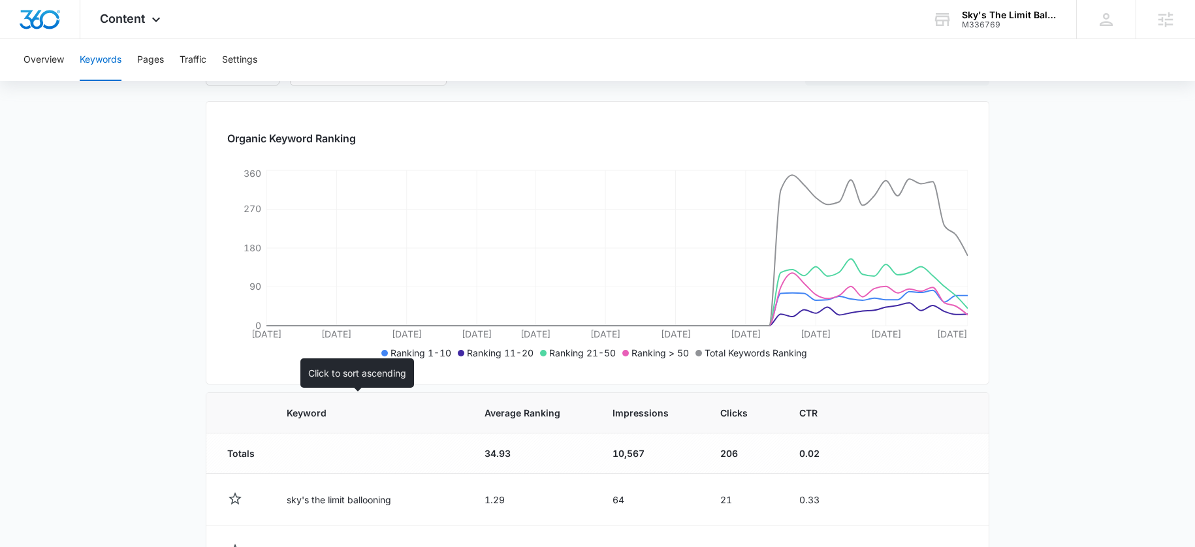
scroll to position [213, 0]
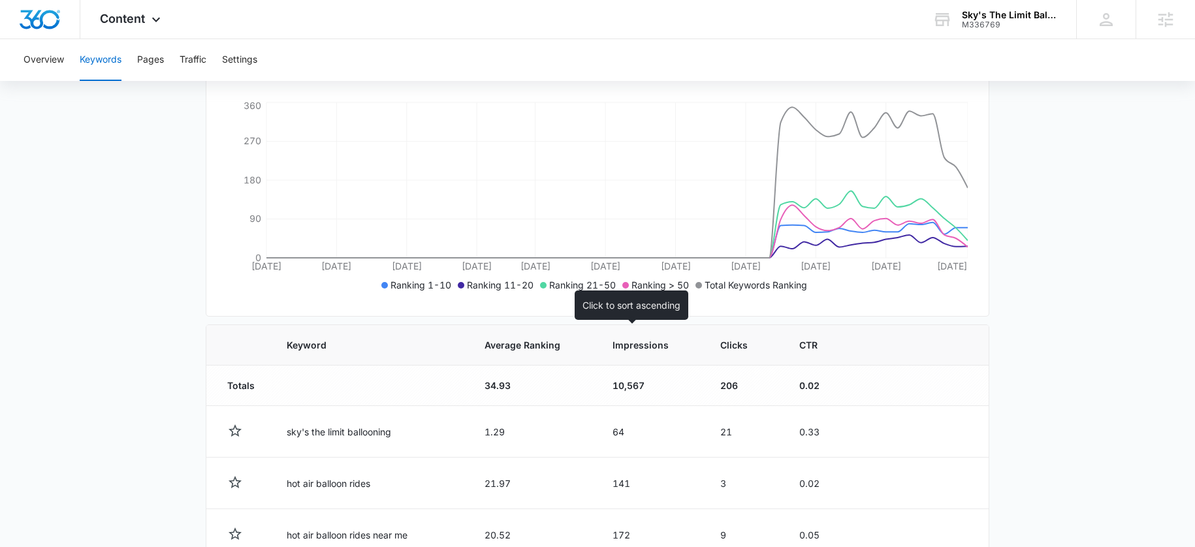
click at [616, 340] on span "Impressions" at bounding box center [640, 345] width 57 height 14
click at [623, 358] on th "Impressions" at bounding box center [652, 345] width 107 height 40
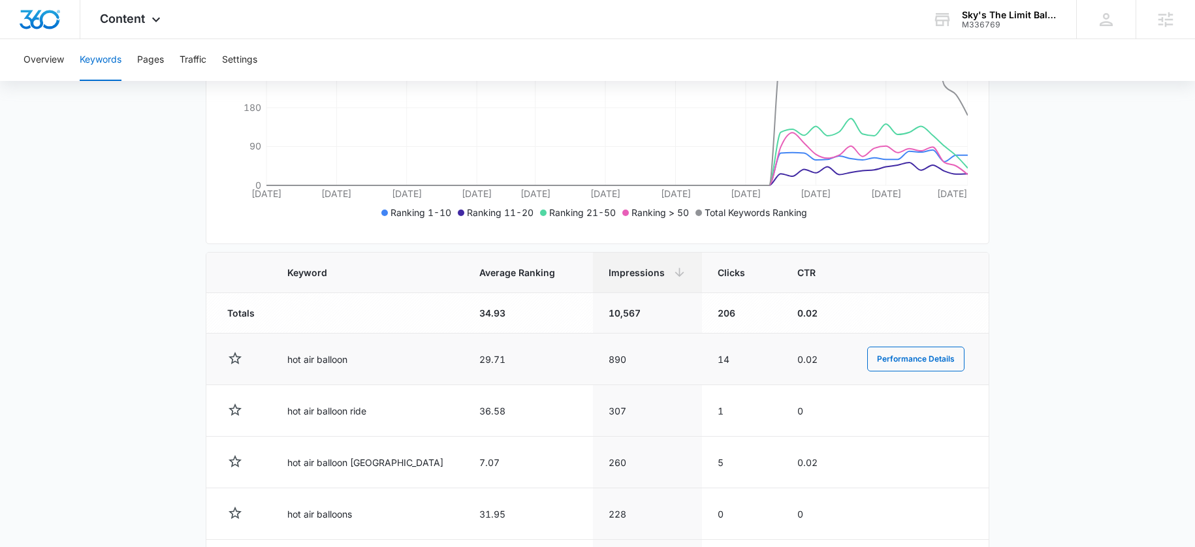
scroll to position [347, 0]
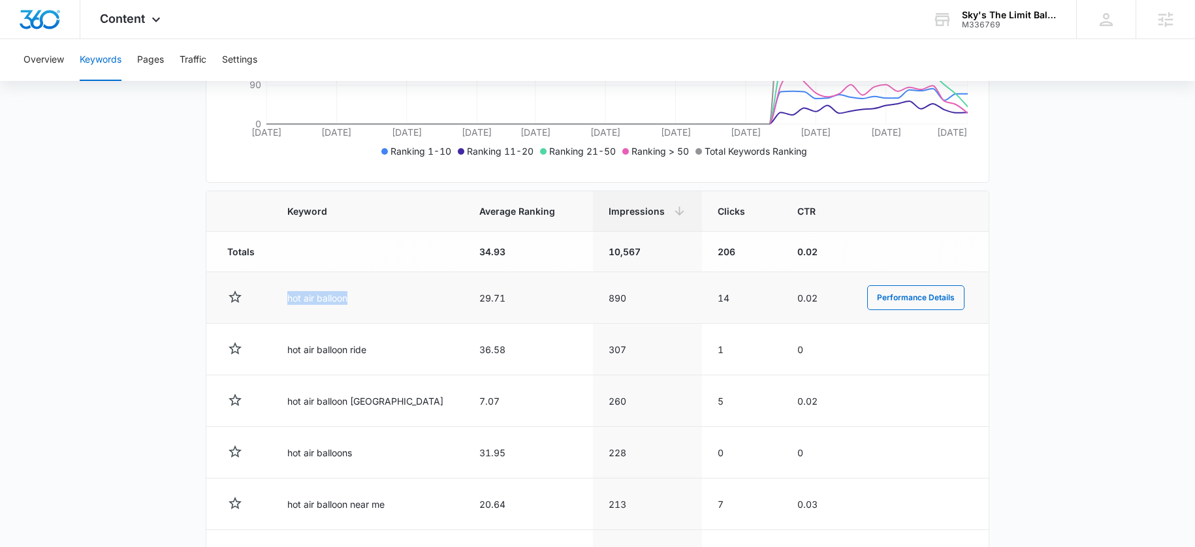
drag, startPoint x: 283, startPoint y: 298, endPoint x: 390, endPoint y: 300, distance: 107.1
click at [390, 300] on td "hot air balloon" at bounding box center [368, 298] width 192 height 52
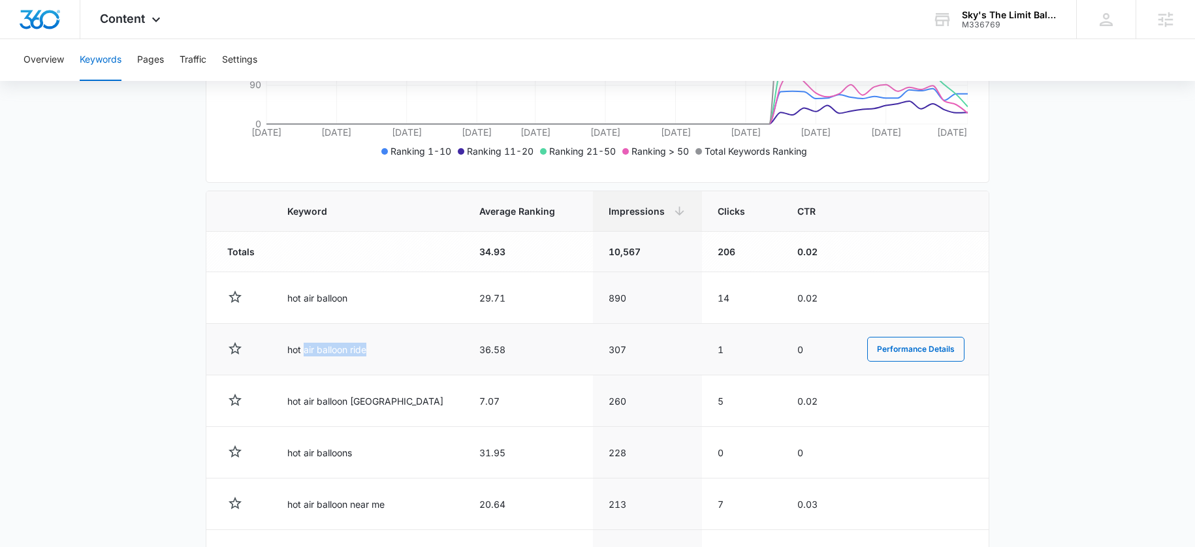
drag, startPoint x: 341, startPoint y: 350, endPoint x: 443, endPoint y: 359, distance: 102.9
click at [442, 359] on tr "hot air balloon ride 36.58 307 1 0 Performance Details" at bounding box center [597, 350] width 782 height 52
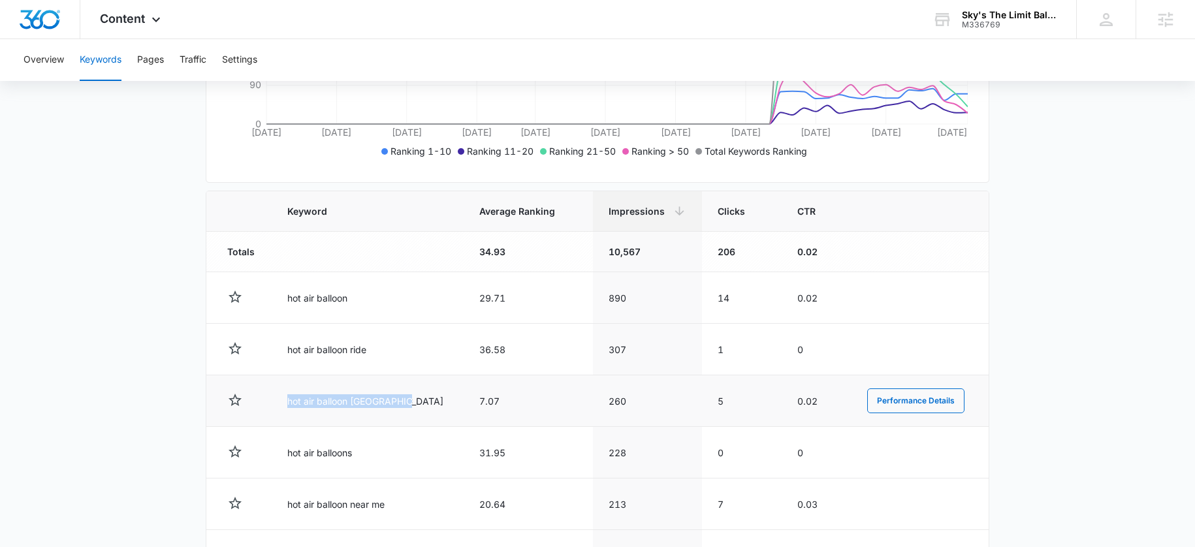
drag, startPoint x: 275, startPoint y: 405, endPoint x: 482, endPoint y: 408, distance: 206.3
click at [409, 403] on td "hot air balloon [GEOGRAPHIC_DATA]" at bounding box center [368, 401] width 192 height 52
drag, startPoint x: 460, startPoint y: 407, endPoint x: 433, endPoint y: 403, distance: 27.0
click at [433, 403] on tr "hot air balloon [GEOGRAPHIC_DATA] 7.07 260 5 0.02 Performance Details" at bounding box center [597, 401] width 782 height 52
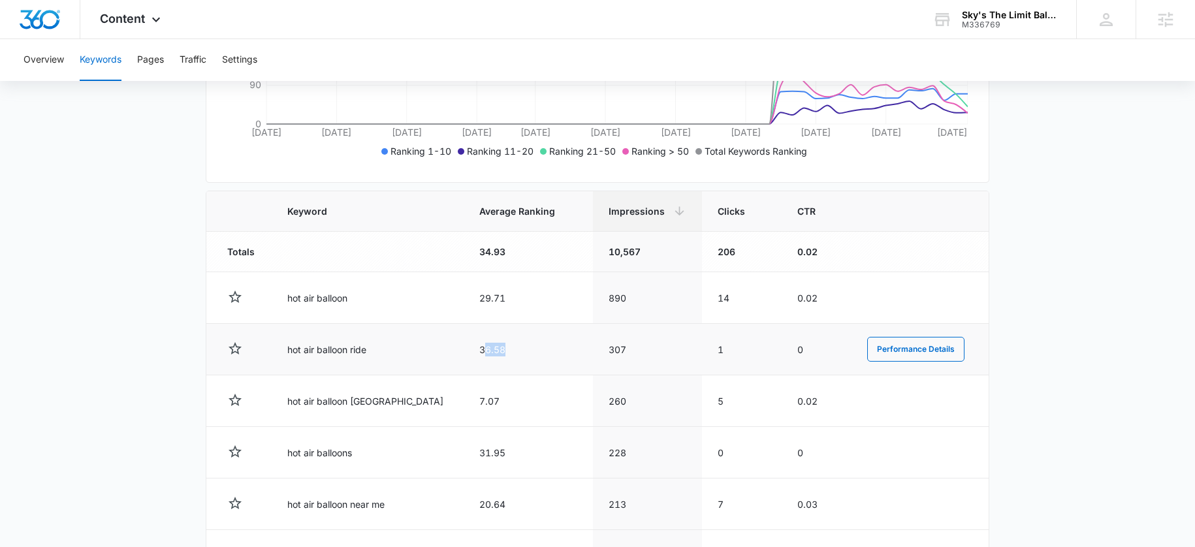
drag, startPoint x: 460, startPoint y: 349, endPoint x: 516, endPoint y: 349, distance: 55.5
click at [516, 349] on td "36.58" at bounding box center [527, 350] width 129 height 52
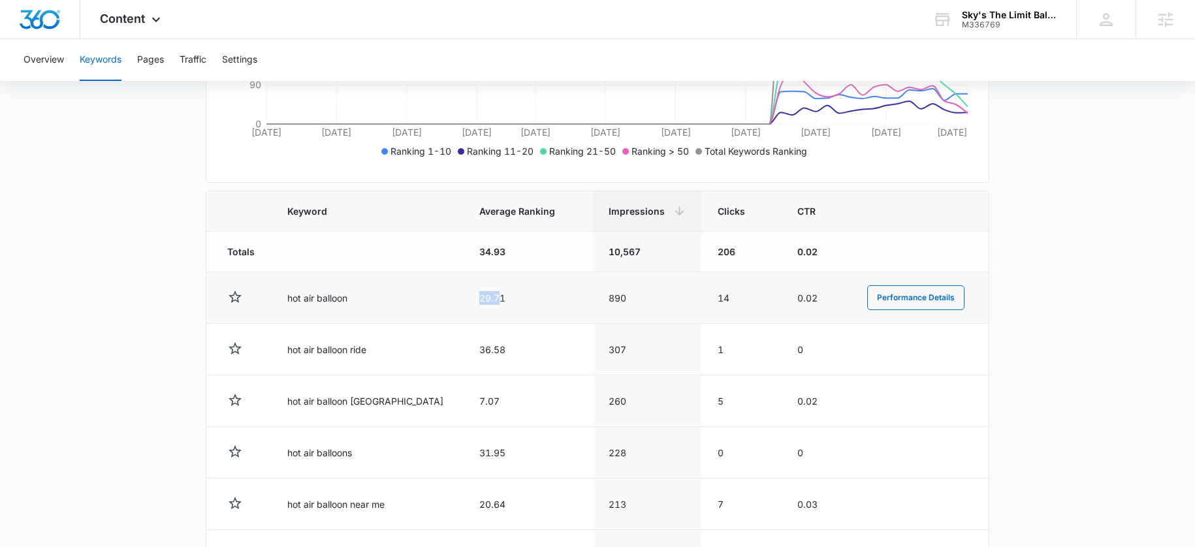
drag, startPoint x: 458, startPoint y: 296, endPoint x: 479, endPoint y: 299, distance: 21.1
click at [478, 299] on td "29.71" at bounding box center [527, 298] width 129 height 52
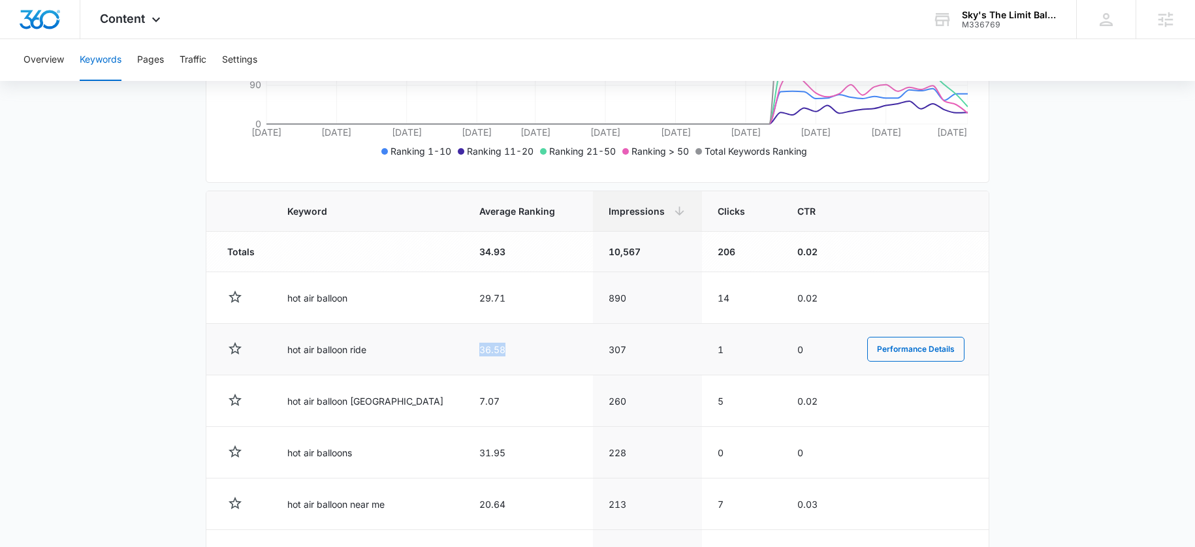
drag, startPoint x: 455, startPoint y: 344, endPoint x: 488, endPoint y: 347, distance: 33.5
click at [488, 347] on td "36.58" at bounding box center [527, 350] width 129 height 52
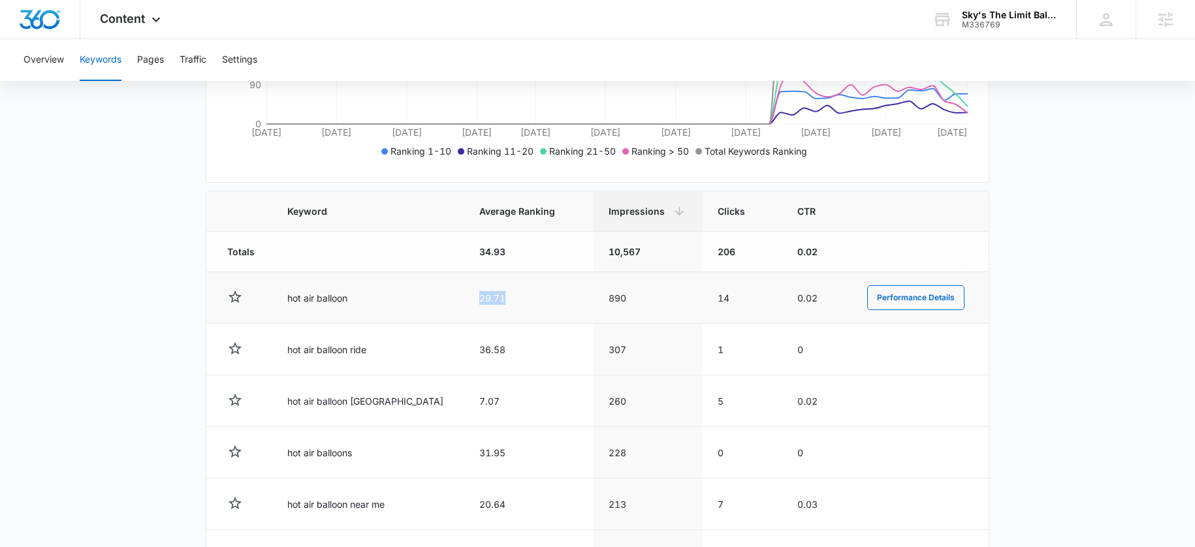
drag, startPoint x: 458, startPoint y: 300, endPoint x: 493, endPoint y: 304, distance: 36.2
click at [494, 304] on td "29.71" at bounding box center [527, 298] width 129 height 52
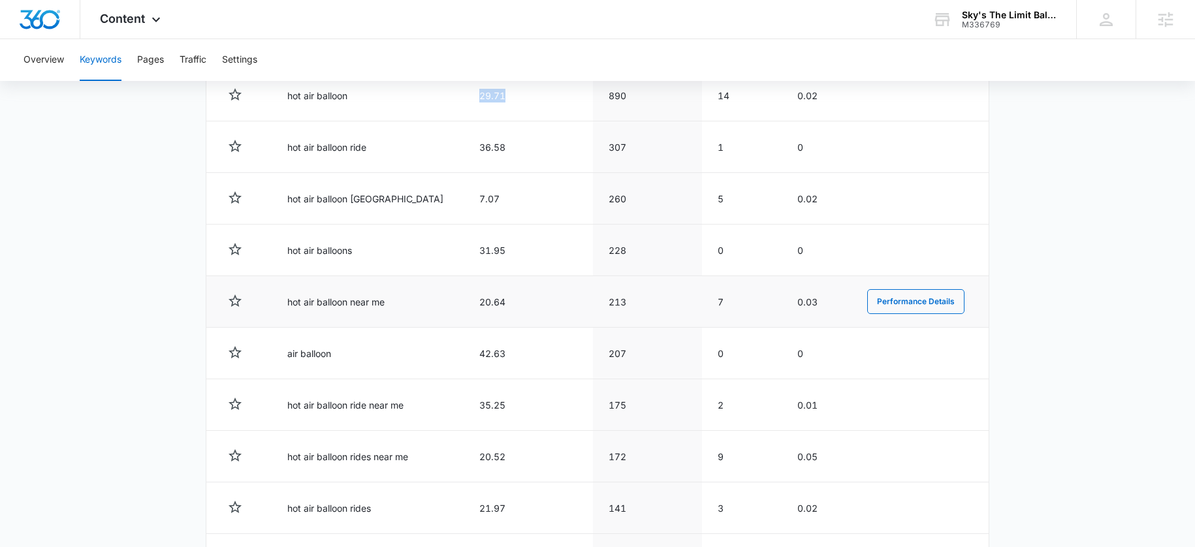
scroll to position [555, 0]
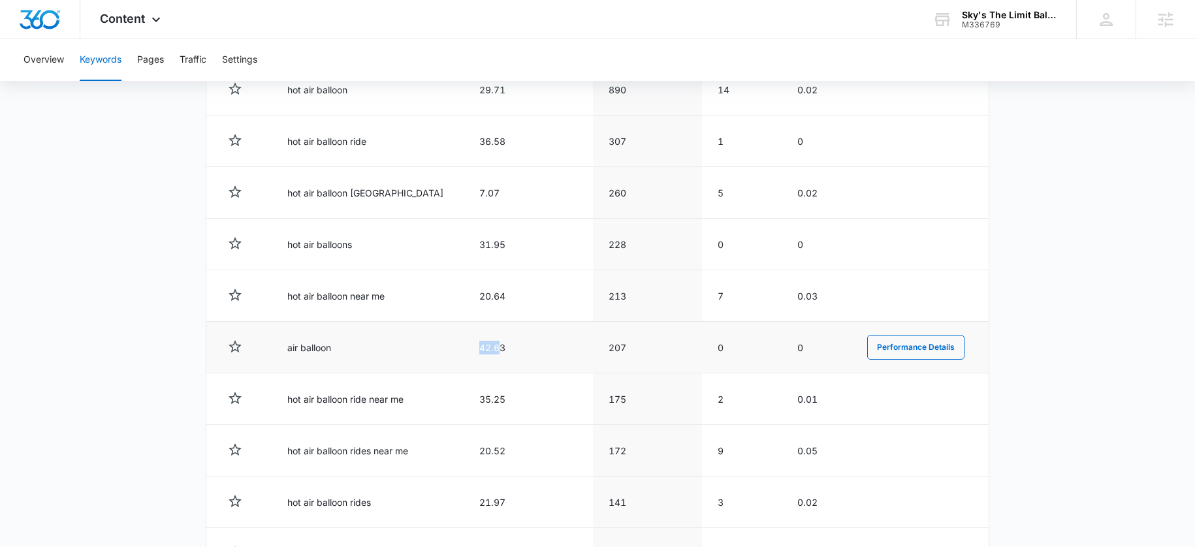
drag, startPoint x: 477, startPoint y: 347, endPoint x: 484, endPoint y: 347, distance: 7.8
click at [483, 347] on td "42.63" at bounding box center [527, 348] width 129 height 52
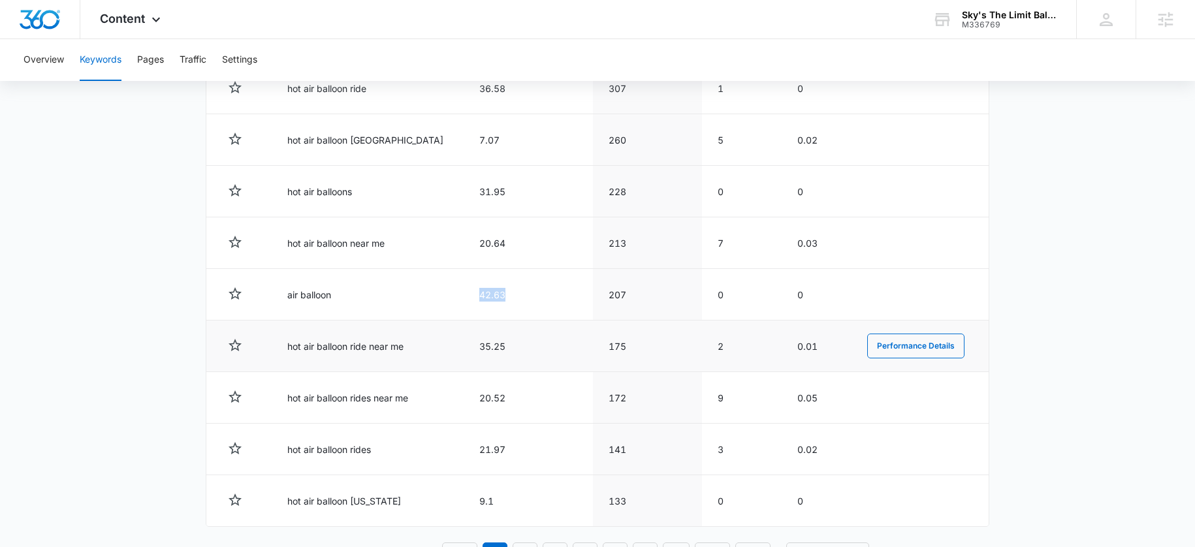
scroll to position [596, 0]
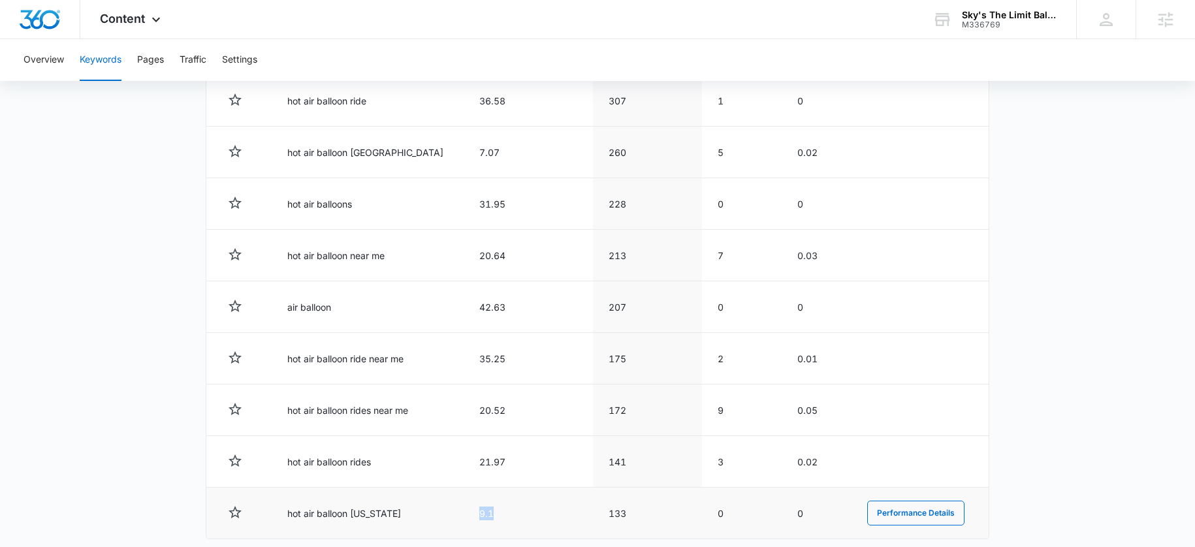
drag, startPoint x: 454, startPoint y: 510, endPoint x: 503, endPoint y: 504, distance: 50.0
click at [498, 514] on td "9.1" at bounding box center [527, 514] width 129 height 52
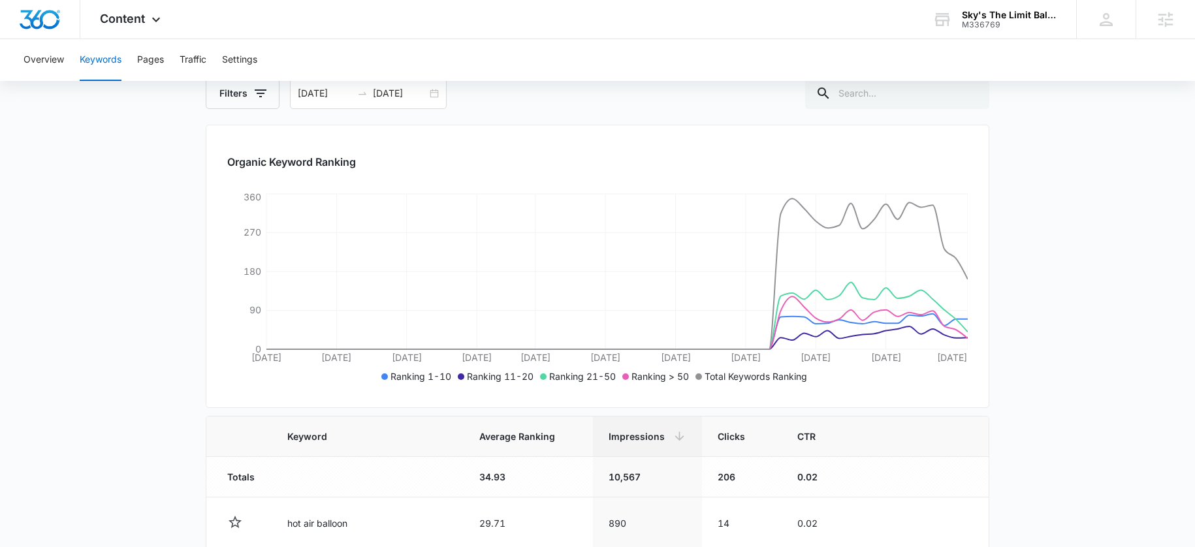
scroll to position [0, 0]
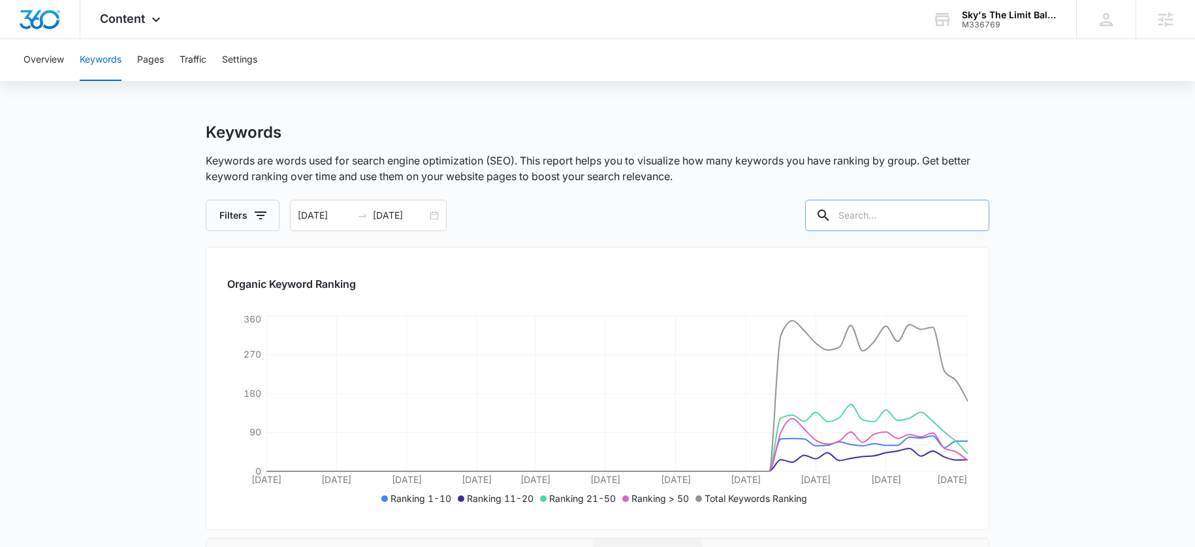
click at [922, 213] on input "text" at bounding box center [897, 215] width 184 height 31
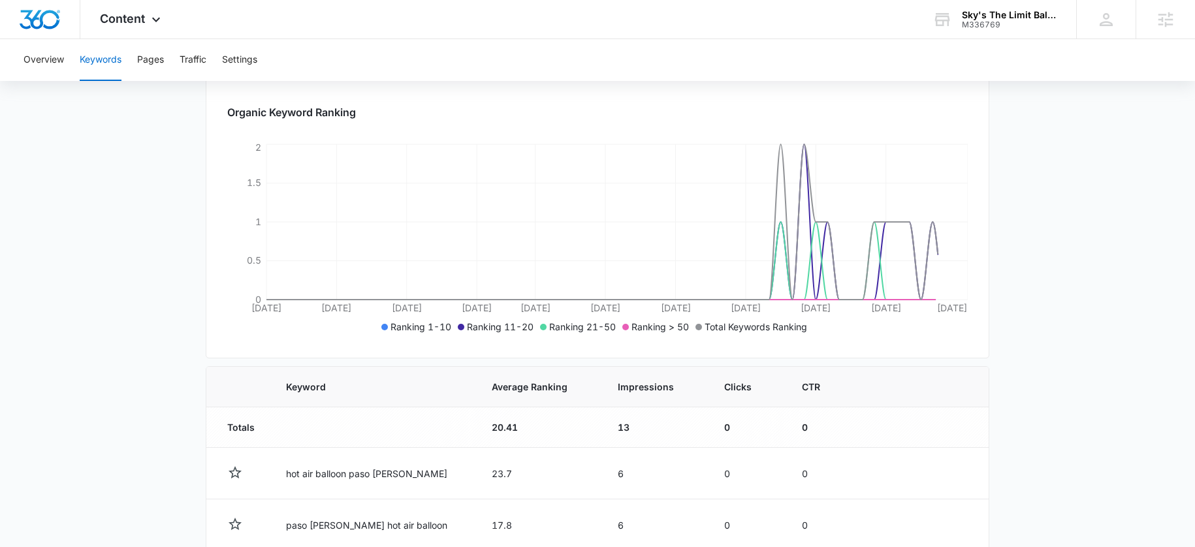
scroll to position [288, 0]
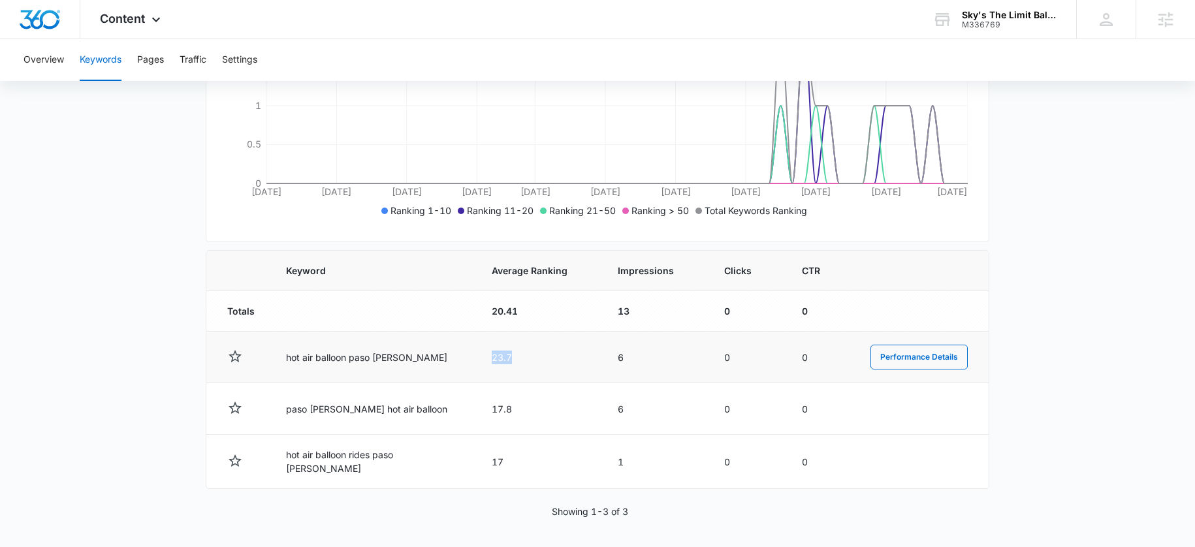
drag, startPoint x: 456, startPoint y: 352, endPoint x: 550, endPoint y: 371, distance: 95.8
click at [551, 370] on td "23.7" at bounding box center [539, 358] width 126 height 52
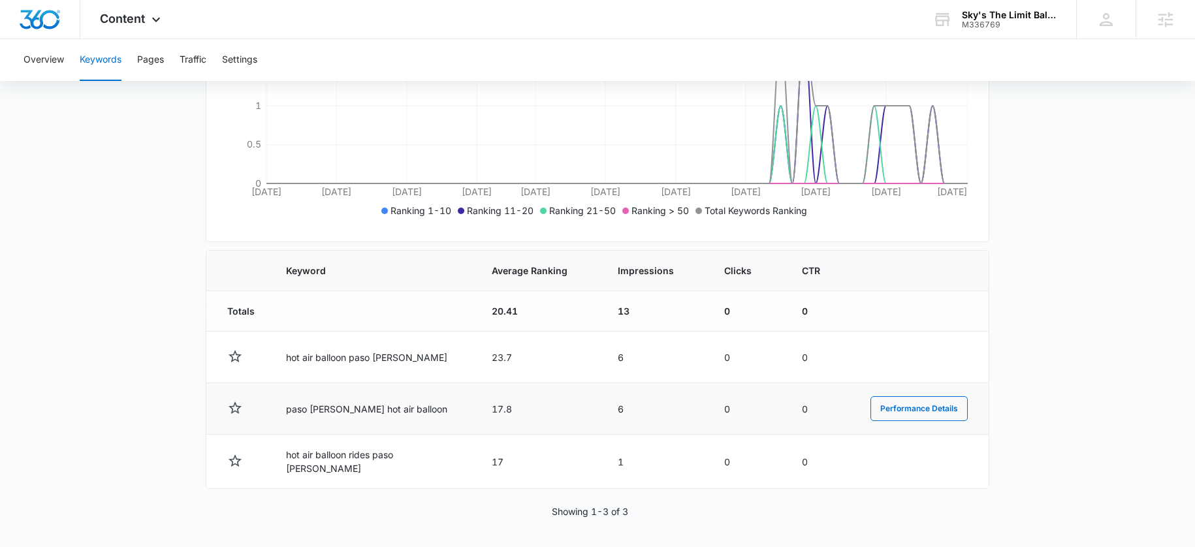
click at [509, 417] on td "17.8" at bounding box center [539, 409] width 126 height 52
drag, startPoint x: 458, startPoint y: 428, endPoint x: 546, endPoint y: 424, distance: 88.2
click at [580, 412] on td "17.8" at bounding box center [539, 409] width 126 height 52
drag, startPoint x: 462, startPoint y: 459, endPoint x: 527, endPoint y: 460, distance: 64.6
click at [527, 460] on td "17" at bounding box center [539, 462] width 126 height 54
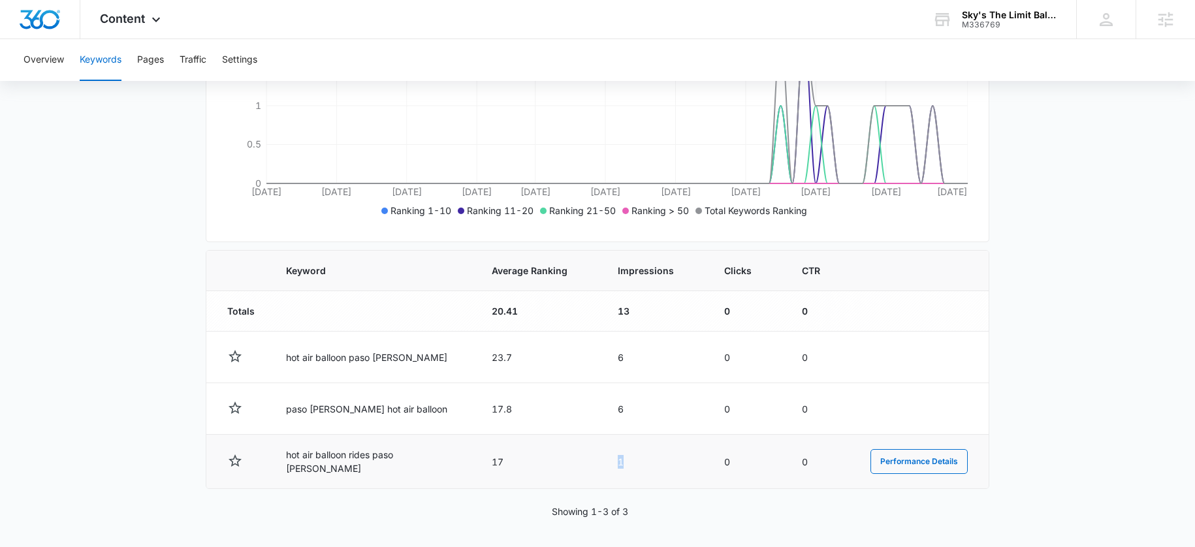
drag, startPoint x: 624, startPoint y: 463, endPoint x: 593, endPoint y: 451, distance: 33.5
click at [602, 451] on td "1" at bounding box center [655, 462] width 106 height 54
drag, startPoint x: 592, startPoint y: 409, endPoint x: 626, endPoint y: 411, distance: 34.0
click at [626, 411] on td "6" at bounding box center [655, 409] width 106 height 52
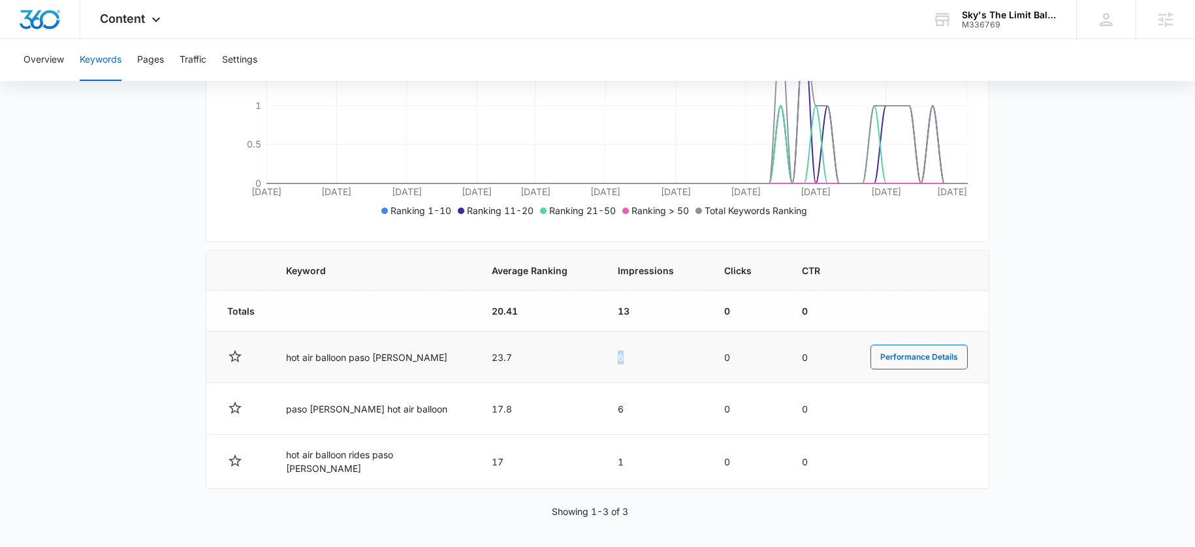
drag, startPoint x: 592, startPoint y: 356, endPoint x: 643, endPoint y: 354, distance: 51.0
click at [643, 354] on td "6" at bounding box center [655, 358] width 106 height 52
drag, startPoint x: 466, startPoint y: 358, endPoint x: 502, endPoint y: 357, distance: 35.9
click at [502, 357] on td "23.7" at bounding box center [539, 358] width 126 height 52
click at [476, 360] on td "23.7" at bounding box center [539, 358] width 126 height 52
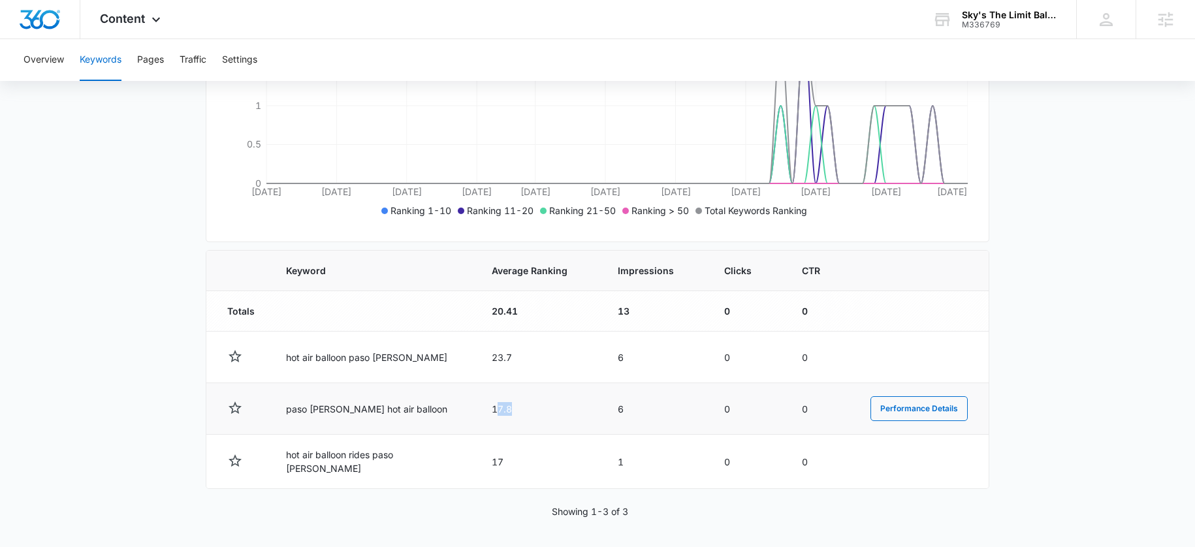
drag, startPoint x: 482, startPoint y: 415, endPoint x: 510, endPoint y: 413, distance: 28.8
click at [510, 413] on td "17.8" at bounding box center [539, 409] width 126 height 52
drag, startPoint x: 460, startPoint y: 453, endPoint x: 546, endPoint y: 448, distance: 86.3
click at [545, 448] on td "17" at bounding box center [539, 462] width 126 height 54
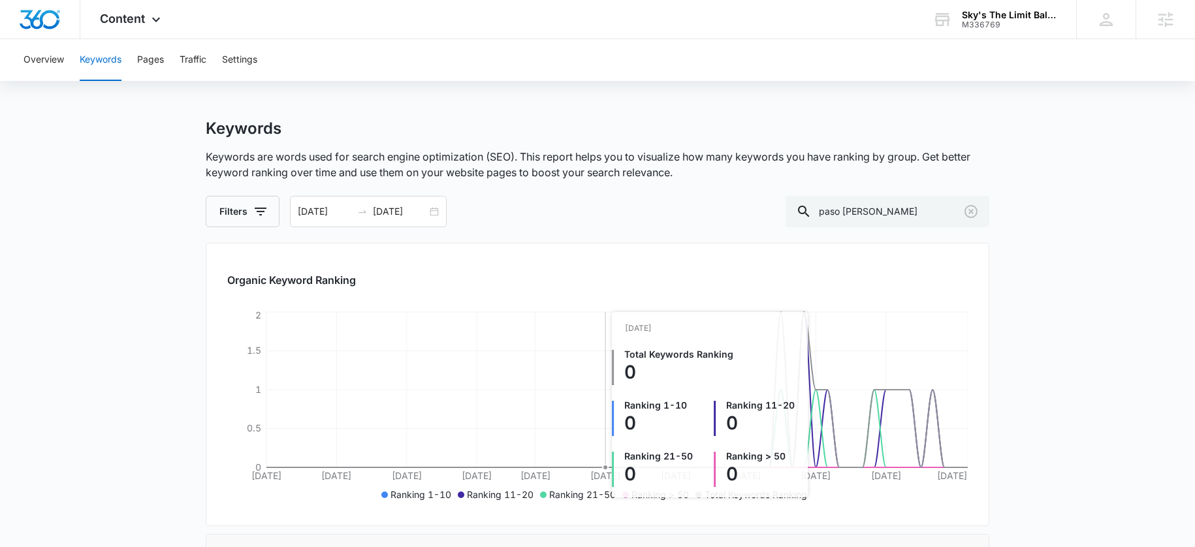
scroll to position [0, 0]
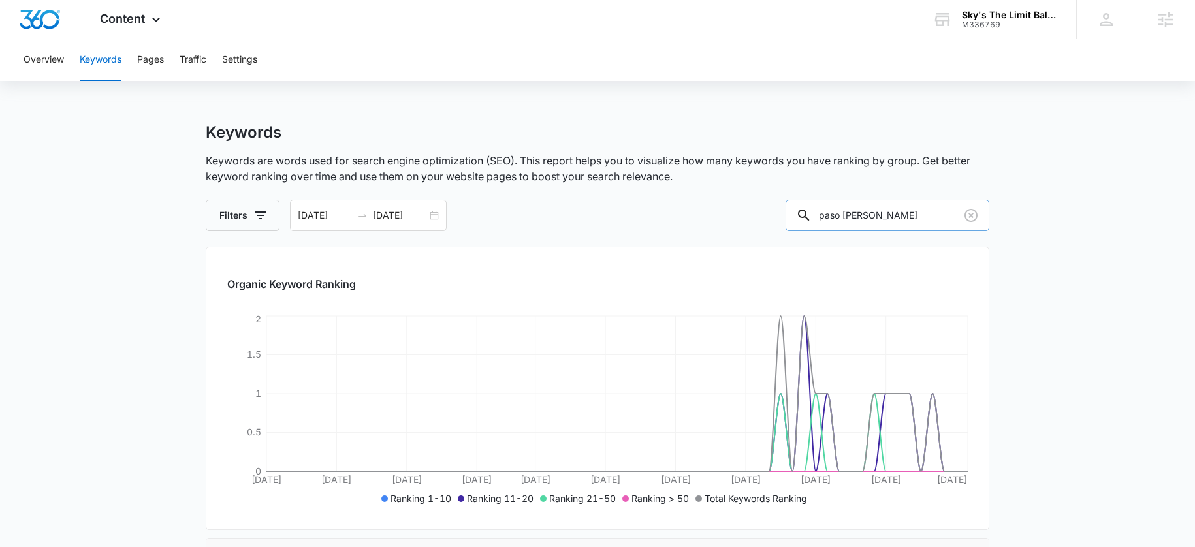
click at [872, 220] on input "paso [PERSON_NAME]" at bounding box center [887, 215] width 204 height 31
type input "monterey"
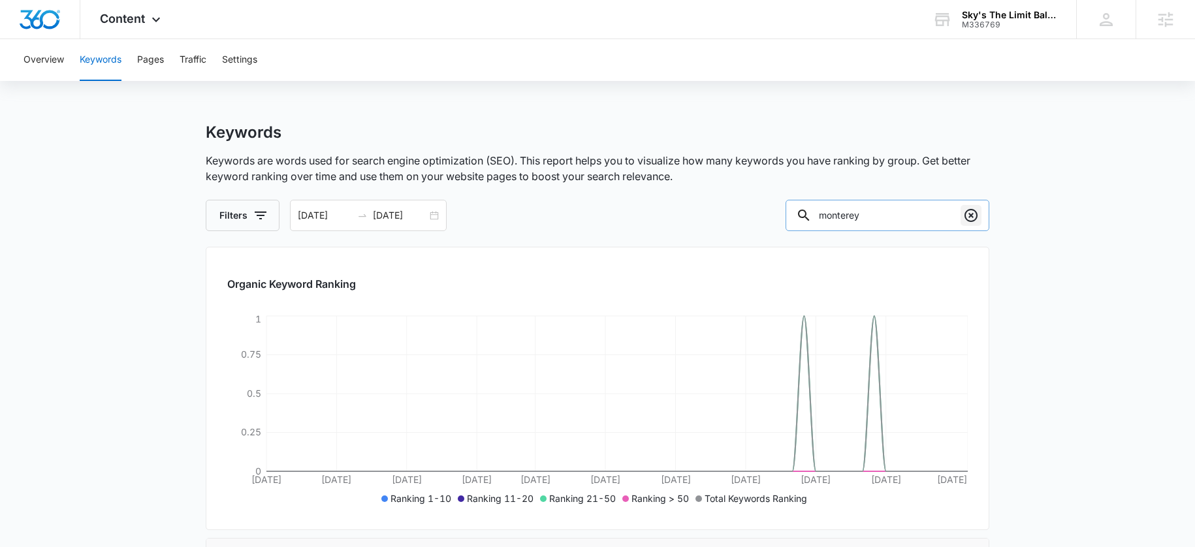
click at [977, 214] on icon "Clear" at bounding box center [971, 216] width 16 height 16
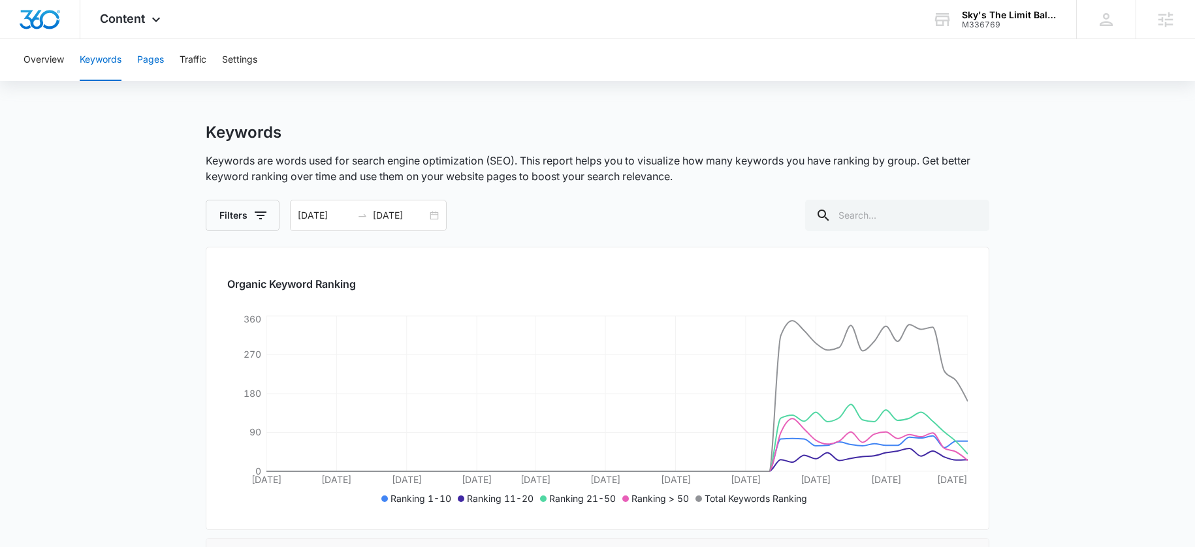
click at [158, 63] on button "Pages" at bounding box center [150, 60] width 27 height 42
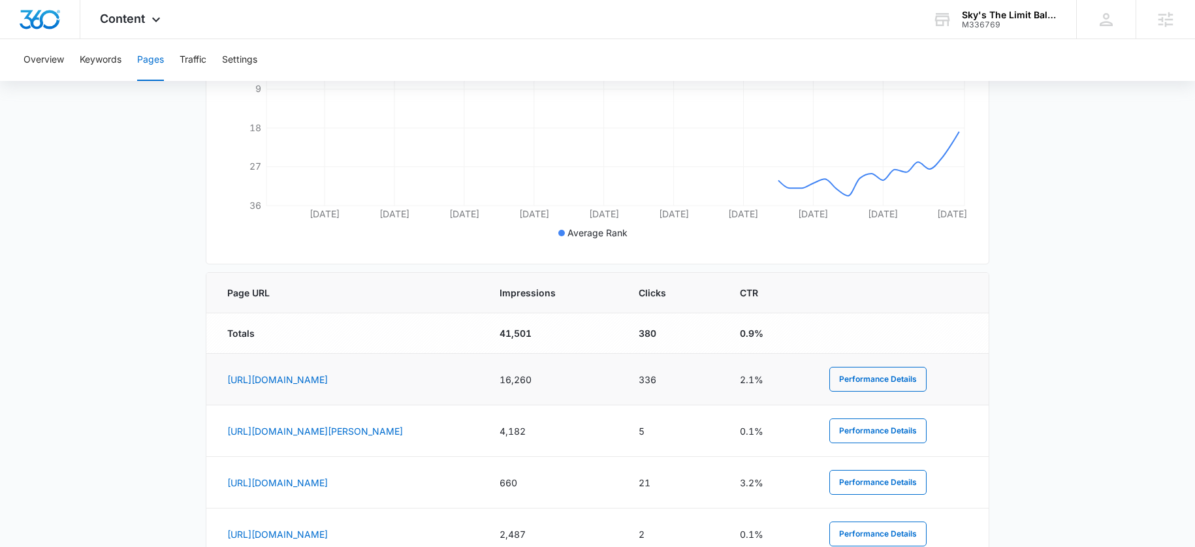
scroll to position [439, 0]
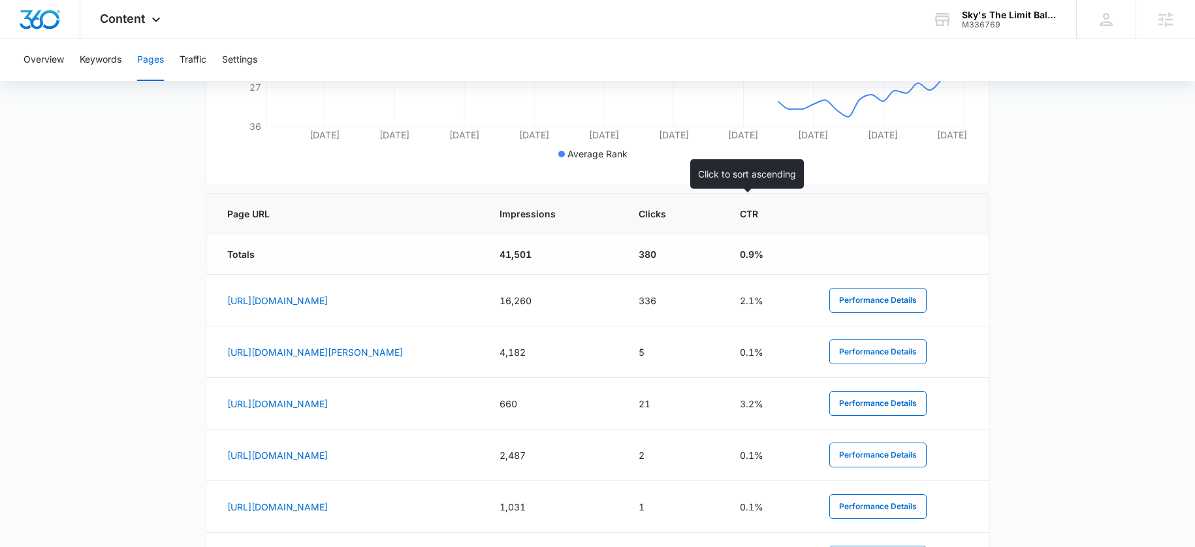
click at [724, 221] on th "Clicks" at bounding box center [673, 214] width 101 height 40
click at [689, 215] on span "Clicks" at bounding box center [663, 214] width 51 height 14
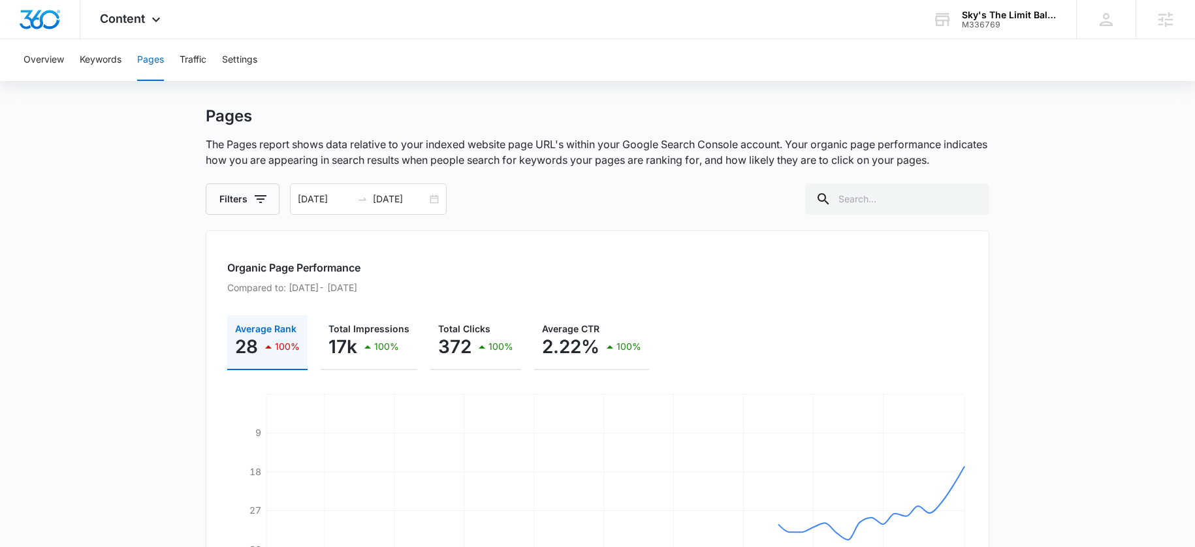
scroll to position [0, 0]
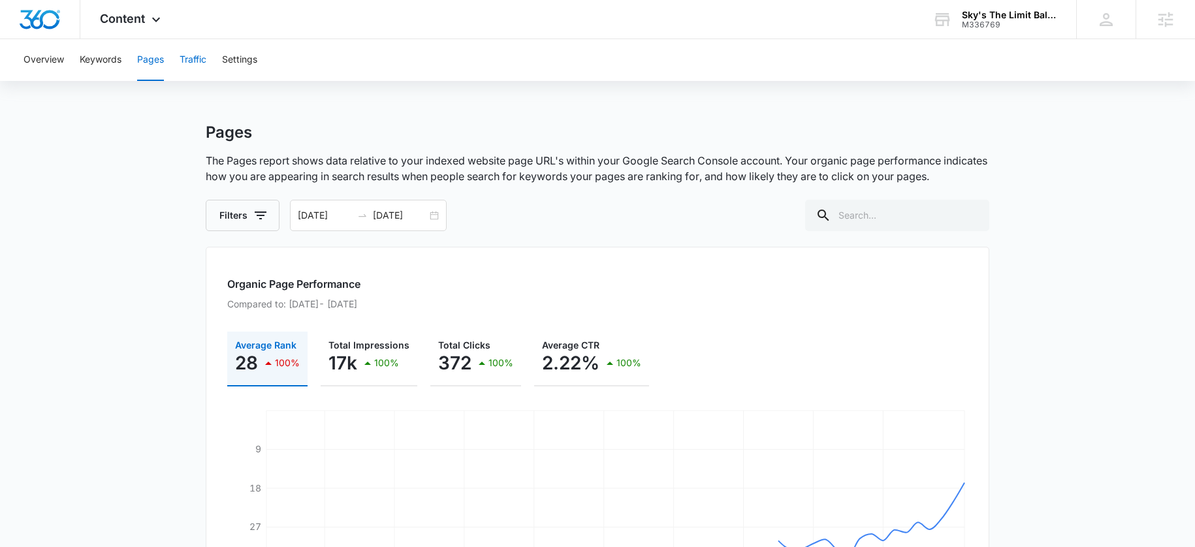
click at [190, 63] on button "Traffic" at bounding box center [193, 60] width 27 height 42
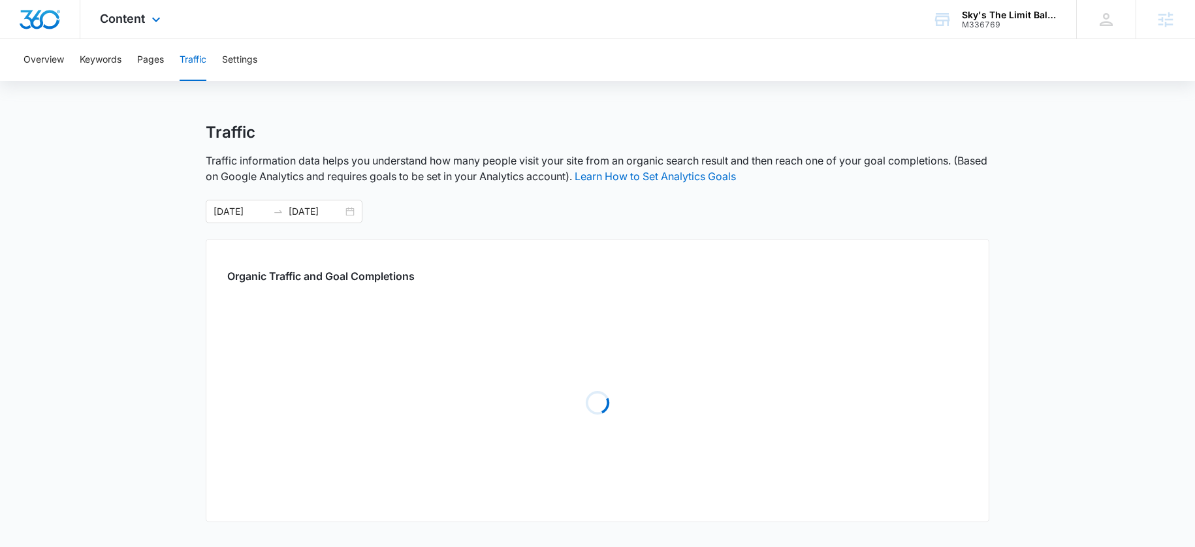
click at [140, 30] on div "Content Apps Reputation CRM Email Social Payments POS Content Ads Intelligence …" at bounding box center [131, 19] width 103 height 39
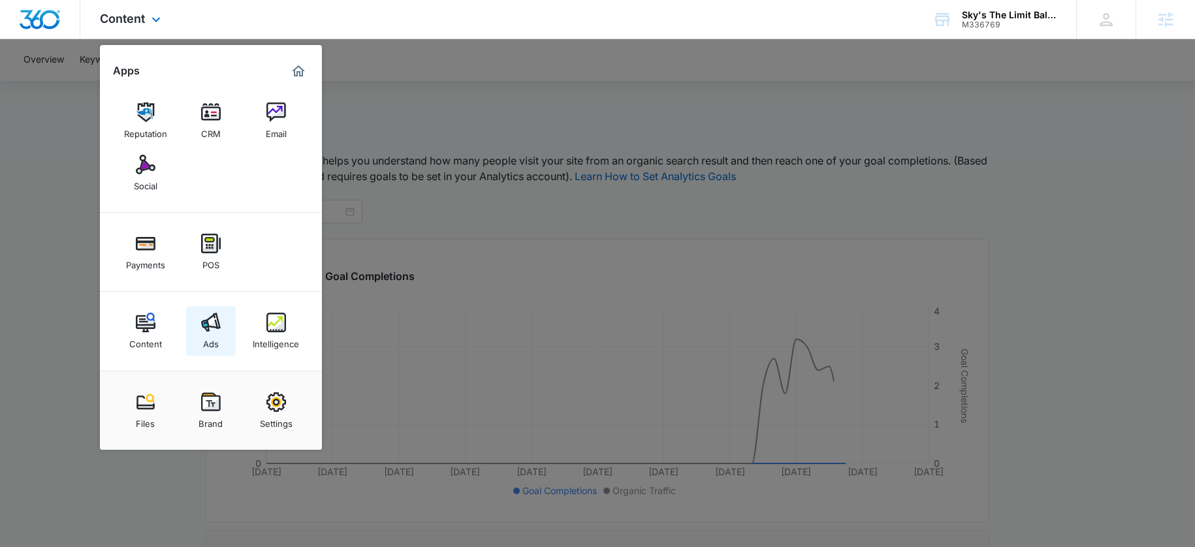
click at [217, 317] on img at bounding box center [211, 323] width 20 height 20
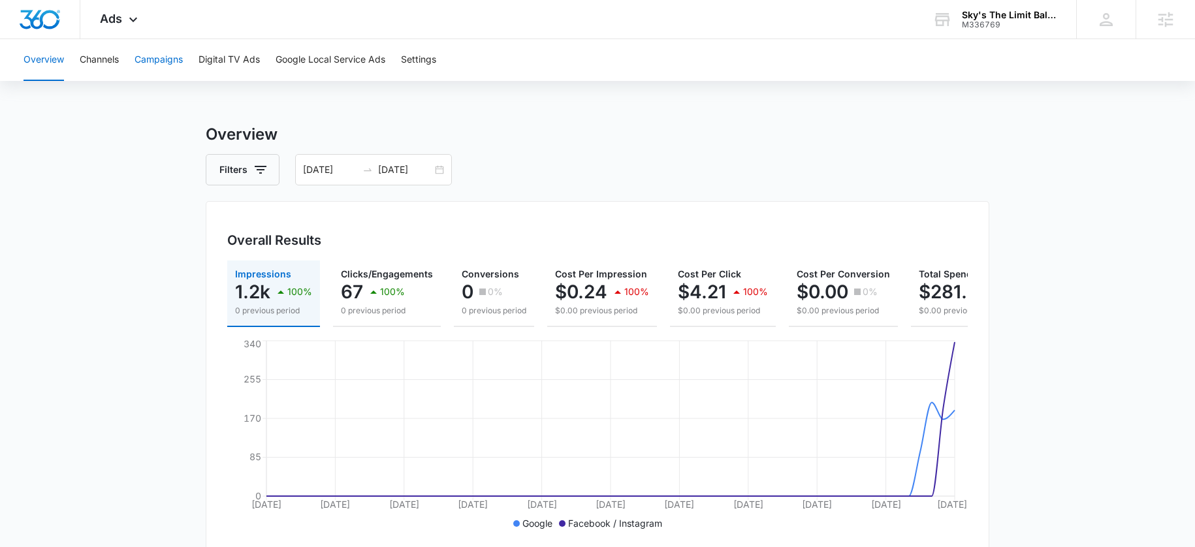
click at [162, 59] on button "Campaigns" at bounding box center [158, 60] width 48 height 42
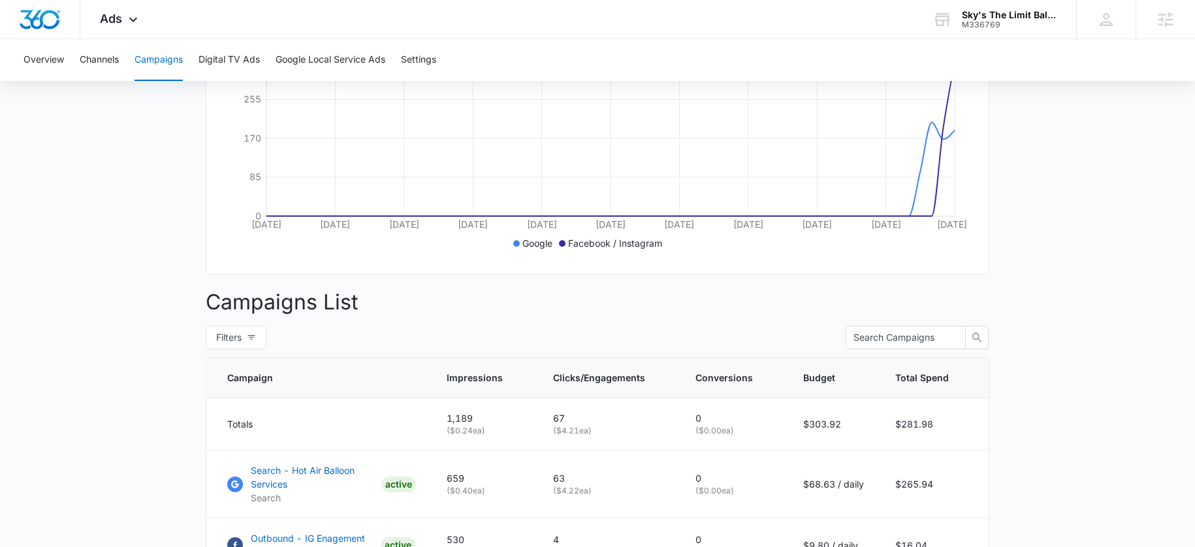
scroll to position [461, 0]
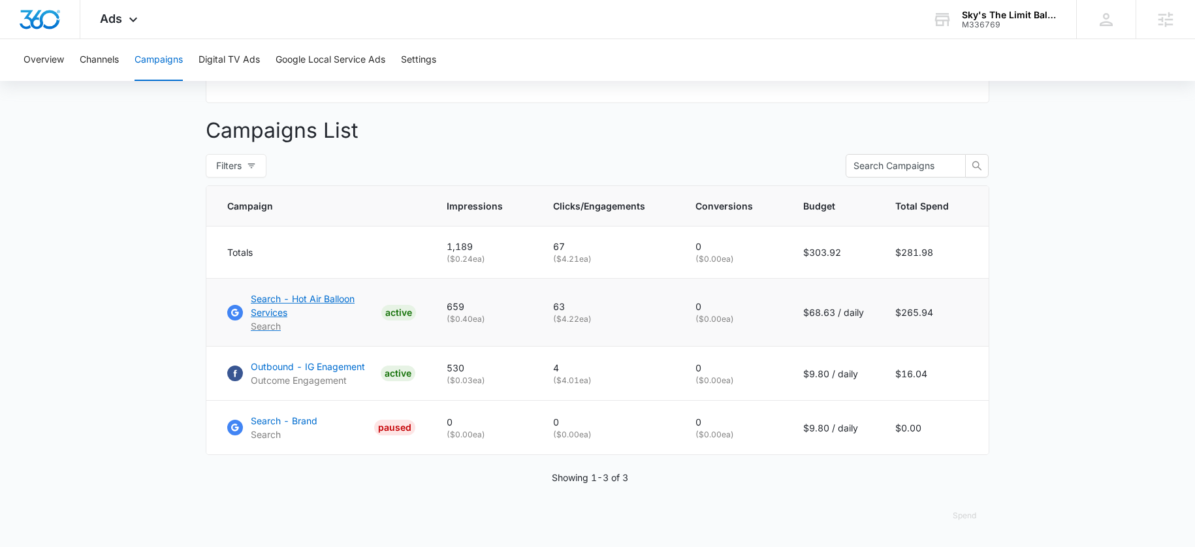
click at [284, 311] on p "Search - Hot Air Balloon Services" at bounding box center [313, 305] width 125 height 27
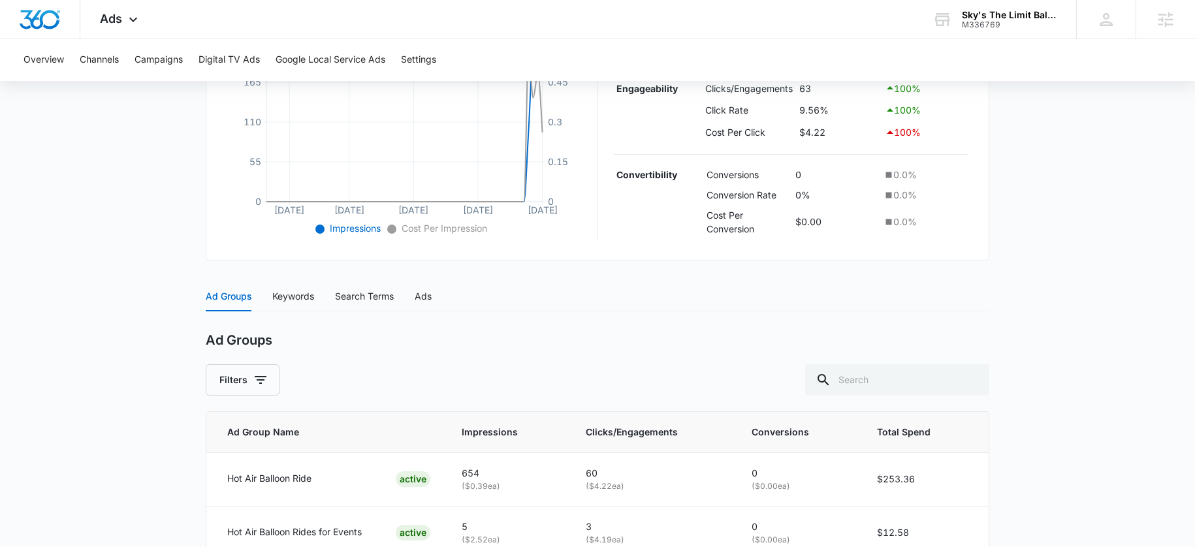
scroll to position [413, 0]
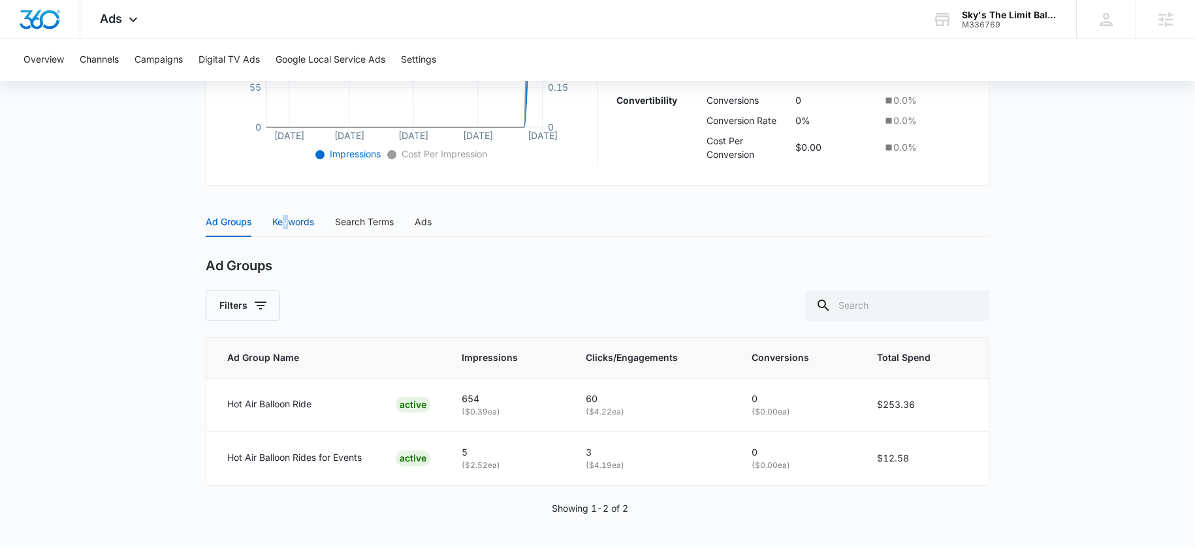
click at [286, 223] on div "Keywords" at bounding box center [293, 222] width 42 height 14
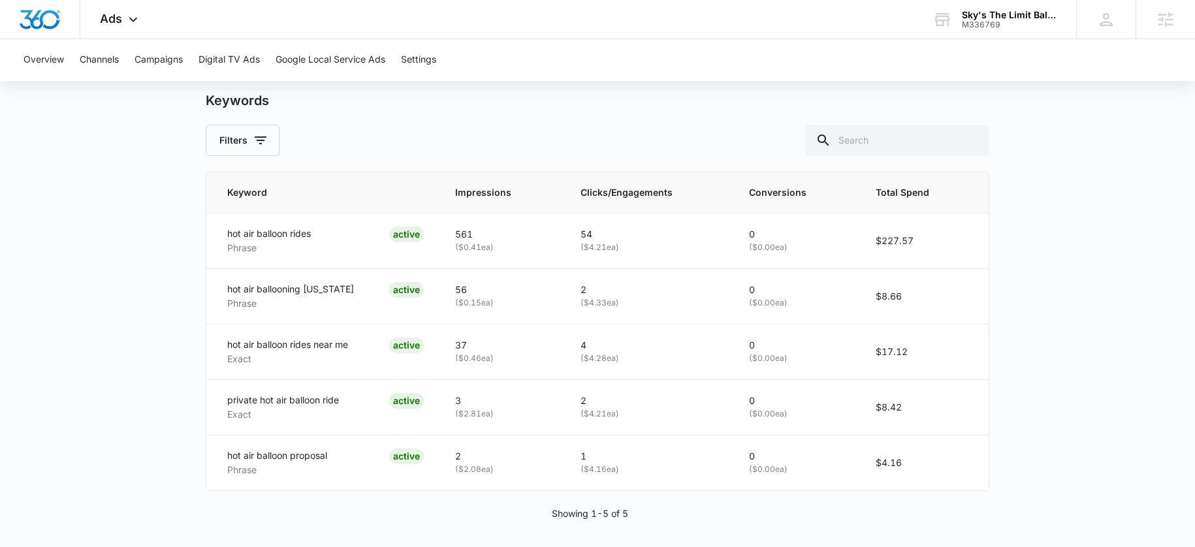
scroll to position [307, 0]
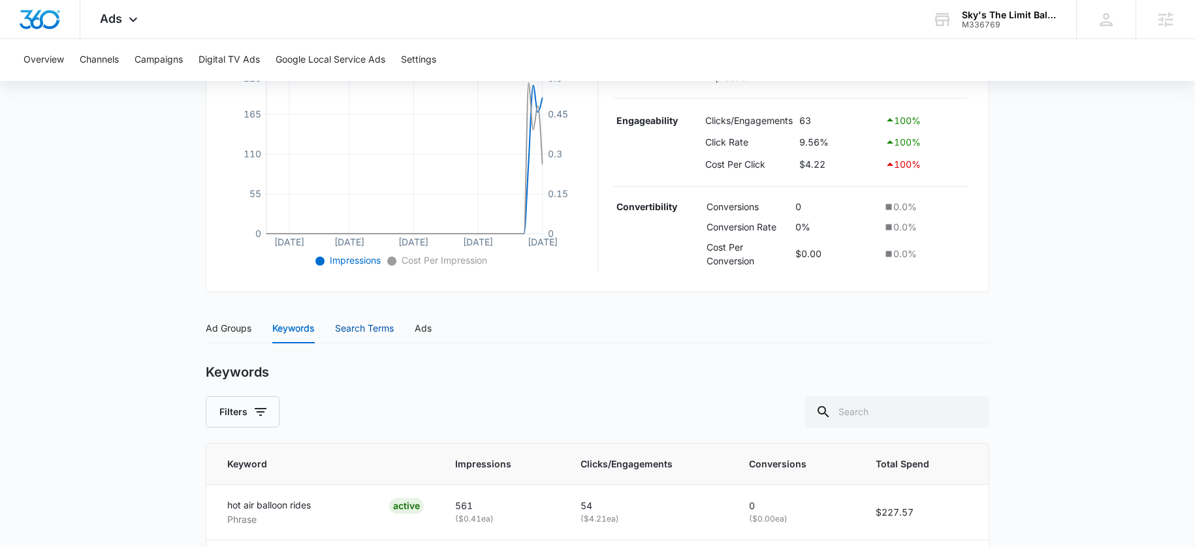
click at [354, 324] on div "Search Terms" at bounding box center [364, 328] width 59 height 14
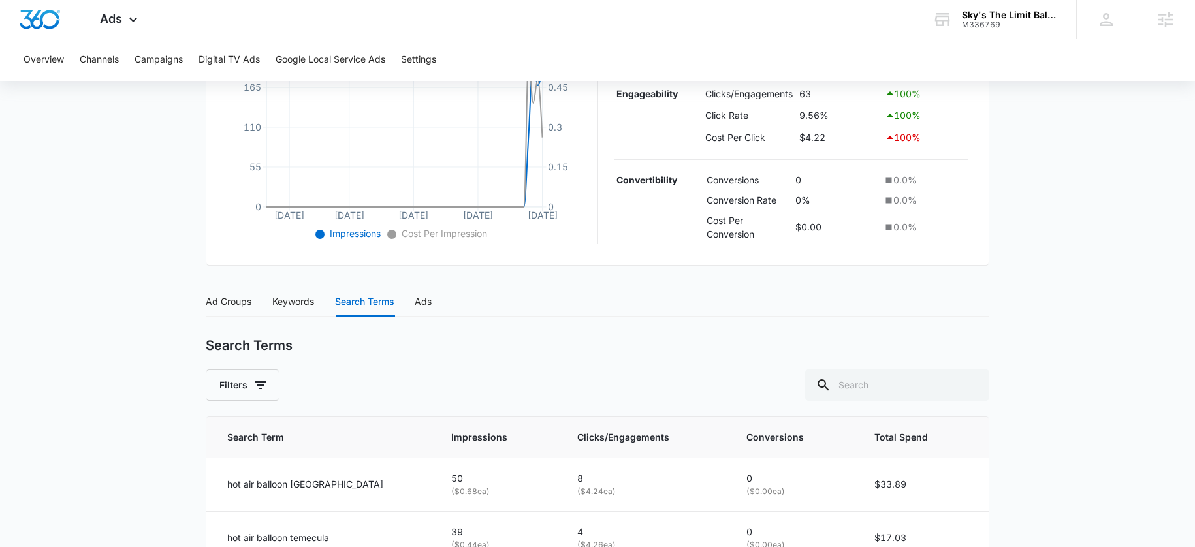
scroll to position [285, 0]
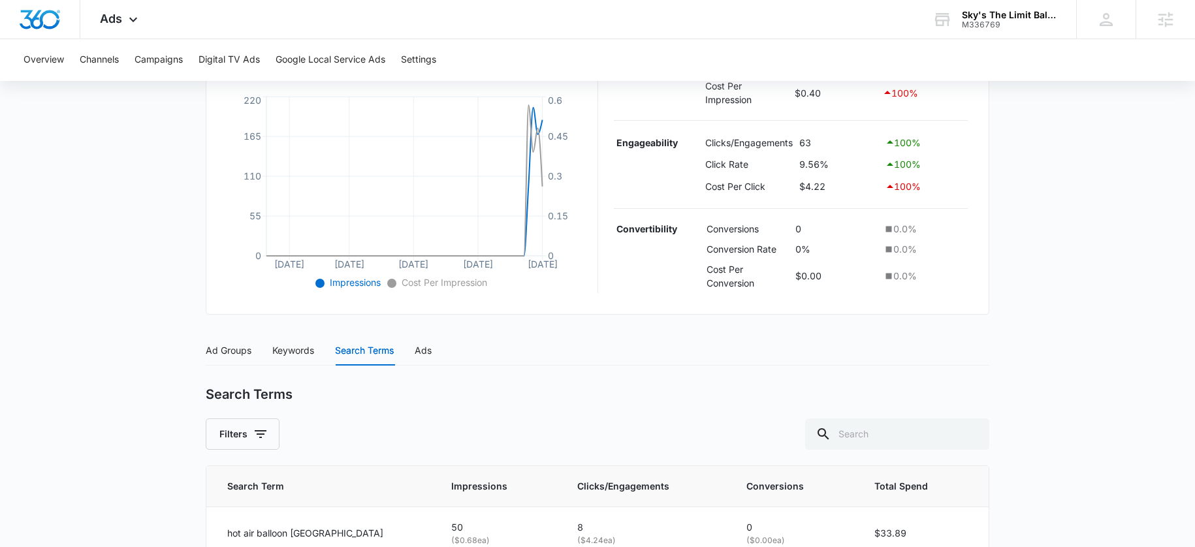
click at [902, 436] on input "text" at bounding box center [897, 433] width 184 height 31
type input "santa"
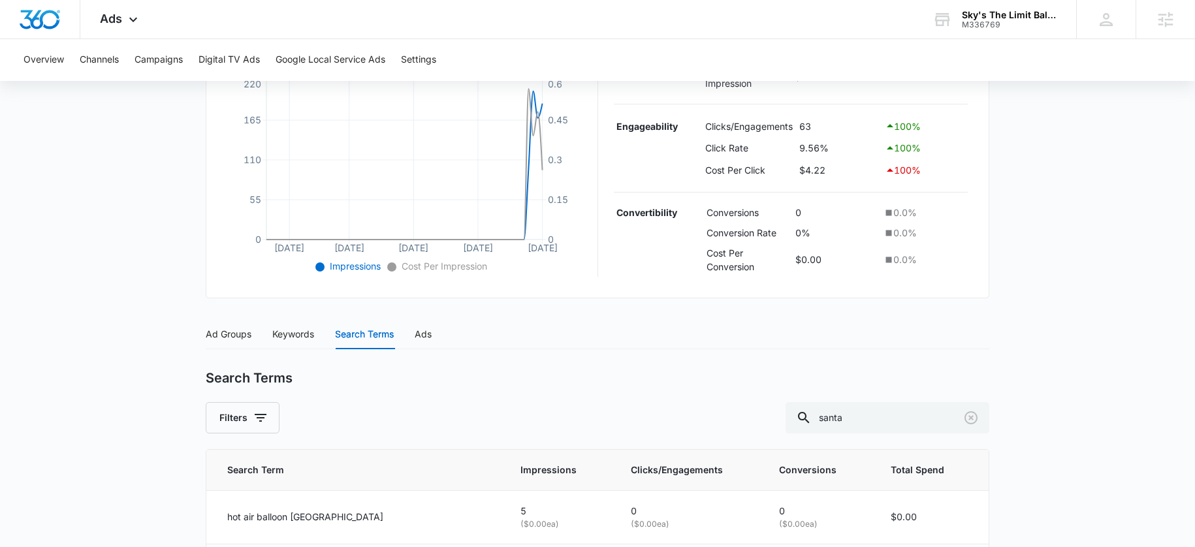
scroll to position [573, 0]
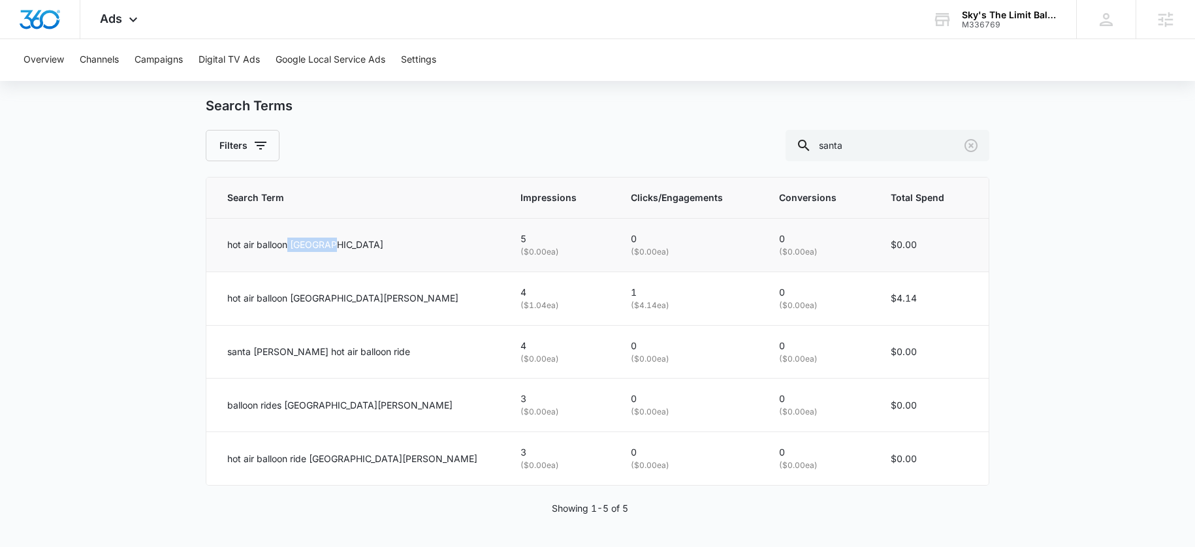
drag, startPoint x: 328, startPoint y: 247, endPoint x: 290, endPoint y: 247, distance: 38.5
click at [290, 247] on div "hot air balloon [GEOGRAPHIC_DATA]" at bounding box center [358, 245] width 262 height 14
click at [297, 245] on p "hot air balloon [GEOGRAPHIC_DATA]" at bounding box center [305, 245] width 156 height 14
click at [298, 245] on p "hot air balloon [GEOGRAPHIC_DATA]" at bounding box center [305, 245] width 156 height 14
click at [291, 244] on p "hot air balloon [GEOGRAPHIC_DATA]" at bounding box center [305, 245] width 156 height 14
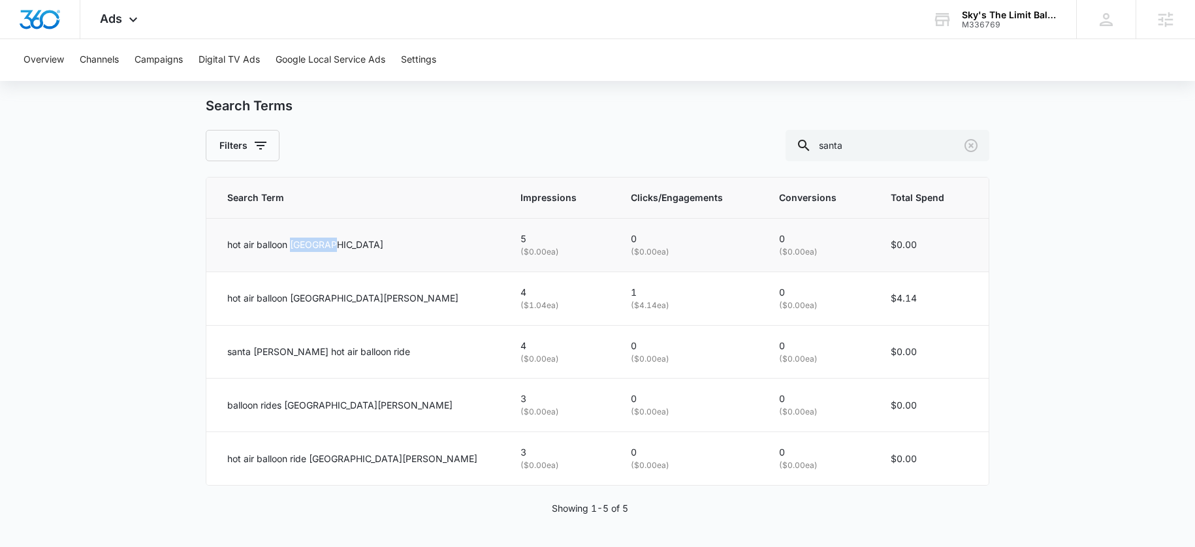
drag, startPoint x: 333, startPoint y: 247, endPoint x: 323, endPoint y: 243, distance: 10.3
click at [337, 245] on div "hot air balloon [GEOGRAPHIC_DATA]" at bounding box center [358, 245] width 262 height 14
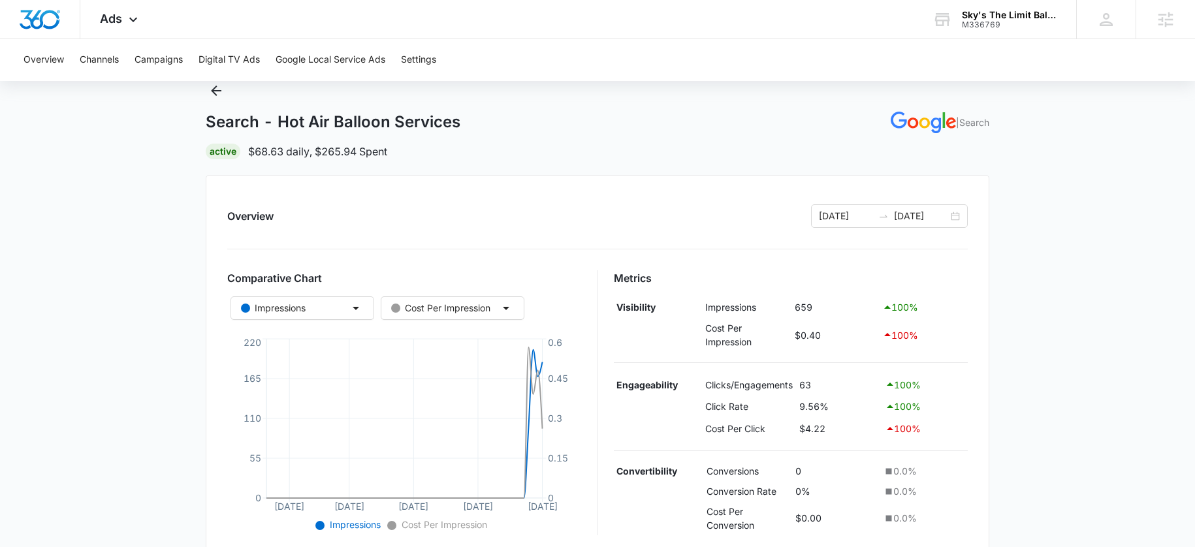
scroll to position [0, 0]
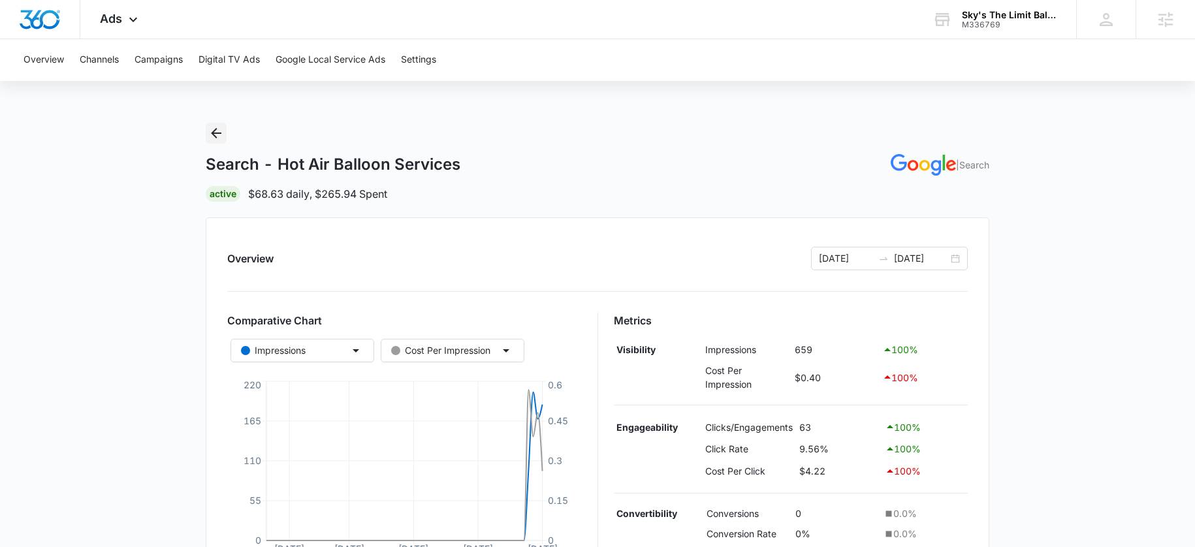
click at [217, 132] on icon "Back" at bounding box center [216, 133] width 16 height 16
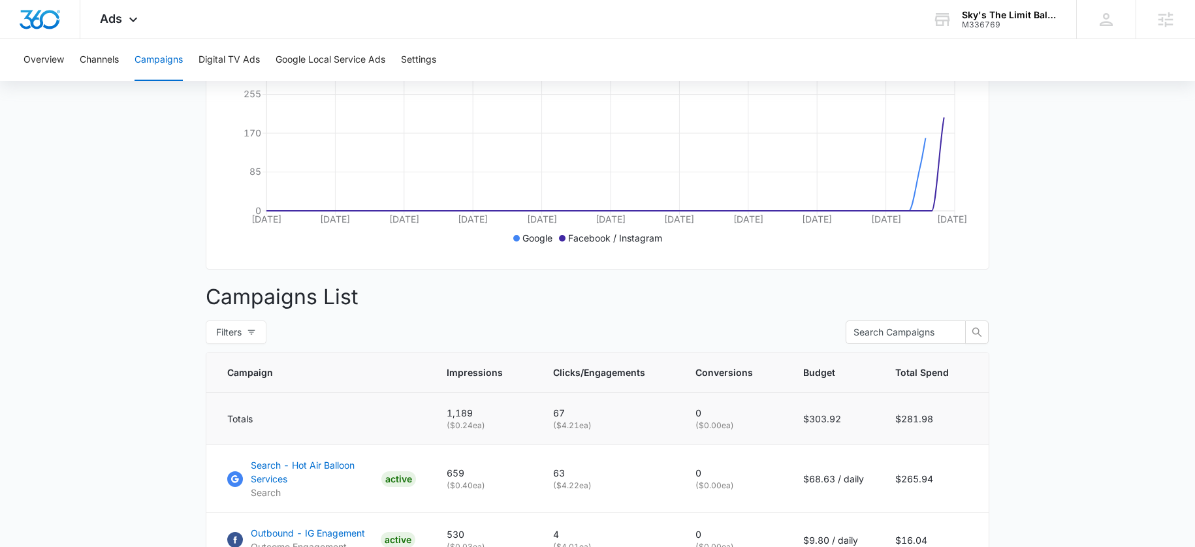
scroll to position [461, 0]
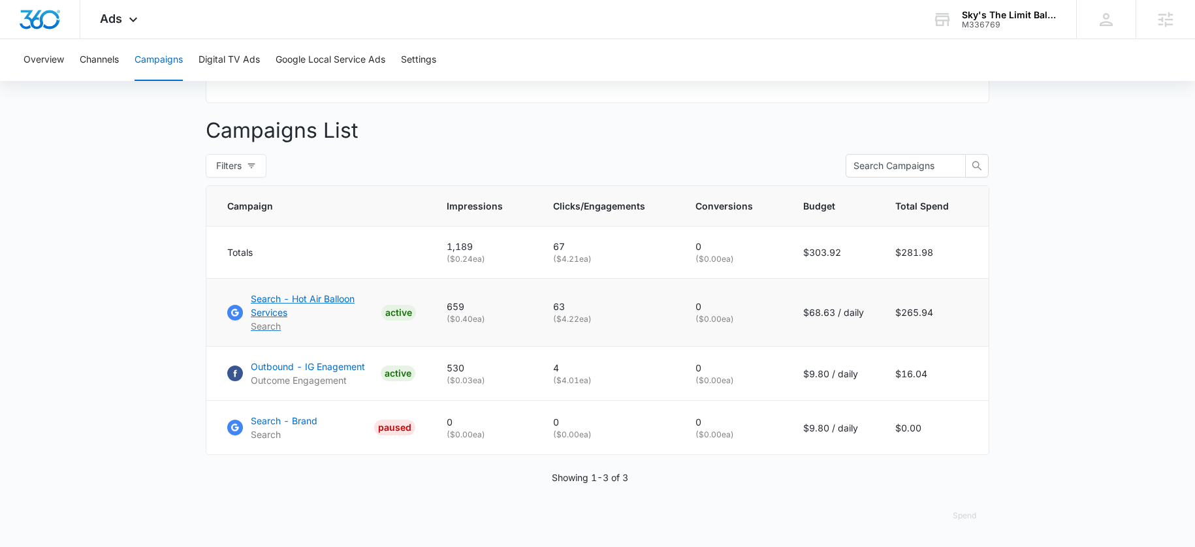
click at [294, 304] on p "Search - Hot Air Balloon Services" at bounding box center [313, 305] width 125 height 27
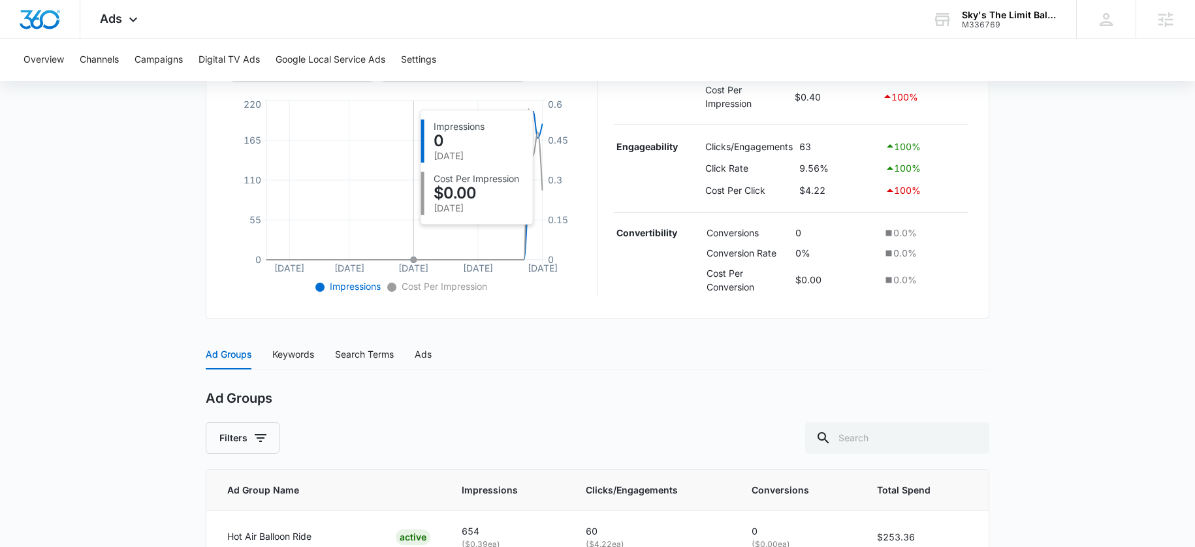
scroll to position [413, 0]
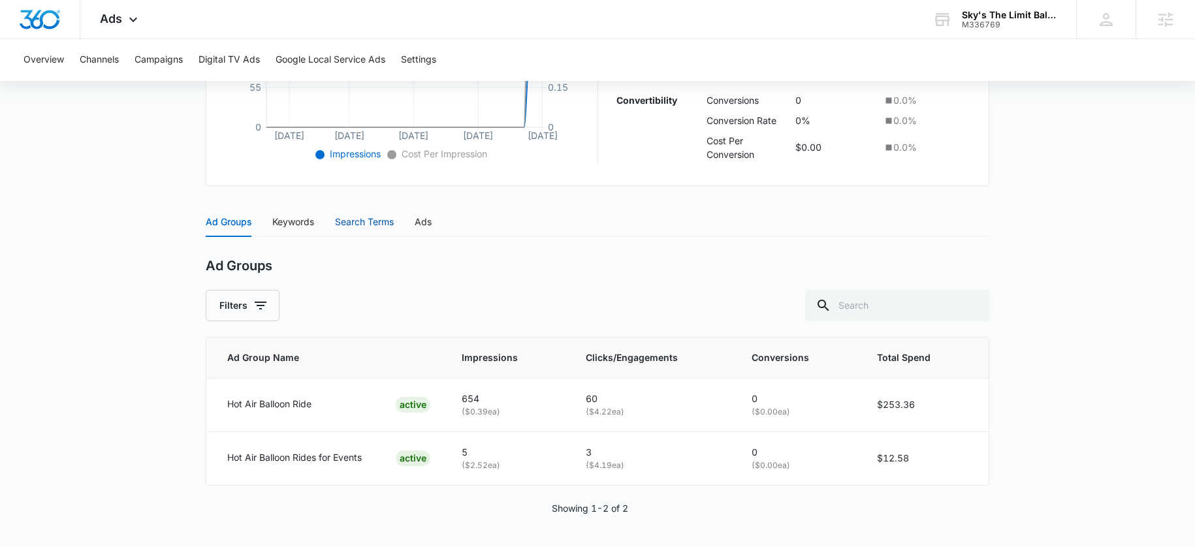
click at [376, 224] on div "Search Terms" at bounding box center [364, 222] width 59 height 14
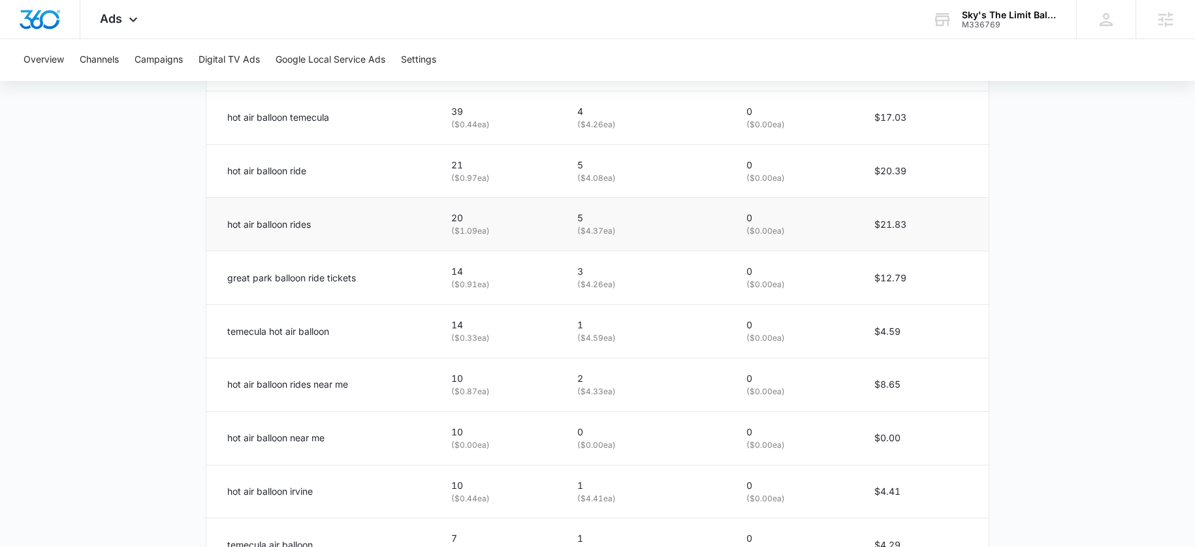
scroll to position [606, 0]
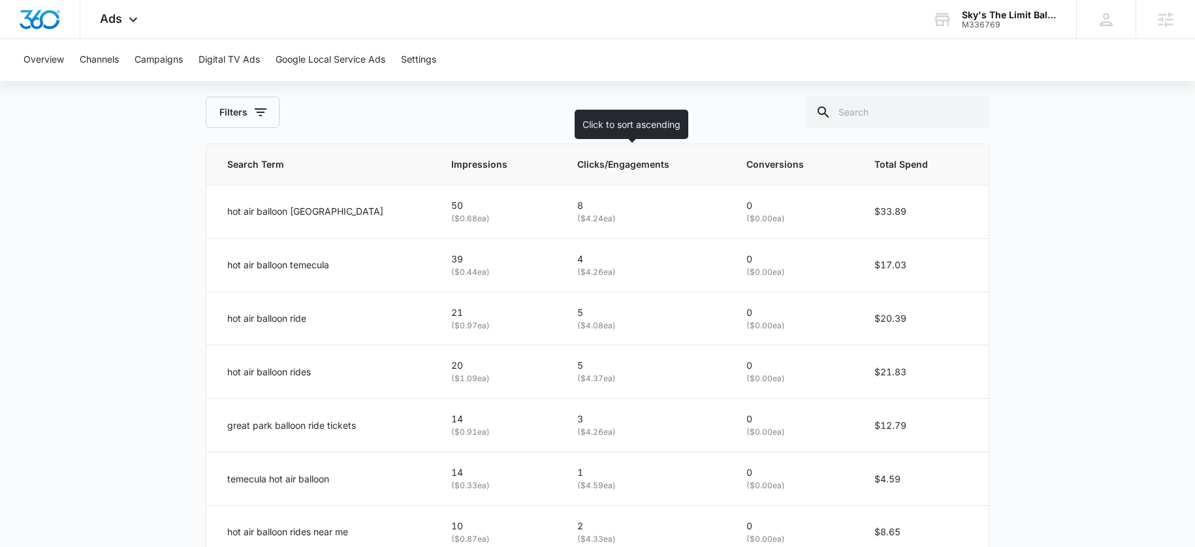
click at [619, 168] on span "Clicks/Engagements" at bounding box center [636, 164] width 119 height 14
click at [628, 162] on span "Clicks/Engagements" at bounding box center [640, 164] width 117 height 14
click at [627, 163] on span "Clicks/Engagements" at bounding box center [640, 164] width 117 height 14
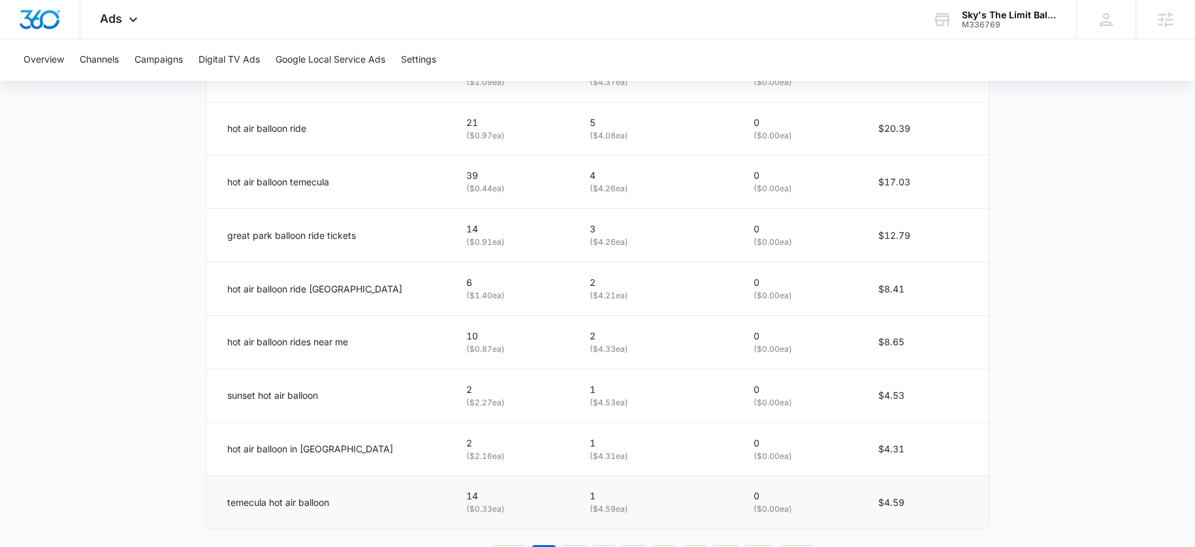
scroll to position [851, 0]
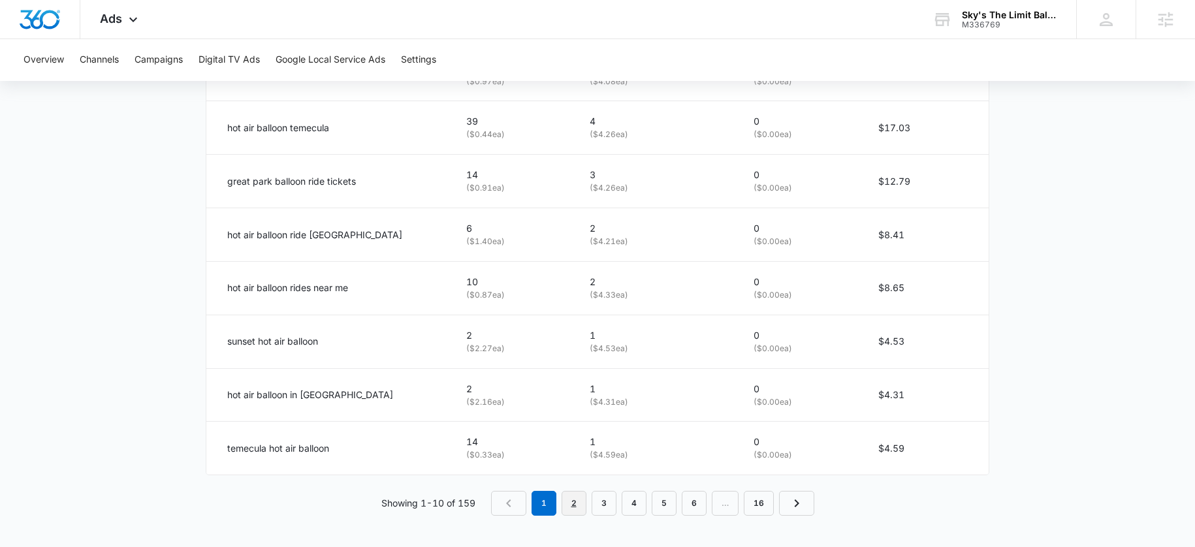
click at [575, 503] on link "2" at bounding box center [573, 503] width 25 height 25
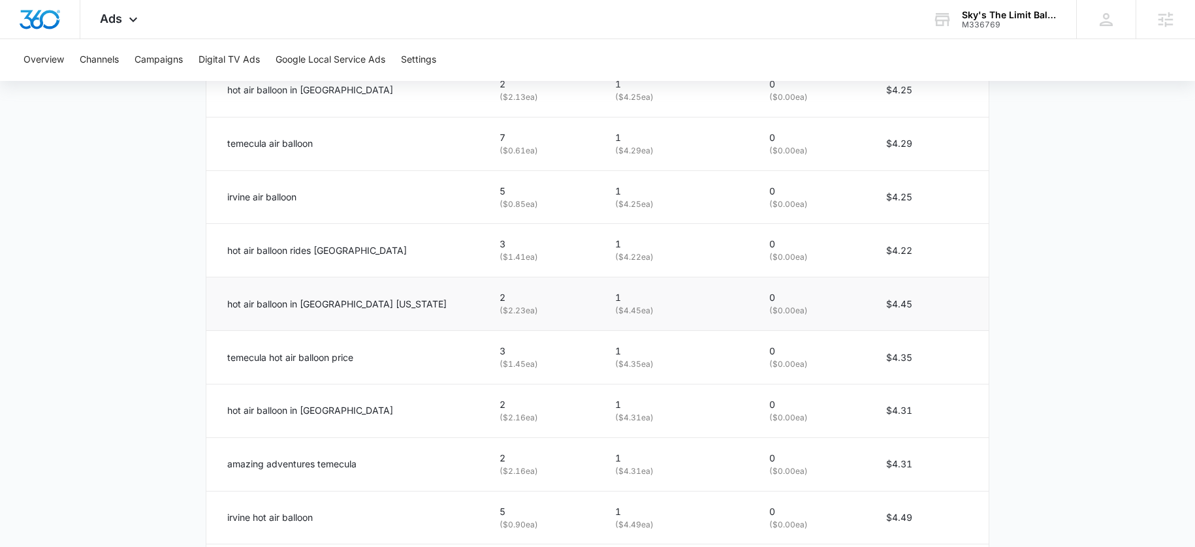
scroll to position [648, 0]
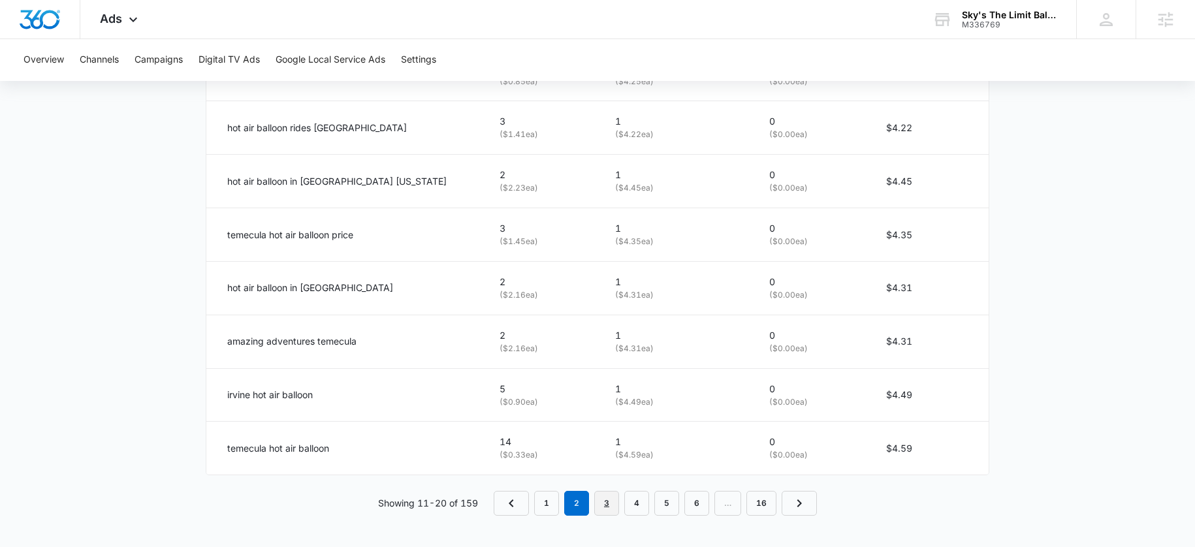
click at [610, 502] on link "3" at bounding box center [606, 503] width 25 height 25
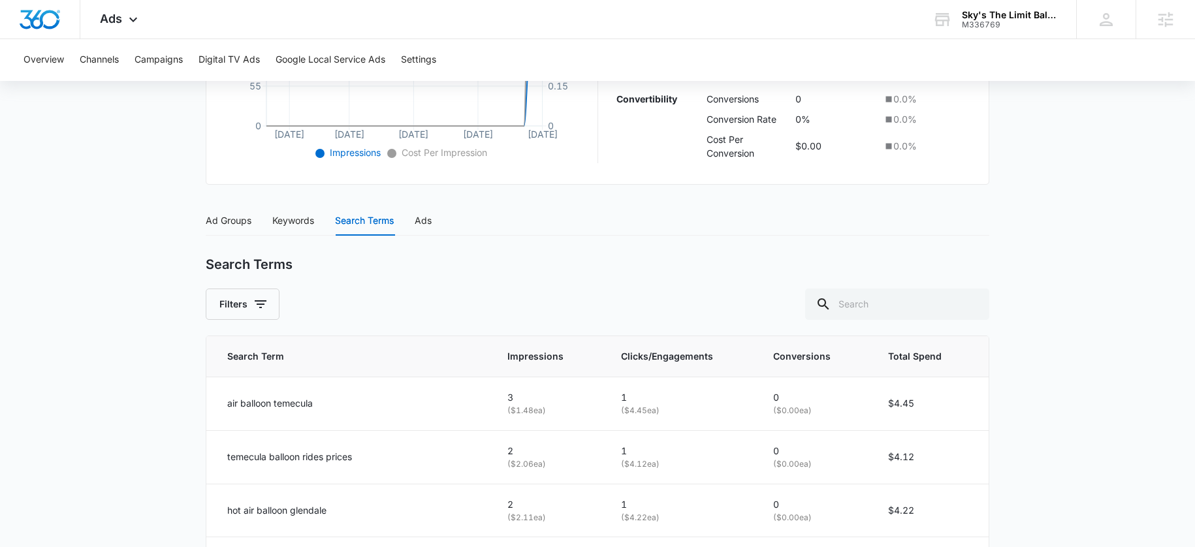
scroll to position [851, 0]
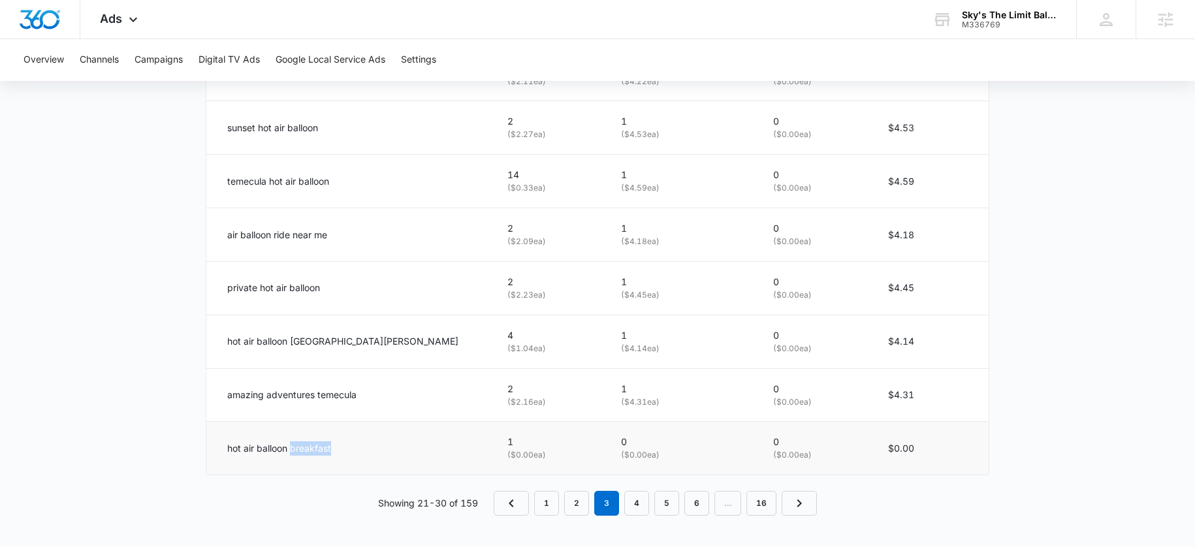
drag, startPoint x: 333, startPoint y: 449, endPoint x: 294, endPoint y: 450, distance: 39.2
click at [291, 450] on div "hot air balloon breakfast" at bounding box center [351, 448] width 249 height 14
click at [636, 503] on link "4" at bounding box center [636, 503] width 25 height 25
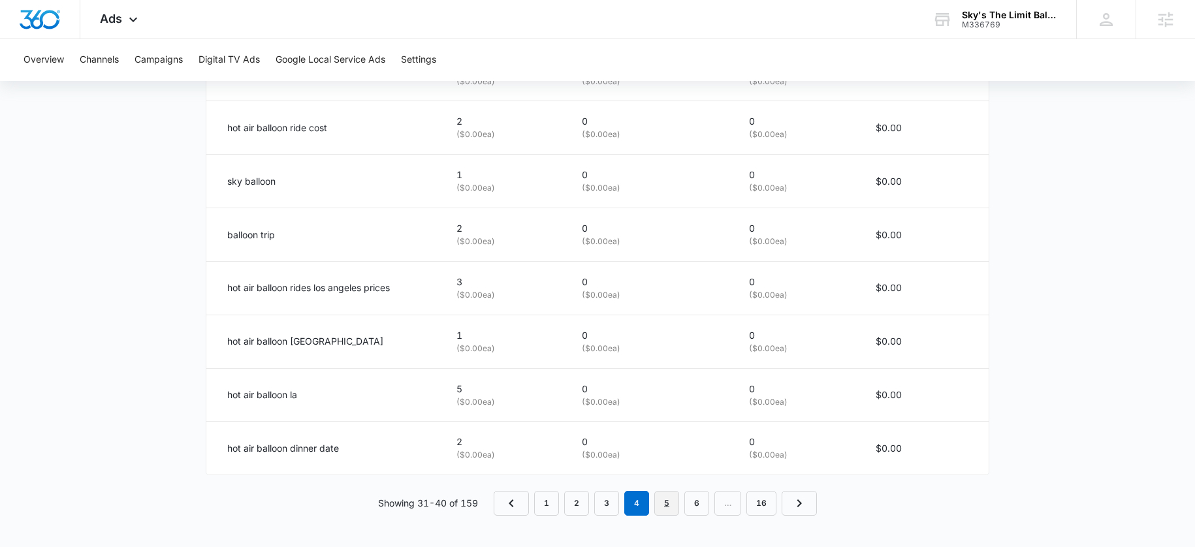
click at [666, 504] on link "5" at bounding box center [666, 503] width 25 height 25
click at [688, 506] on link "6" at bounding box center [682, 503] width 25 height 25
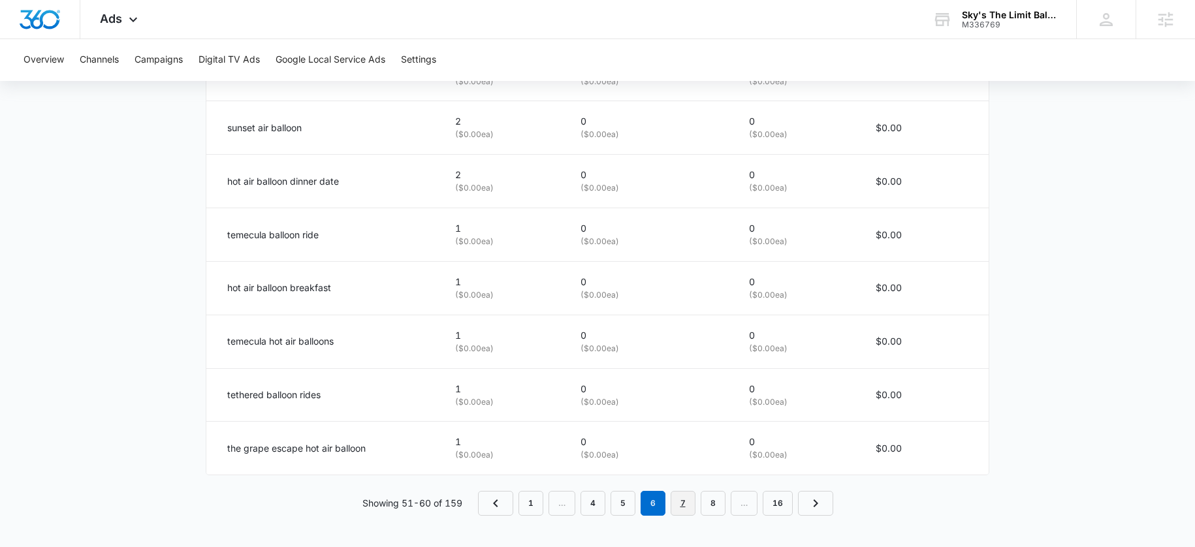
click at [687, 503] on link "7" at bounding box center [682, 503] width 25 height 25
click at [687, 509] on link "8" at bounding box center [682, 503] width 25 height 25
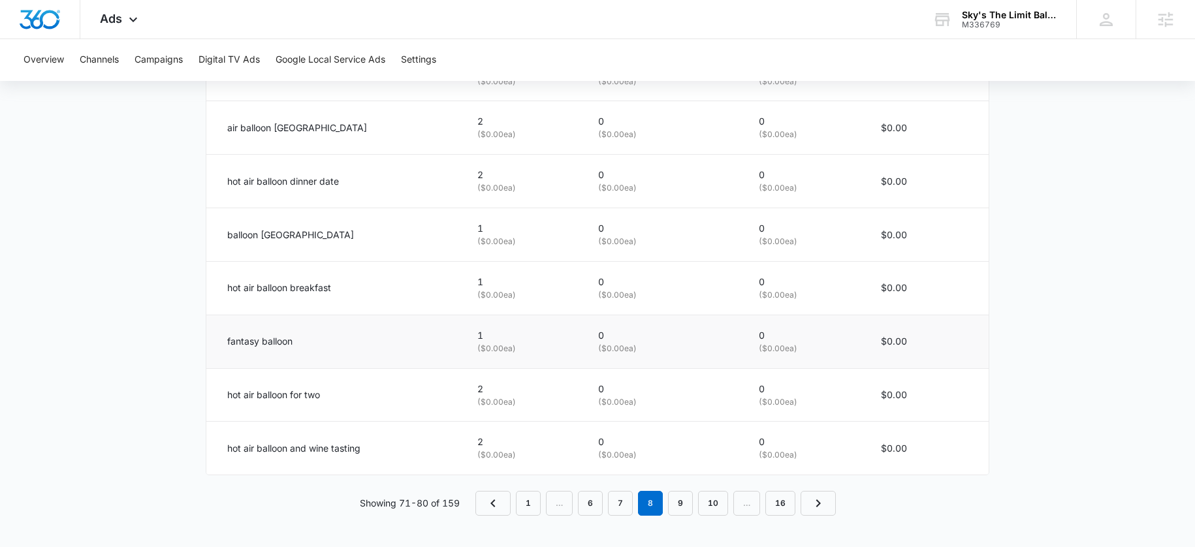
click at [232, 341] on p "fantasy balloon" at bounding box center [259, 341] width 65 height 14
click at [364, 332] on td "fantasy balloon" at bounding box center [333, 342] width 255 height 54
click at [684, 498] on link "9" at bounding box center [680, 503] width 25 height 25
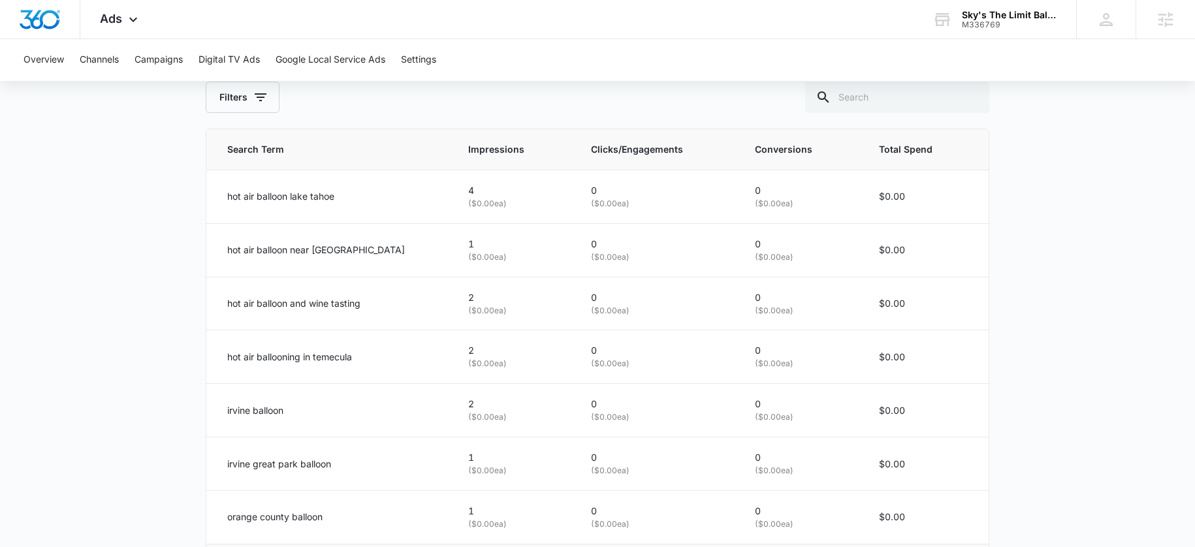
scroll to position [849, 0]
